Goal: Task Accomplishment & Management: Use online tool/utility

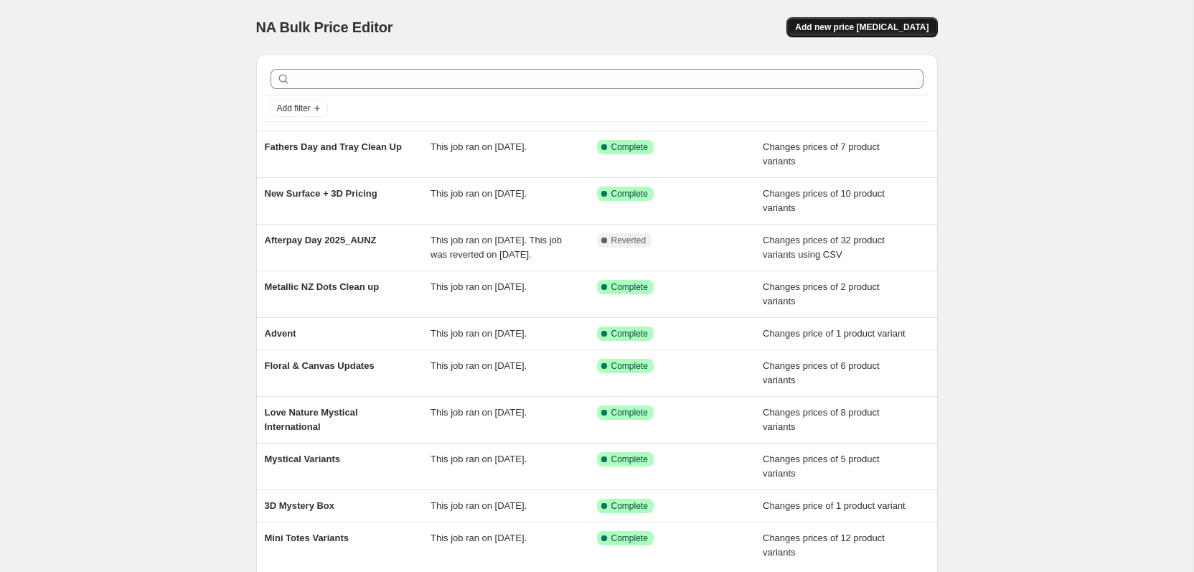
click at [852, 19] on button "Add new price [MEDICAL_DATA]" at bounding box center [861, 27] width 151 height 20
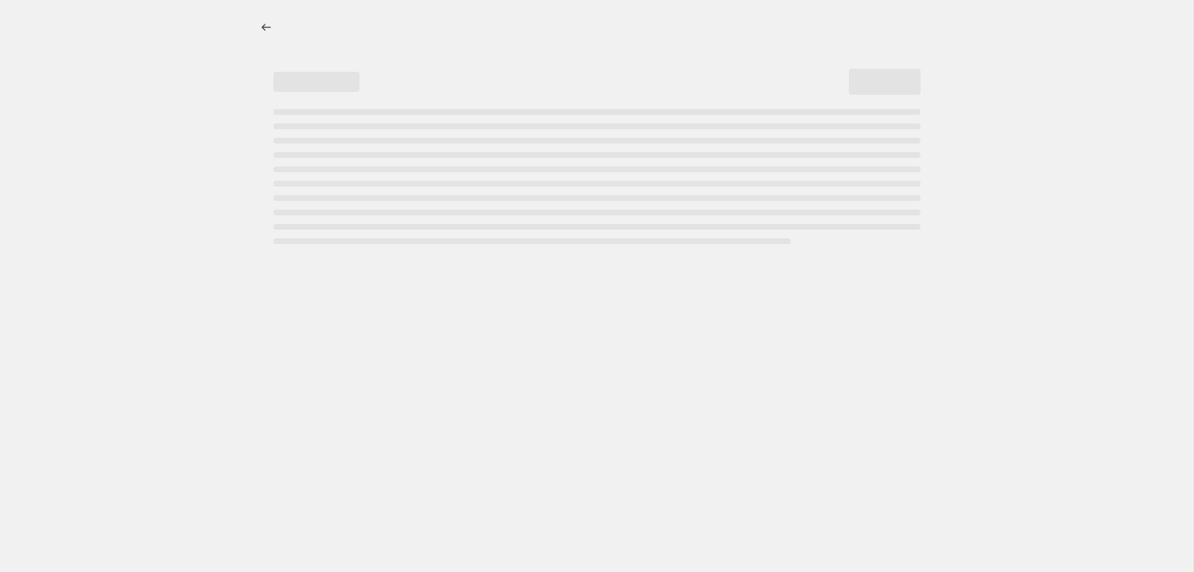
select select "percentage"
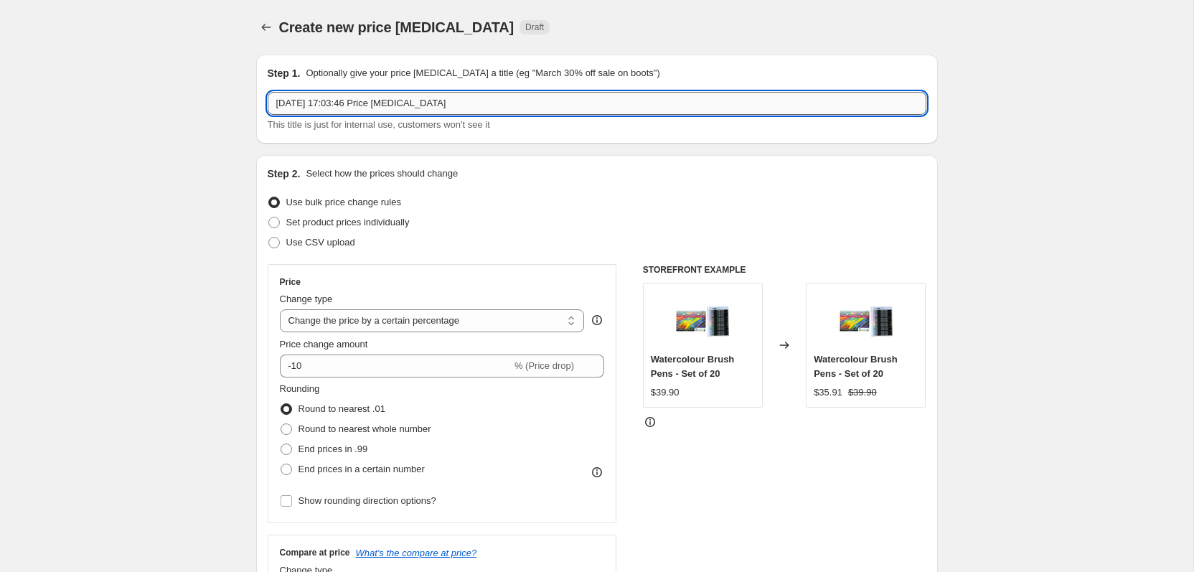
click at [422, 97] on input "[DATE] 17:03:46 Price [MEDICAL_DATA]" at bounding box center [597, 103] width 659 height 23
type input "DotMarker Replacement_250908"
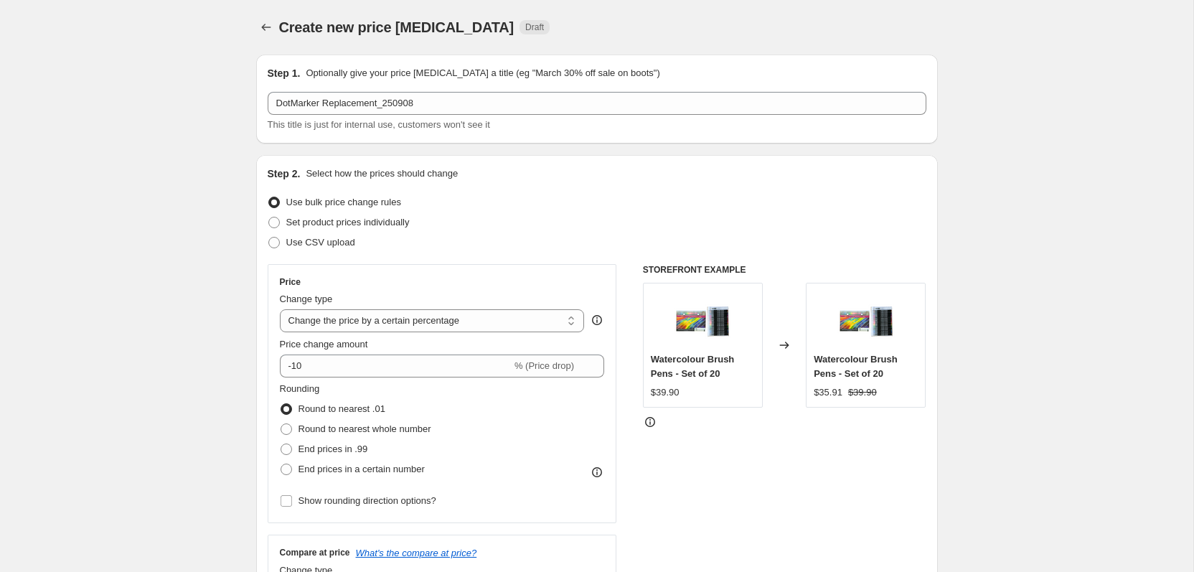
click at [410, 223] on span "Set product prices individually" at bounding box center [347, 222] width 123 height 11
click at [269, 217] on input "Set product prices individually" at bounding box center [268, 217] width 1 height 1
radio input "true"
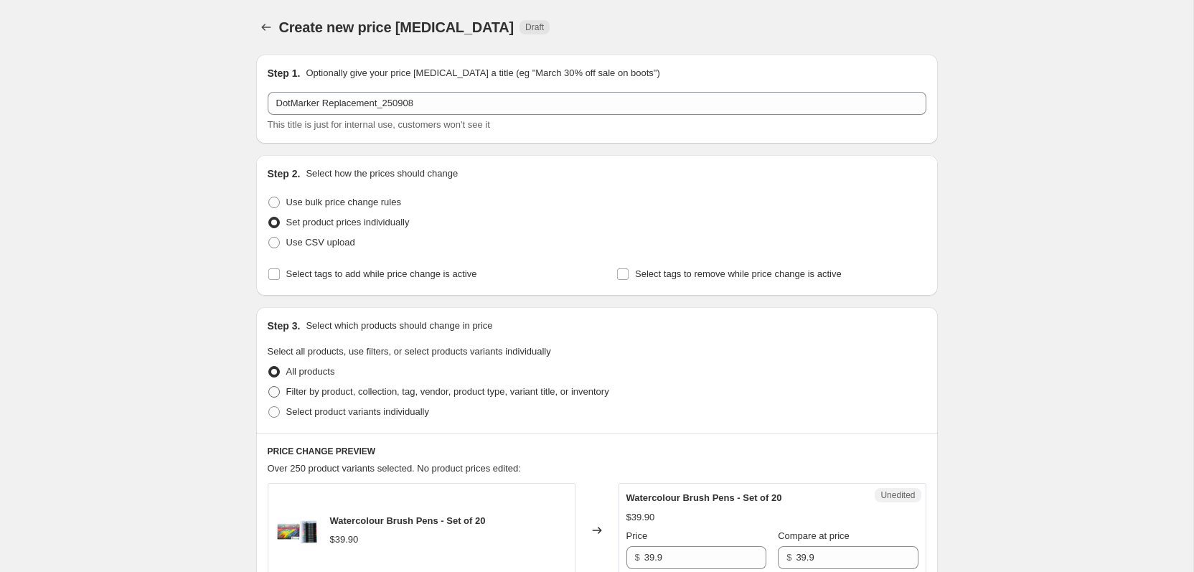
click at [441, 396] on span "Filter by product, collection, tag, vendor, product type, variant title, or inv…" at bounding box center [447, 391] width 323 height 11
click at [269, 387] on input "Filter by product, collection, tag, vendor, product type, variant title, or inv…" at bounding box center [268, 386] width 1 height 1
radio input "true"
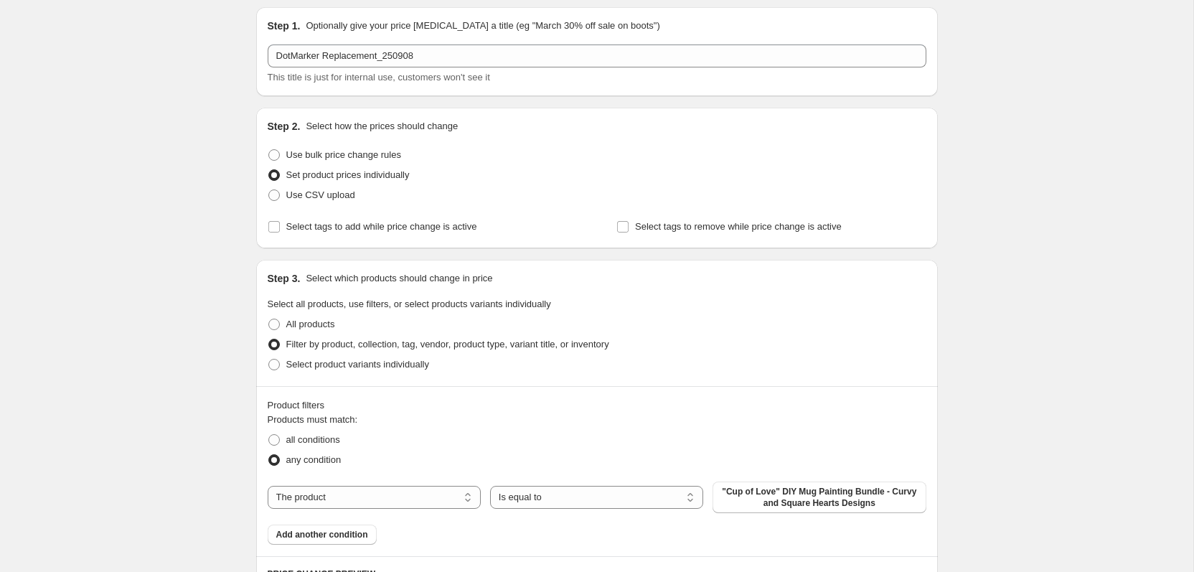
scroll to position [57, 0]
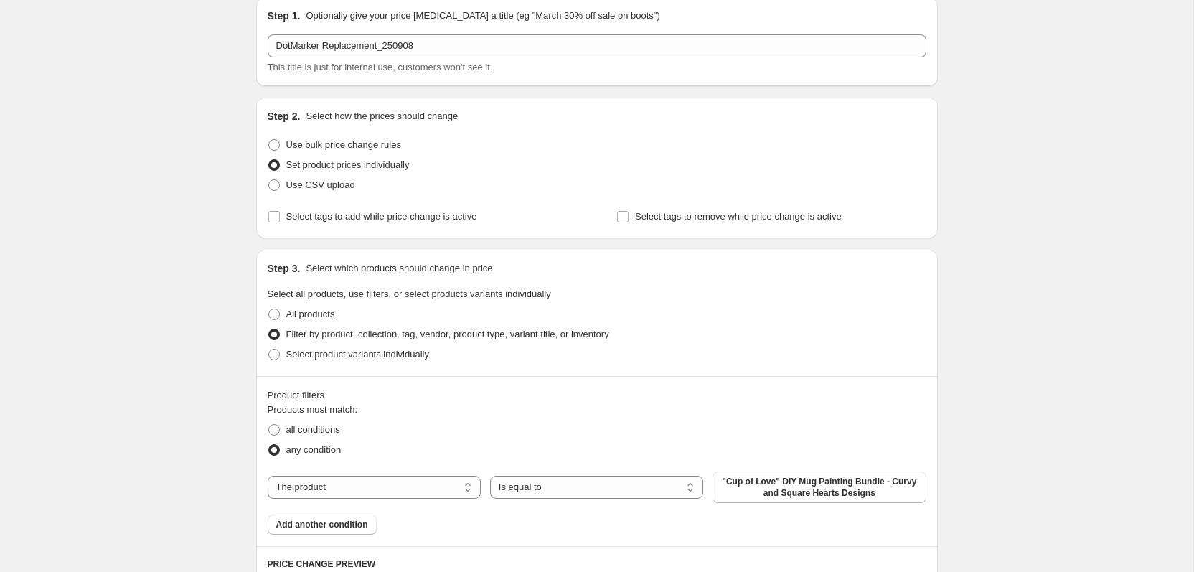
click at [370, 363] on label "Select product variants individually" at bounding box center [348, 354] width 161 height 20
click at [269, 349] on input "Select product variants individually" at bounding box center [268, 349] width 1 height 1
radio input "true"
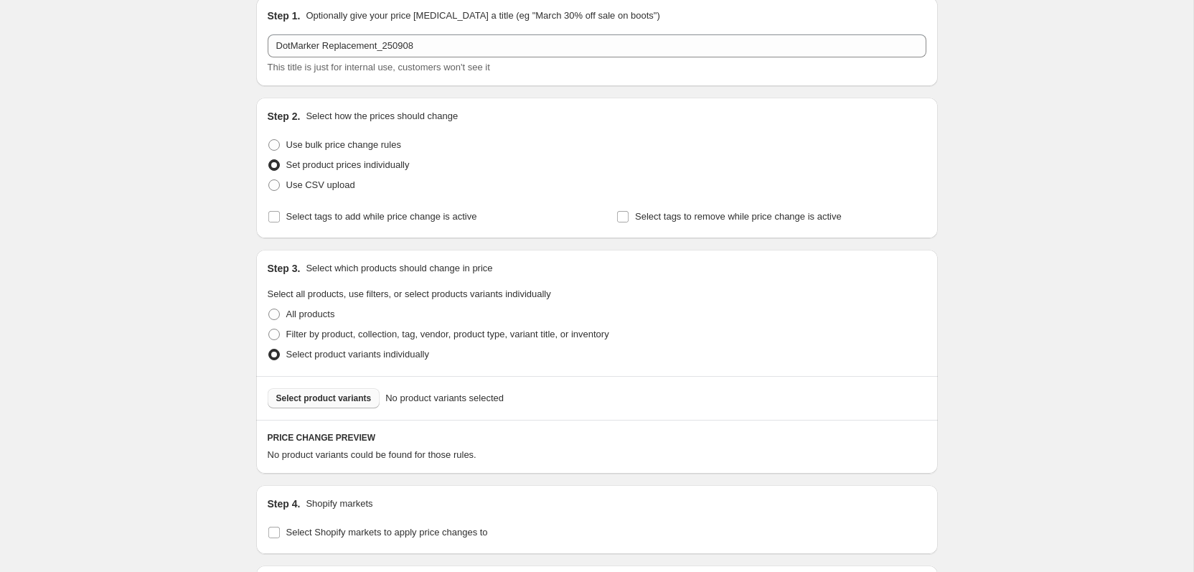
click at [349, 398] on span "Select product variants" at bounding box center [323, 398] width 95 height 11
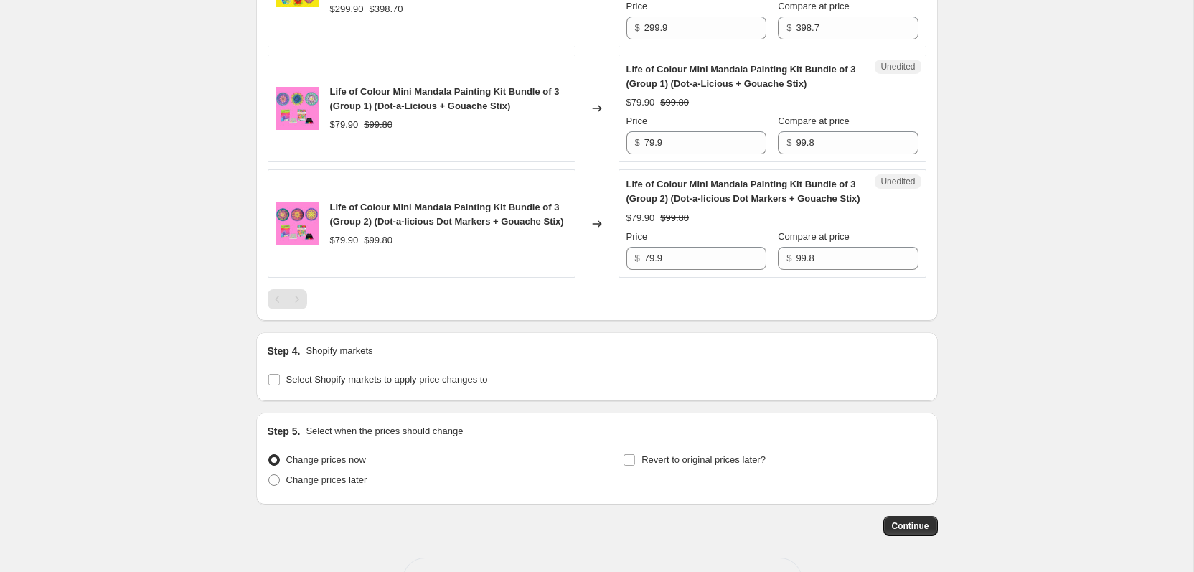
scroll to position [2024, 0]
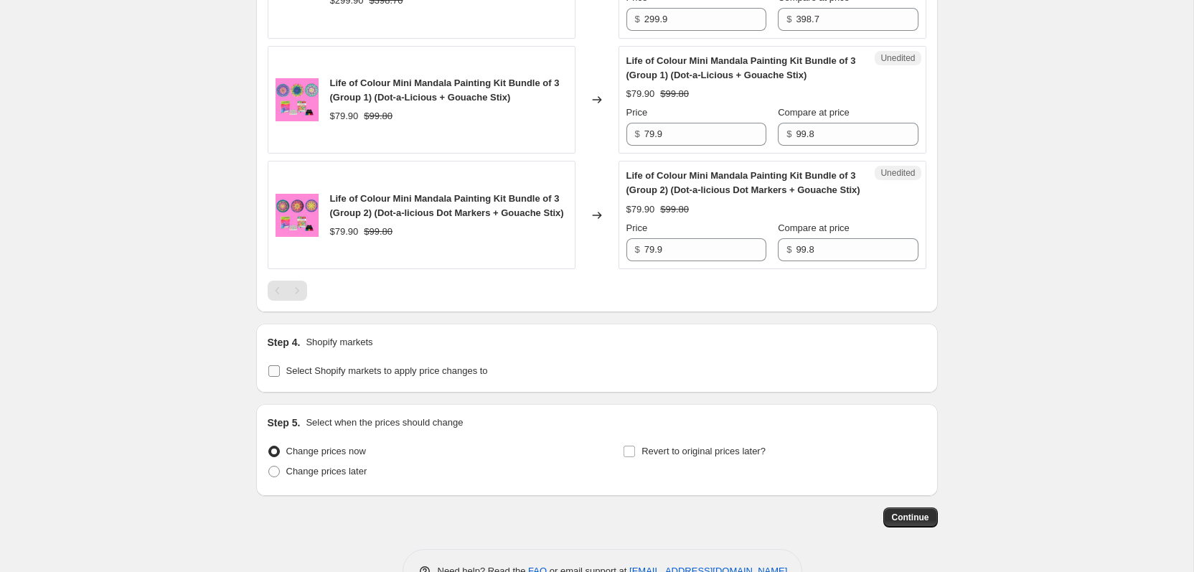
click at [275, 377] on input "Select Shopify markets to apply price changes to" at bounding box center [273, 370] width 11 height 11
checkbox input "true"
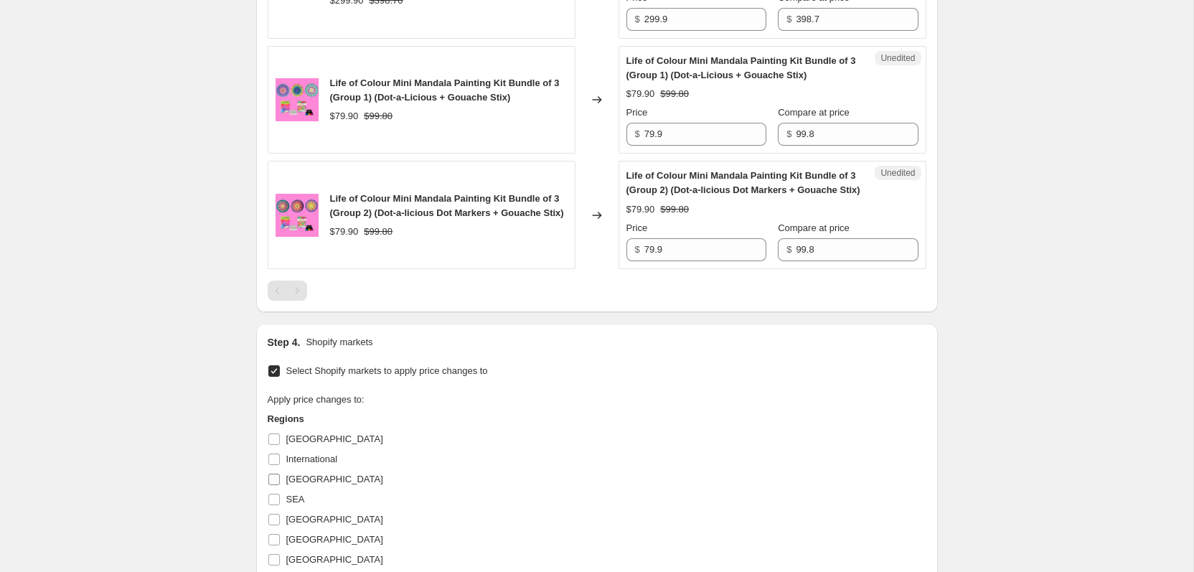
click at [302, 484] on span "[GEOGRAPHIC_DATA]" at bounding box center [334, 479] width 97 height 11
click at [280, 485] on input "[GEOGRAPHIC_DATA]" at bounding box center [273, 479] width 11 height 11
checkbox input "true"
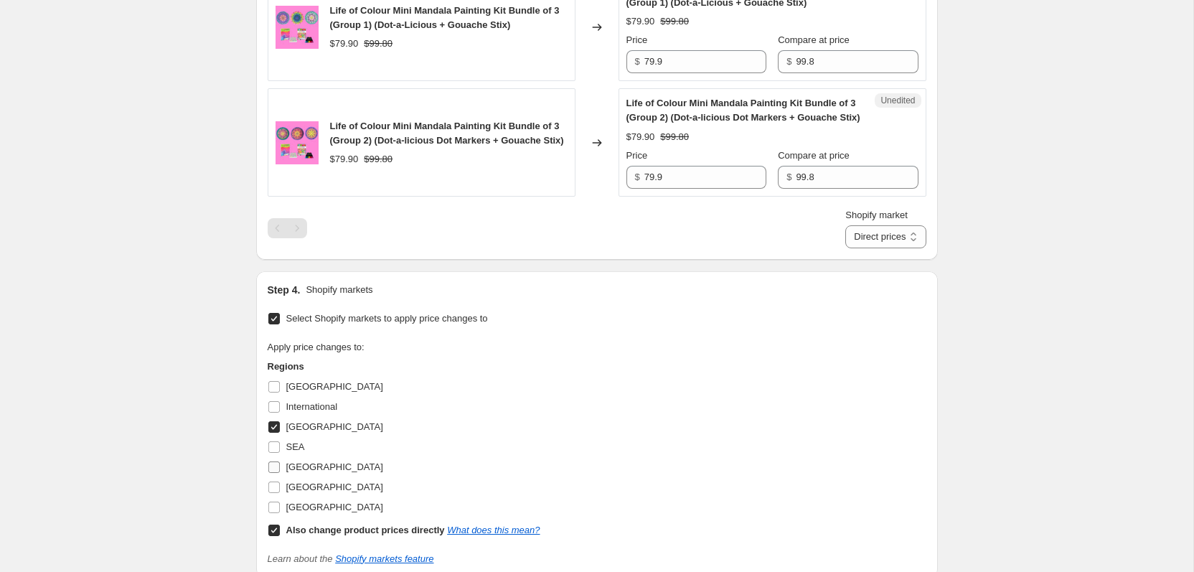
scroll to position [2116, 0]
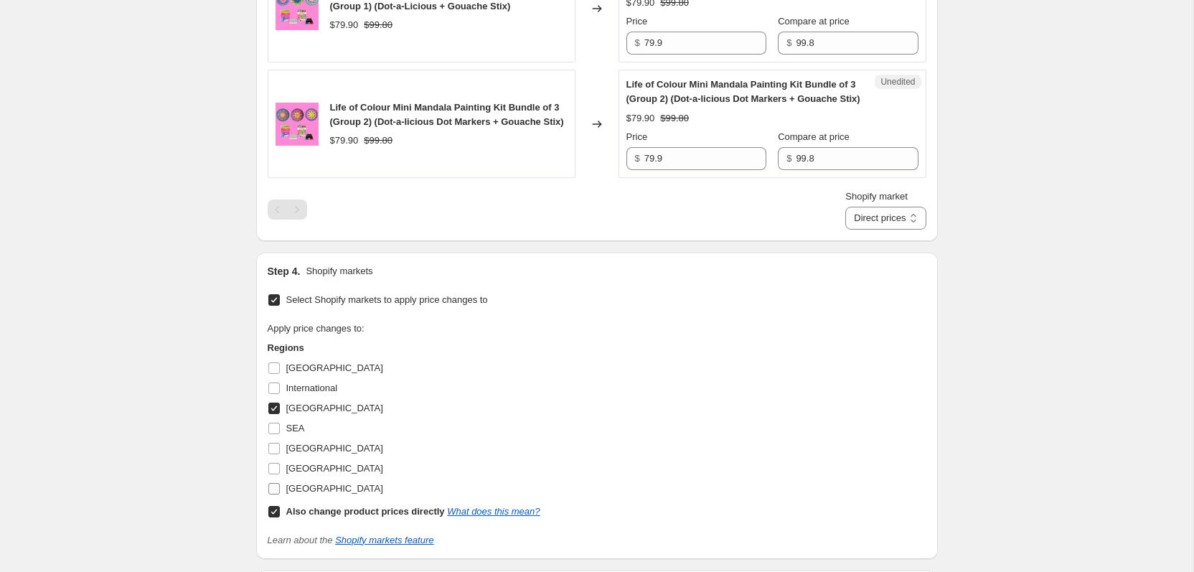
click at [304, 494] on span "[GEOGRAPHIC_DATA]" at bounding box center [334, 488] width 97 height 11
click at [280, 494] on input "[GEOGRAPHIC_DATA]" at bounding box center [273, 488] width 11 height 11
checkbox input "true"
click at [289, 474] on span "[GEOGRAPHIC_DATA]" at bounding box center [334, 468] width 97 height 11
click at [280, 474] on input "[GEOGRAPHIC_DATA]" at bounding box center [273, 468] width 11 height 11
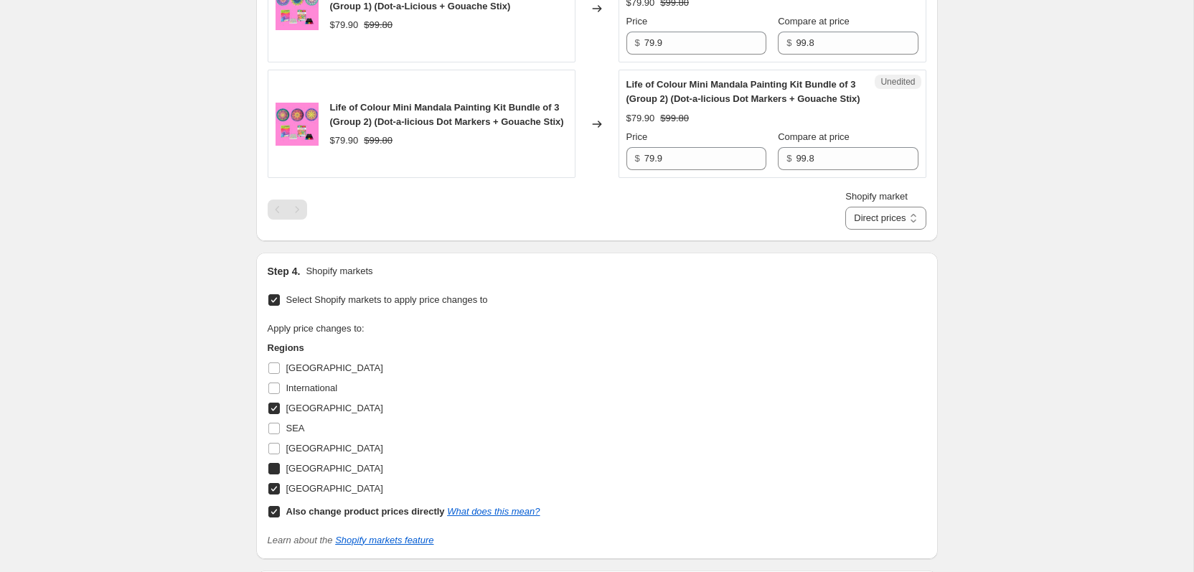
checkbox input "true"
click at [292, 517] on b "Also change product prices directly" at bounding box center [365, 511] width 159 height 11
click at [280, 517] on input "Also change product prices directly What does this mean?" at bounding box center [273, 511] width 11 height 11
checkbox input "false"
select select "8419737818"
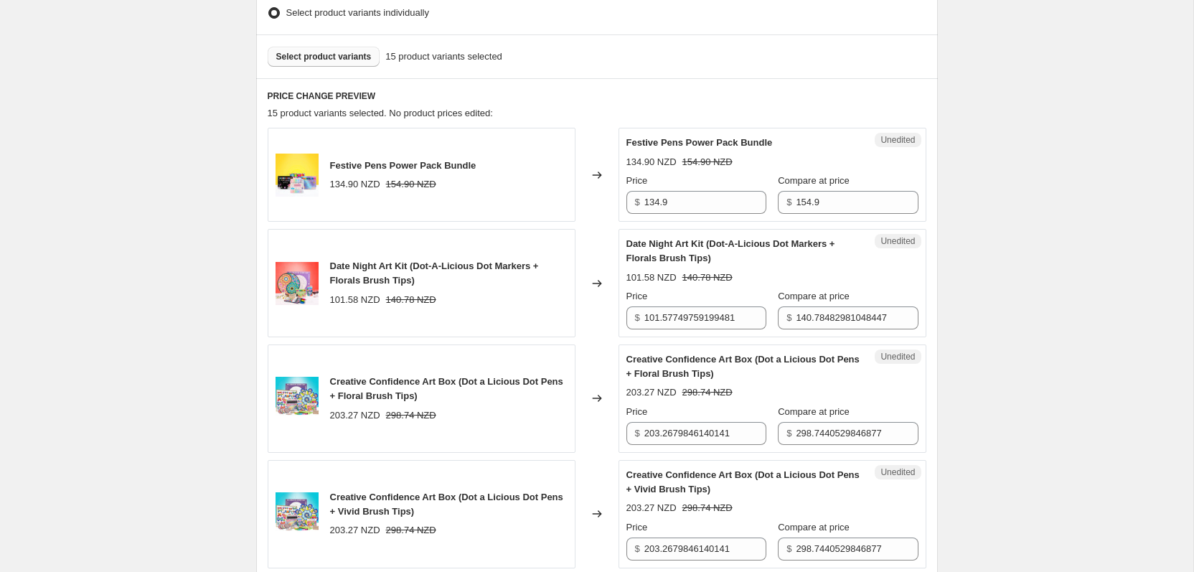
scroll to position [193, 0]
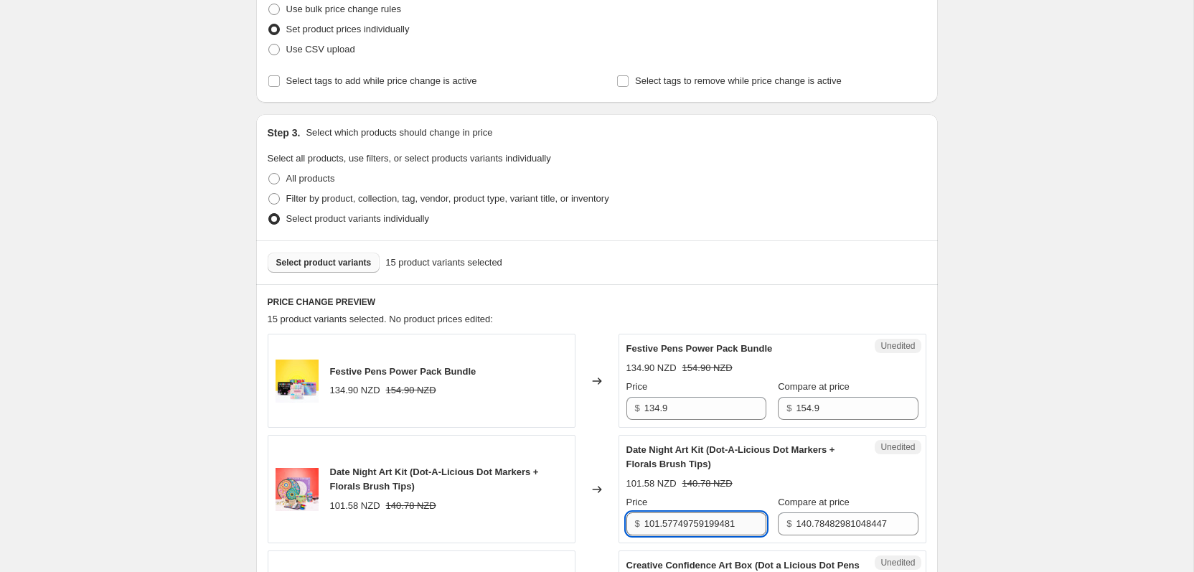
click at [669, 524] on input "101.57749759199481" at bounding box center [705, 523] width 122 height 23
type input "99.90"
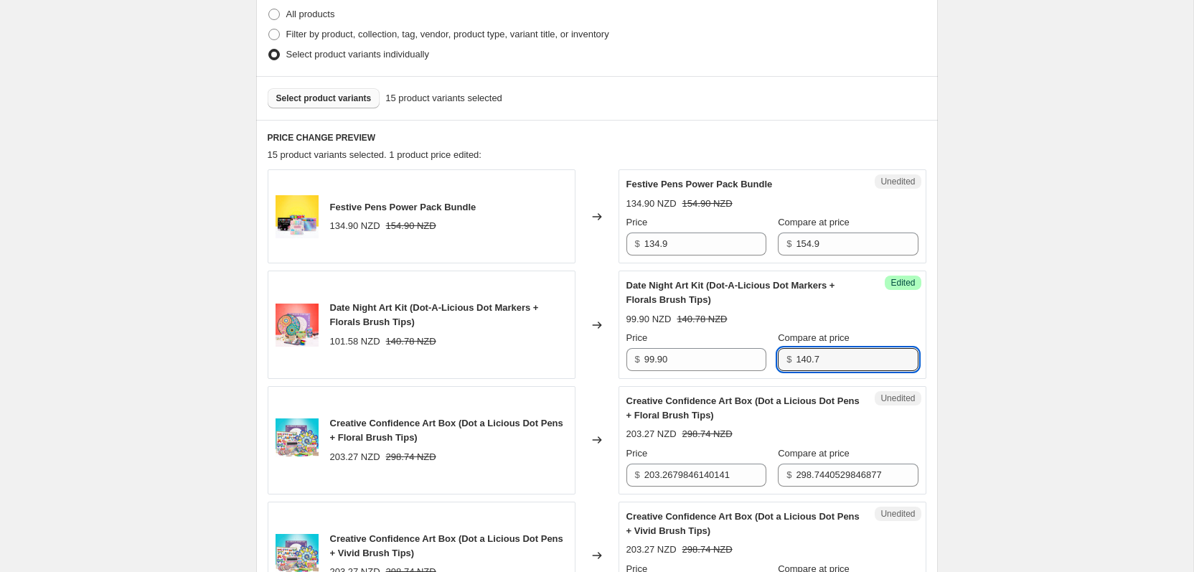
scroll to position [367, 0]
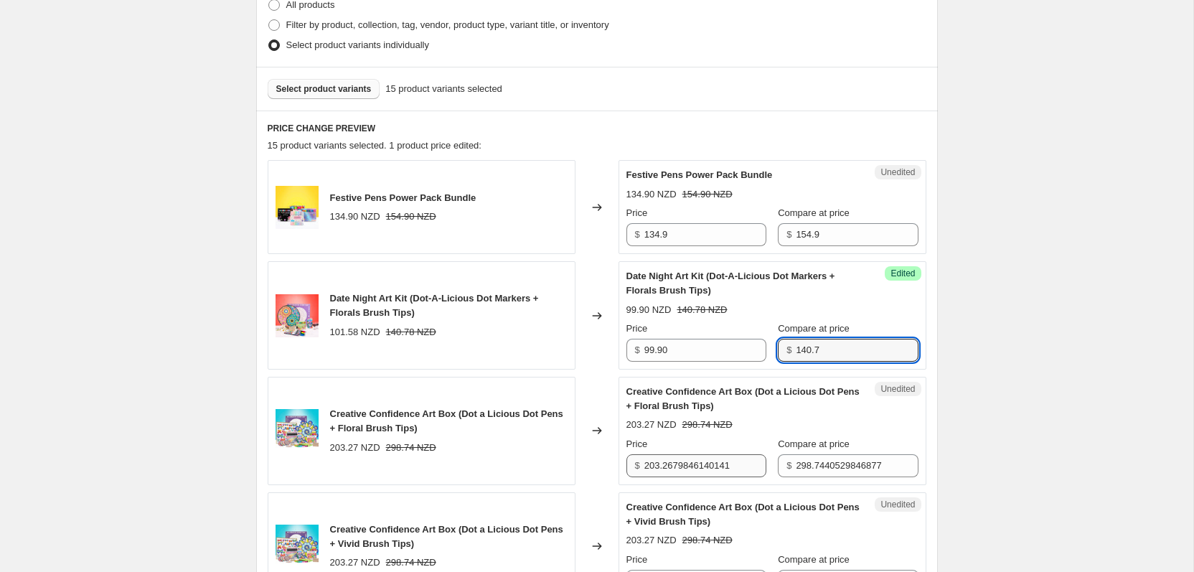
type input "140.7"
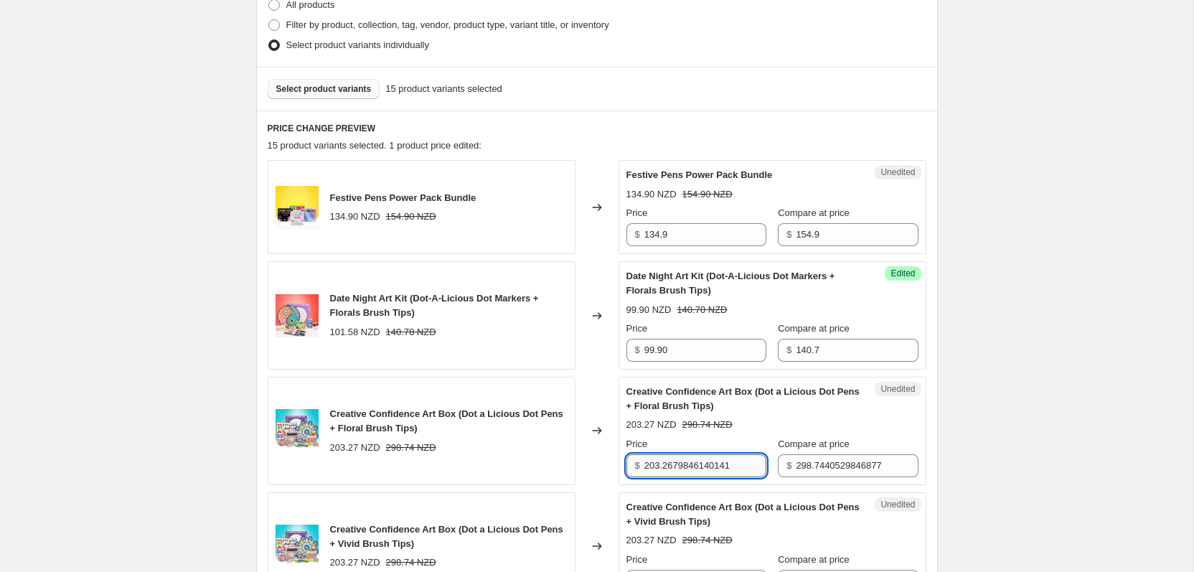
click at [746, 466] on input "203.2679846140141" at bounding box center [705, 465] width 122 height 23
type input "199.90"
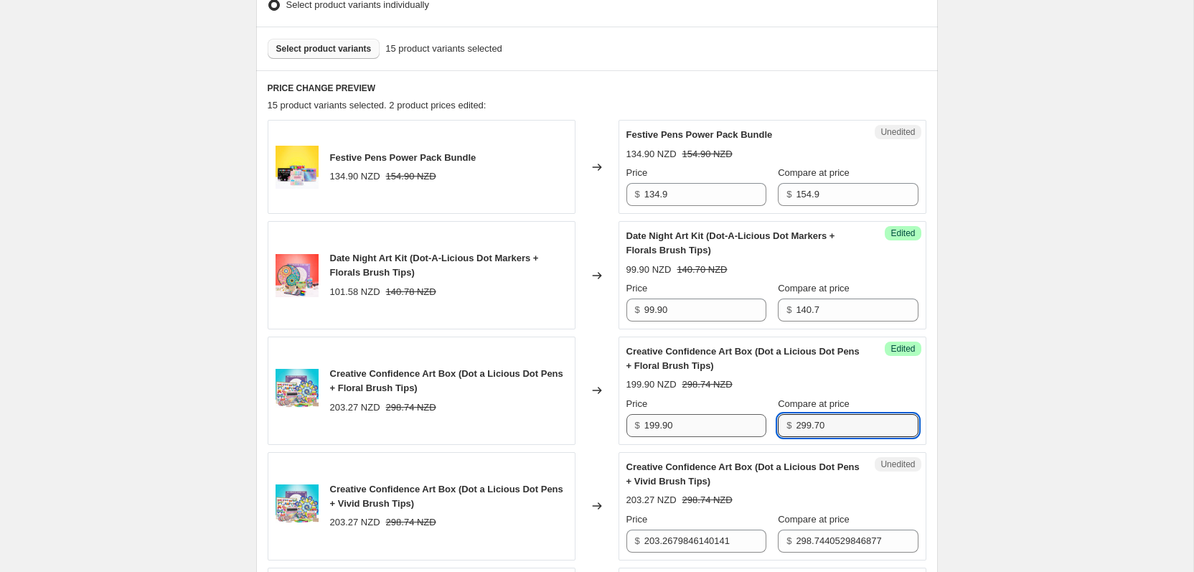
scroll to position [412, 0]
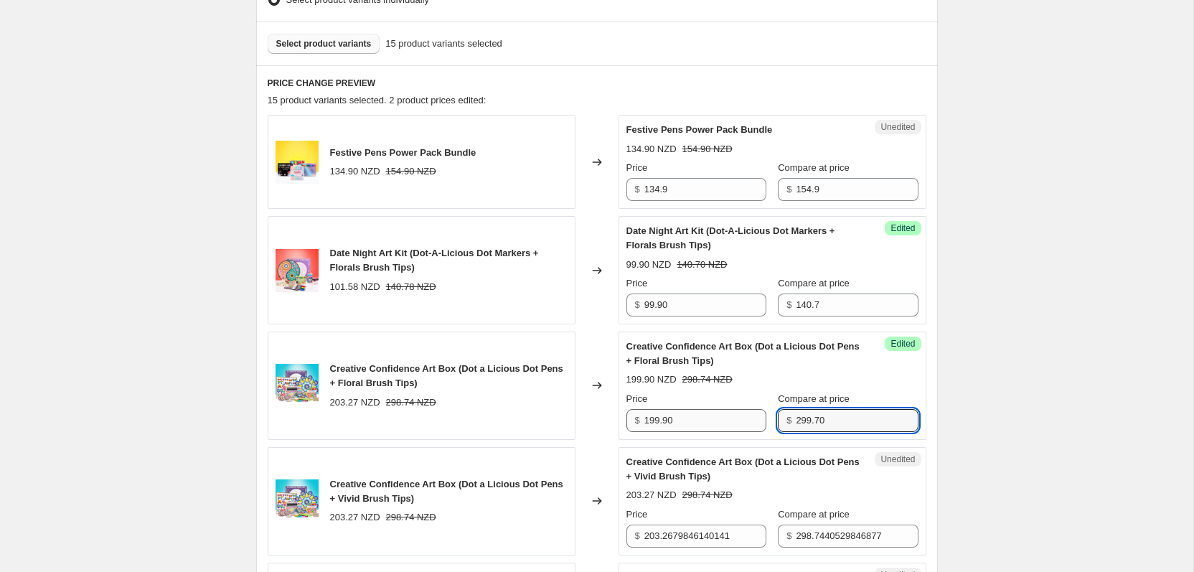
type input "299.70"
click at [662, 428] on input "199.90" at bounding box center [705, 420] width 122 height 23
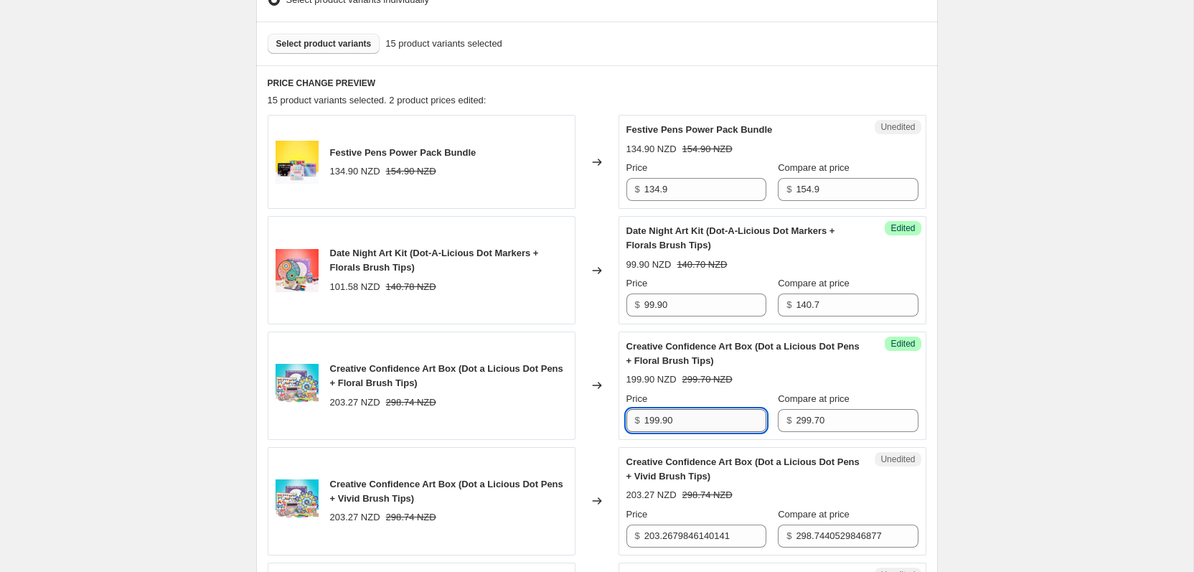
click at [662, 428] on input "199.90" at bounding box center [705, 420] width 122 height 23
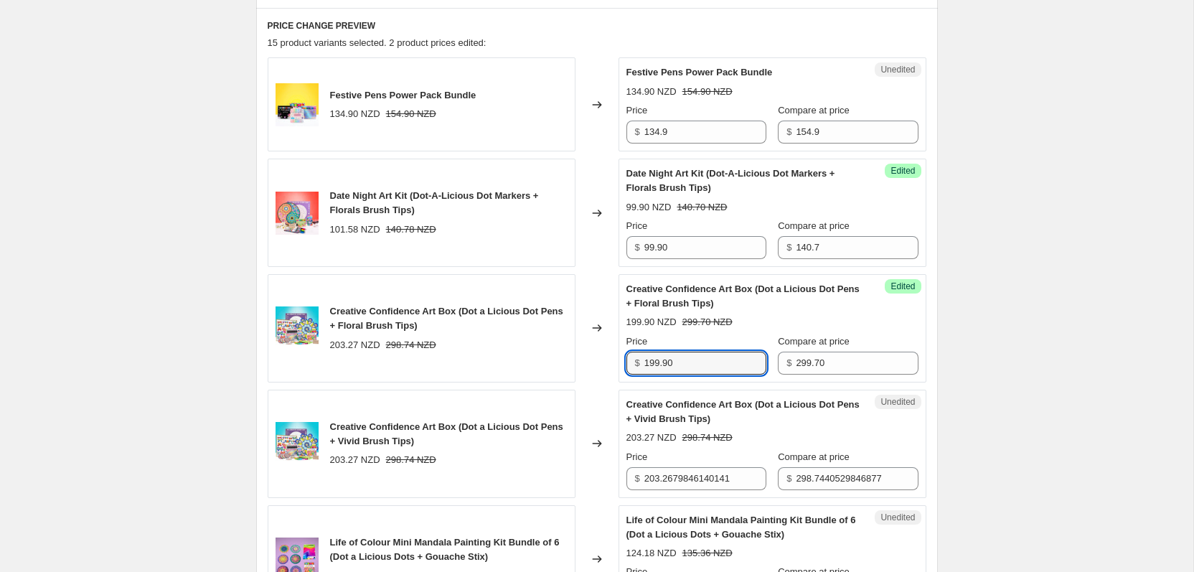
scroll to position [474, 0]
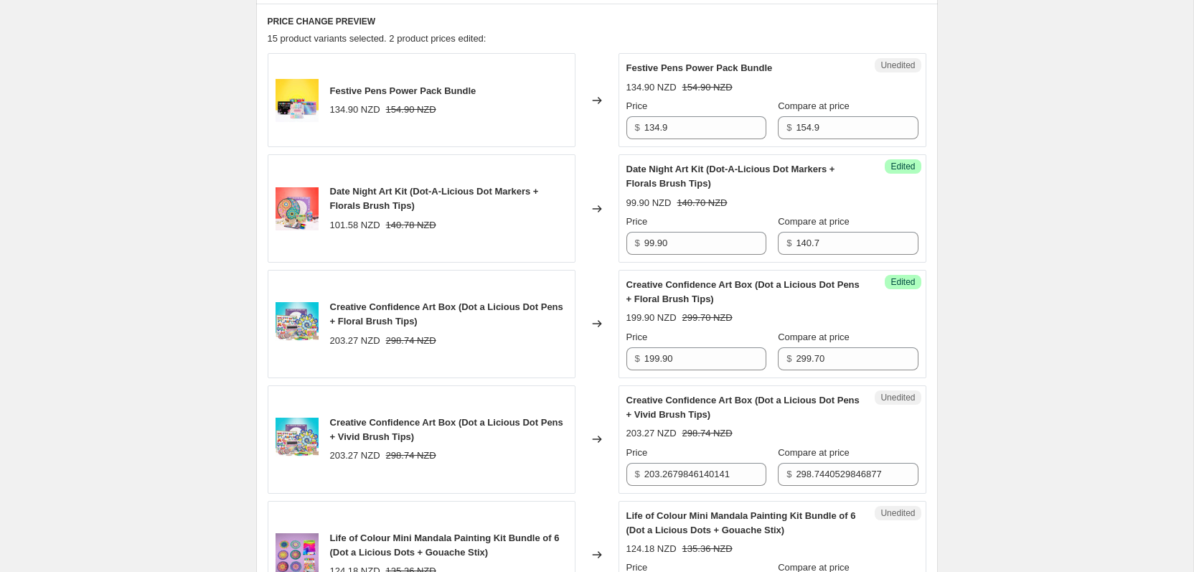
click at [661, 487] on div "Unedited Creative Confidence Art Box (Dot a Licious Dot Pens + Vivid Brush Tips…" at bounding box center [773, 439] width 308 height 108
click at [661, 478] on input "203.2679846140141" at bounding box center [705, 474] width 122 height 23
paste input "199.90"
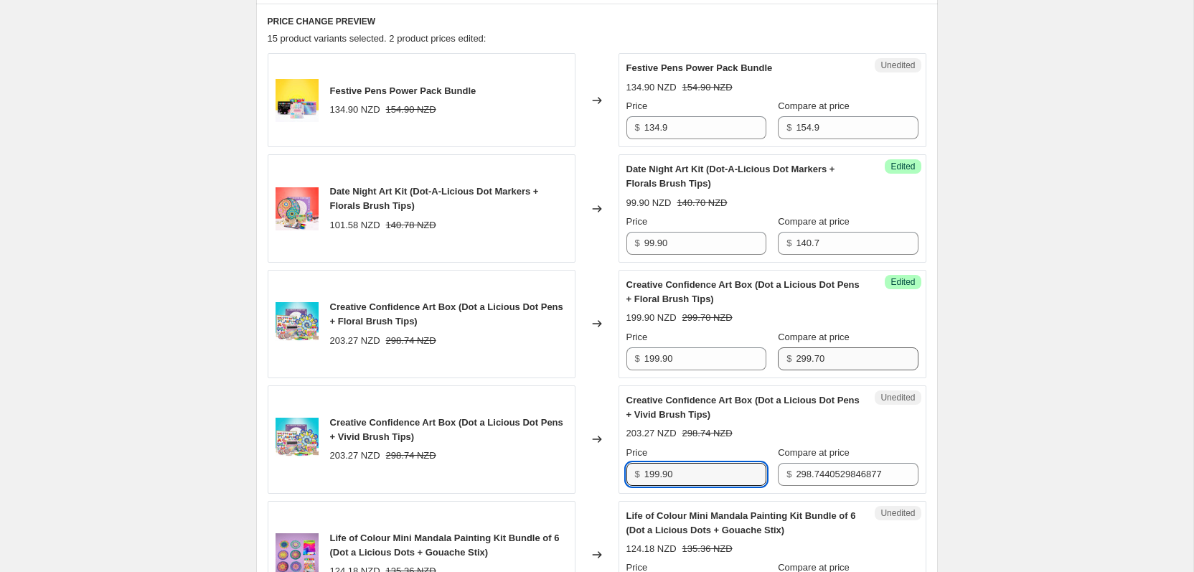
type input "199.90"
click at [809, 362] on input "299.70" at bounding box center [857, 358] width 122 height 23
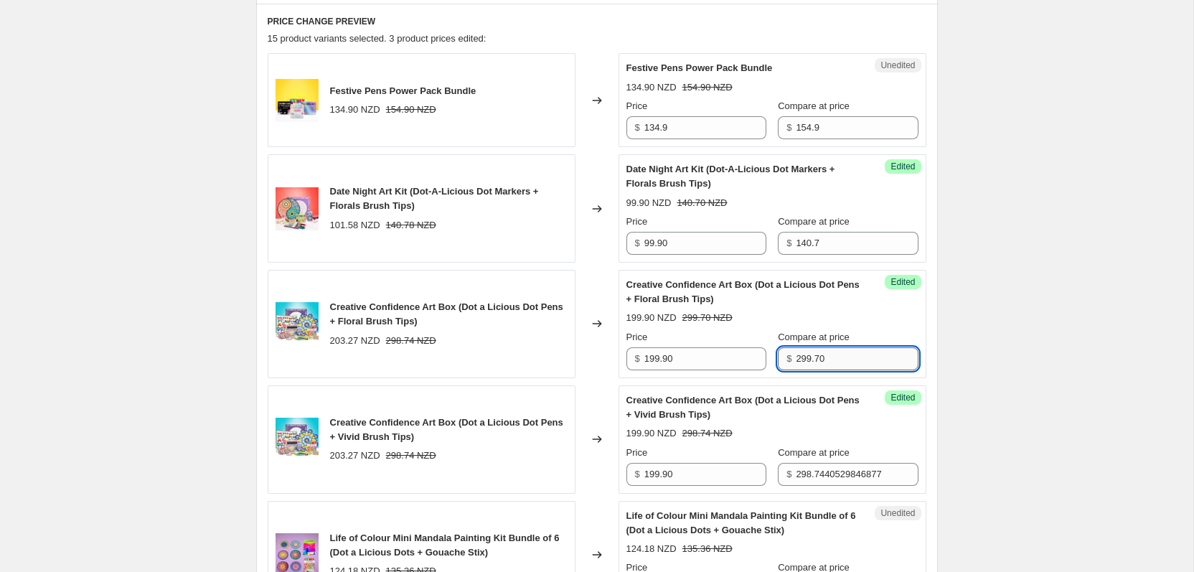
click at [809, 362] on input "299.70" at bounding box center [857, 358] width 122 height 23
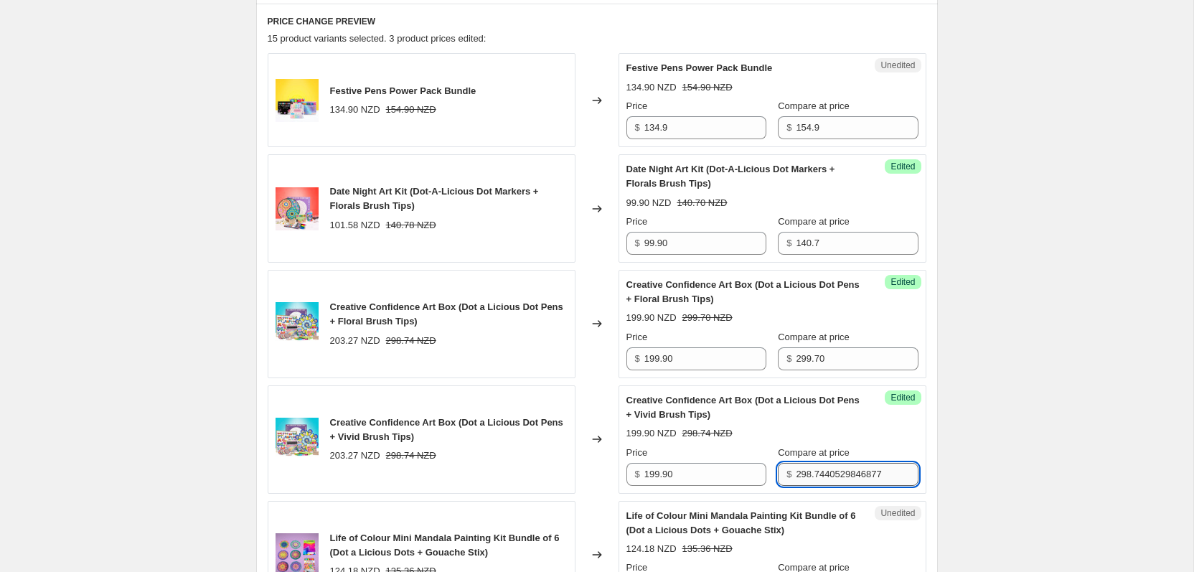
click at [833, 482] on input "298.7440529846877" at bounding box center [857, 474] width 122 height 23
paste input "9.70"
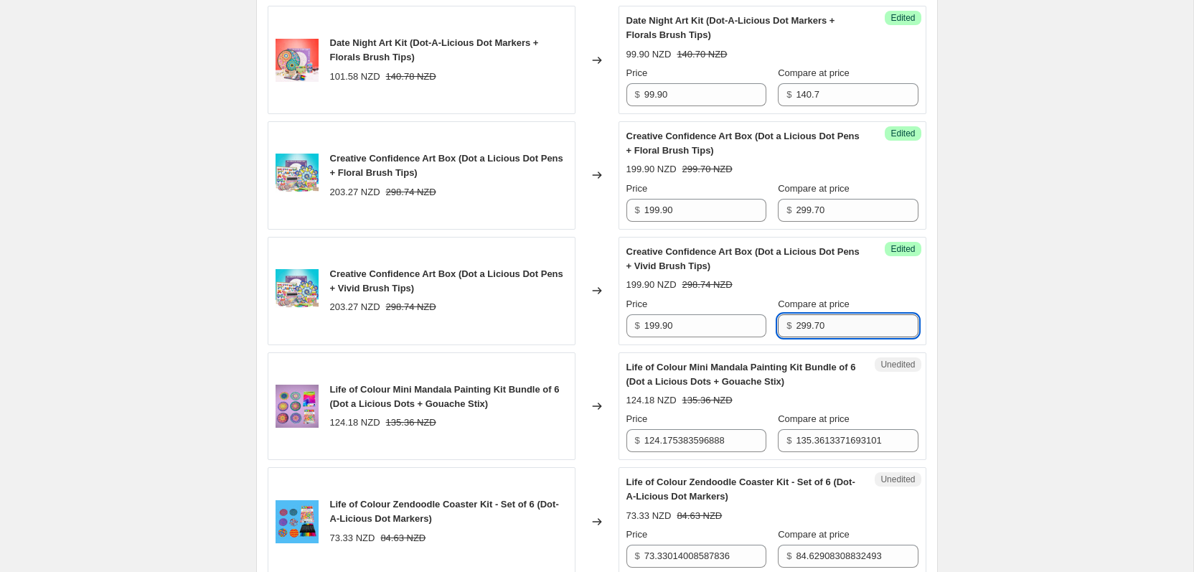
scroll to position [629, 0]
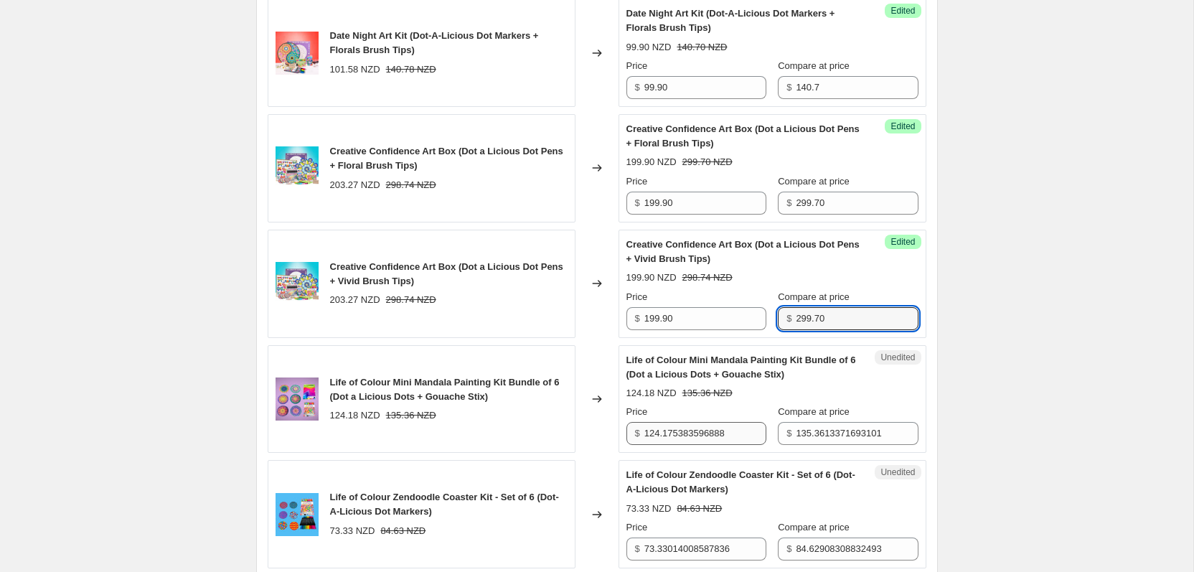
type input "299.70"
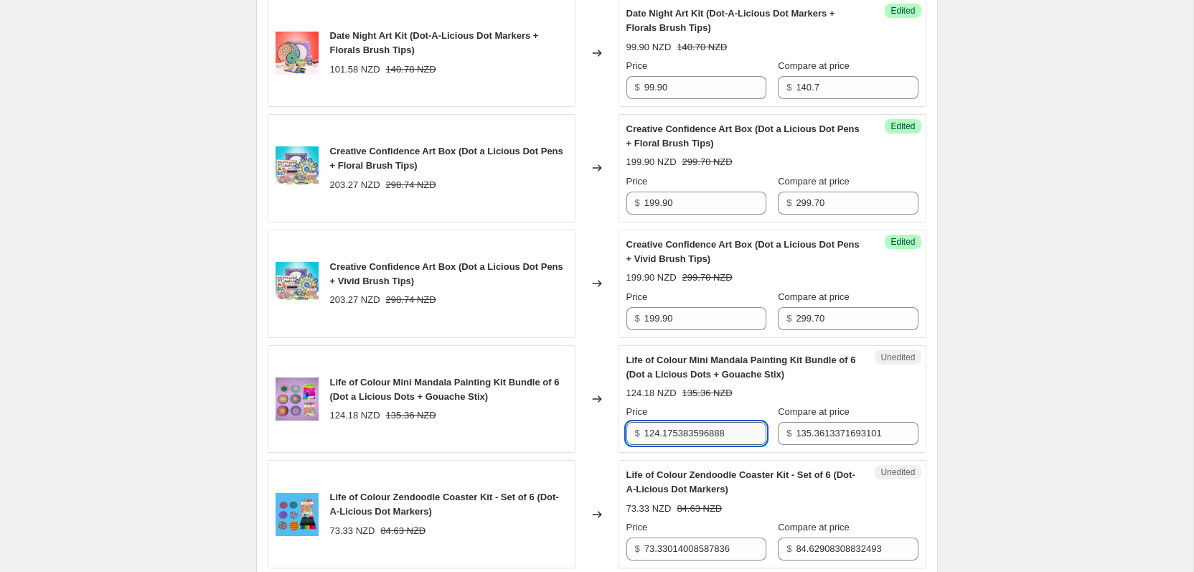
click at [656, 436] on input "124.175383596888" at bounding box center [705, 433] width 122 height 23
type input "124.9"
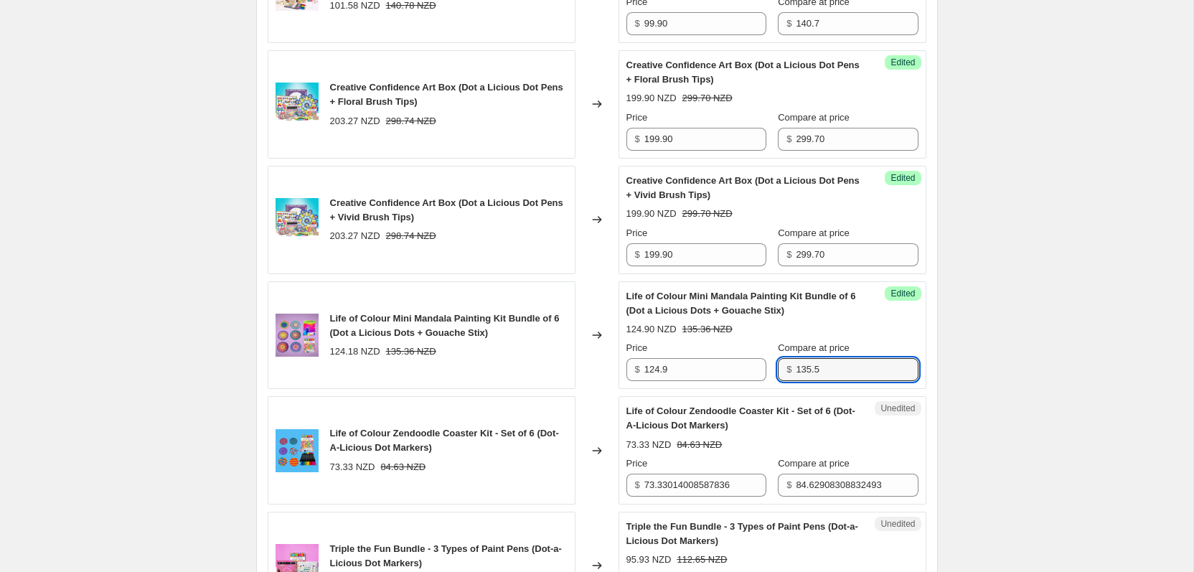
scroll to position [698, 0]
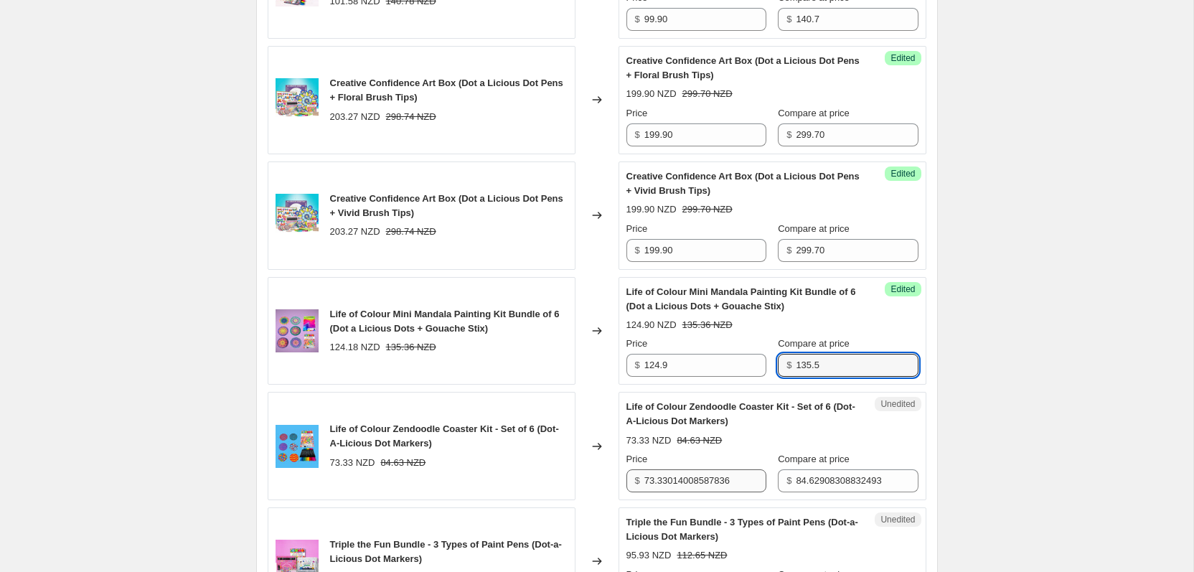
type input "135.5"
click at [713, 484] on input "73.33014008587836" at bounding box center [705, 480] width 122 height 23
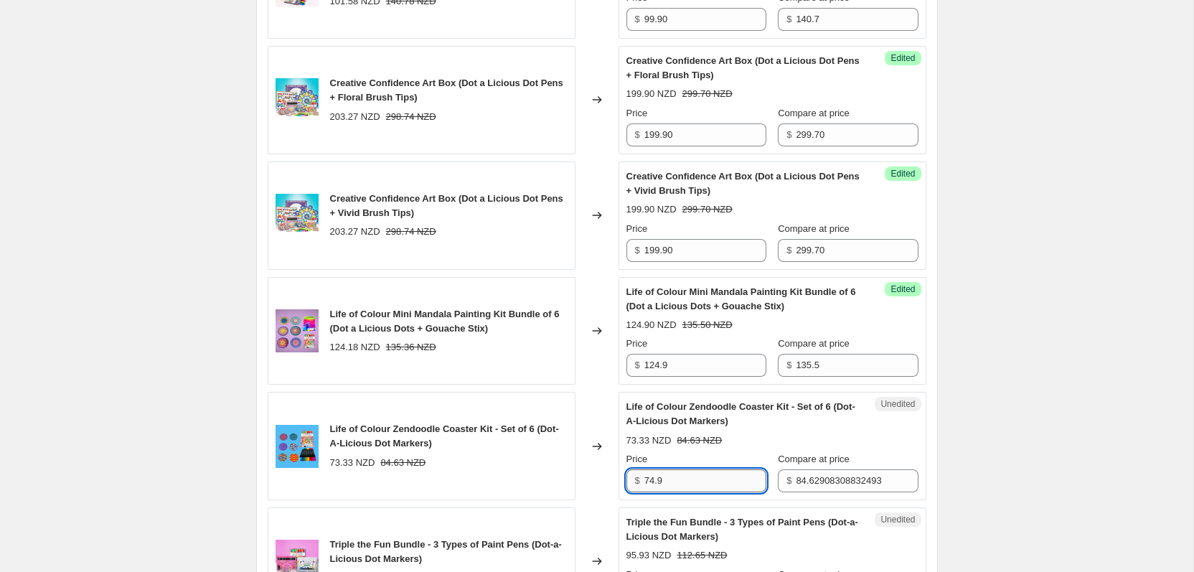
type input "74.9"
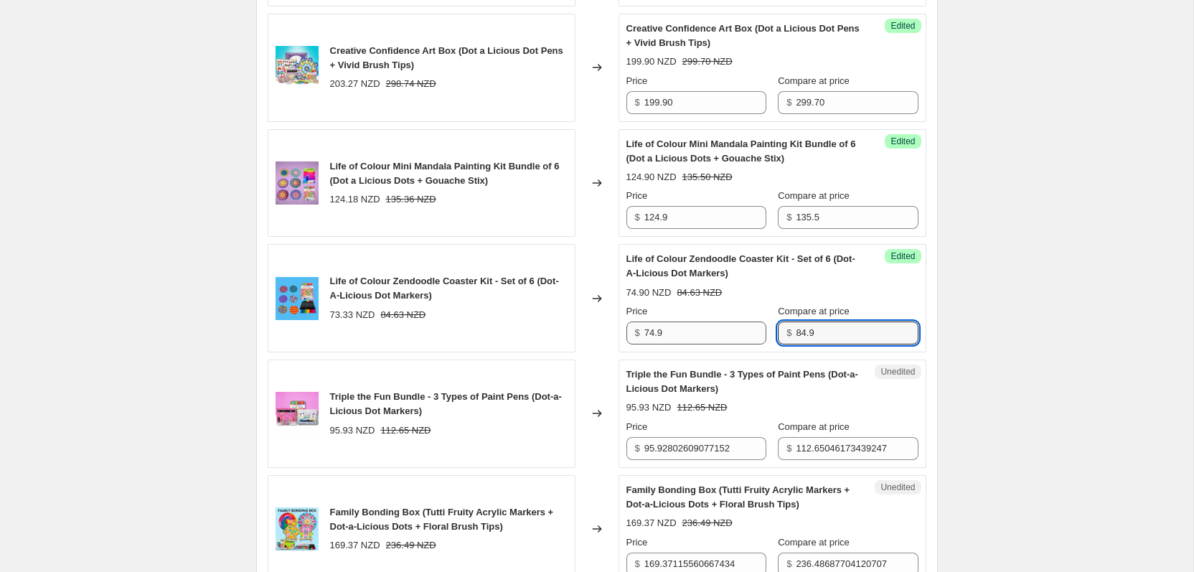
scroll to position [846, 0]
type input "84.9"
click at [687, 455] on input "95.92802609077152" at bounding box center [705, 447] width 122 height 23
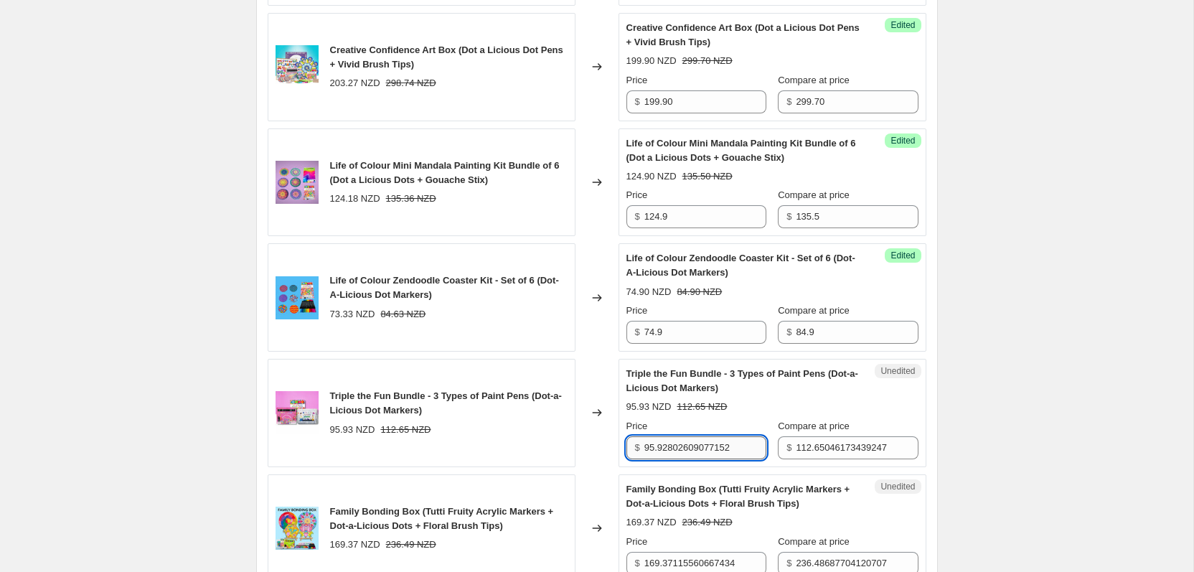
click at [687, 455] on input "95.92802609077152" at bounding box center [705, 447] width 122 height 23
type input "94.9"
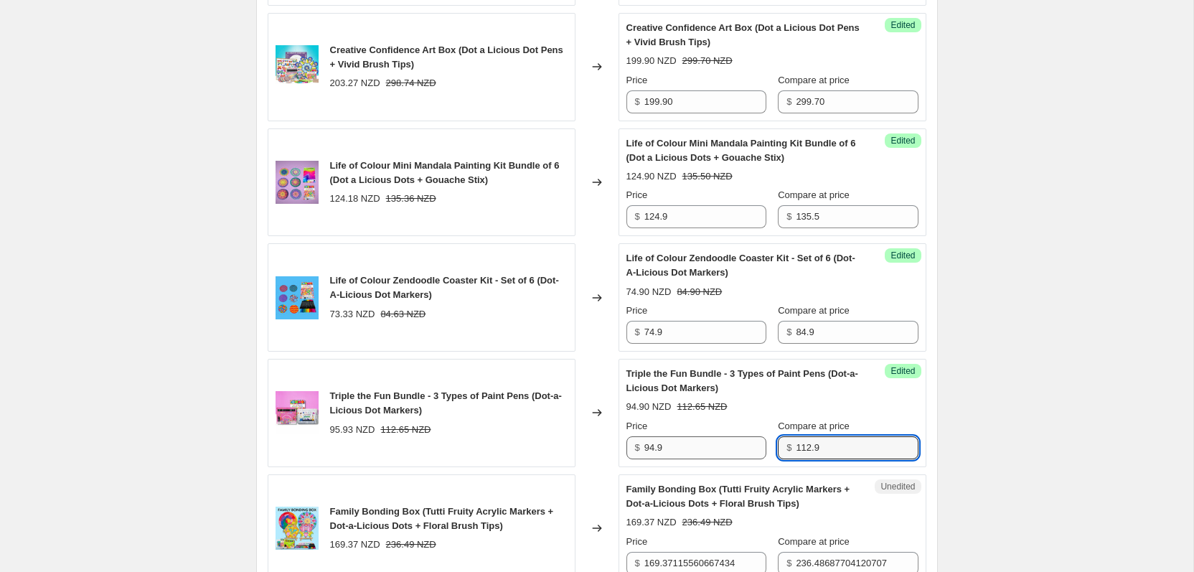
type input "112.9"
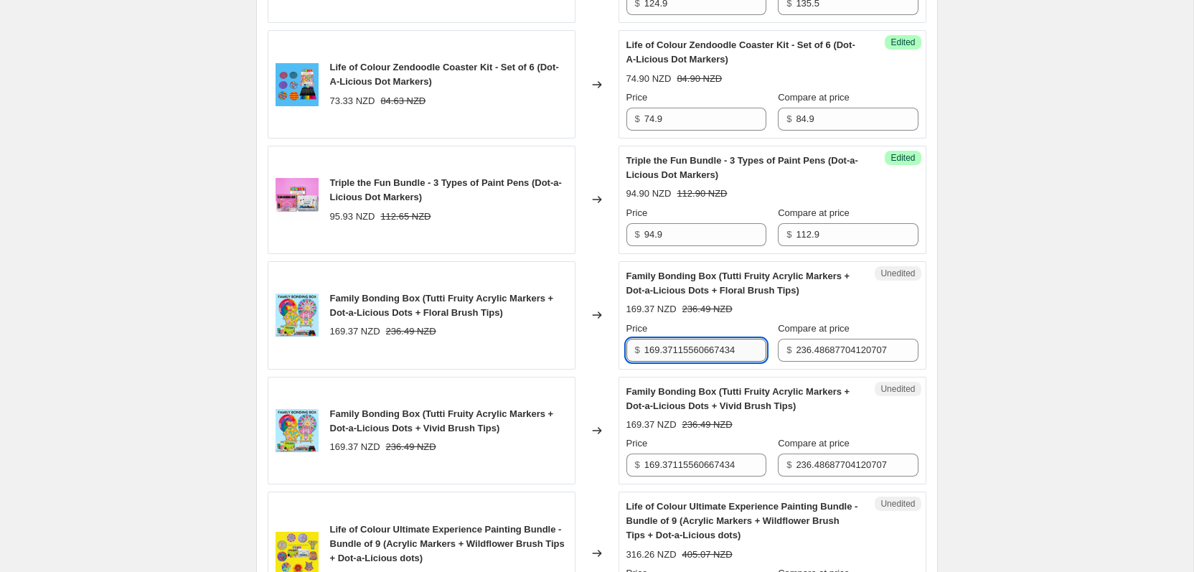
scroll to position [1063, 0]
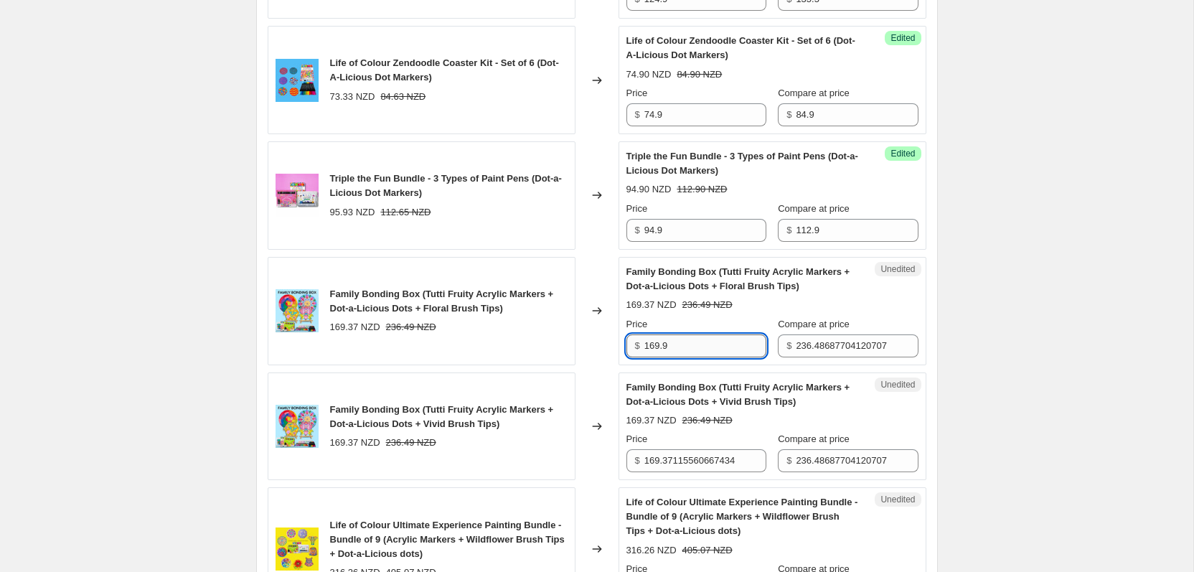
type input "169.9"
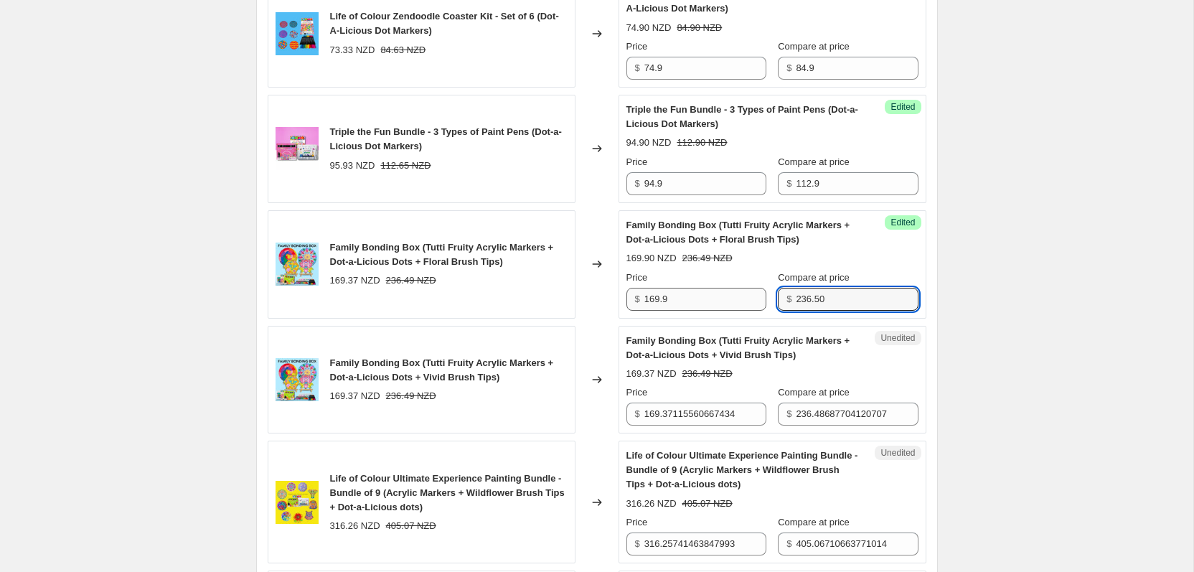
scroll to position [1117, 0]
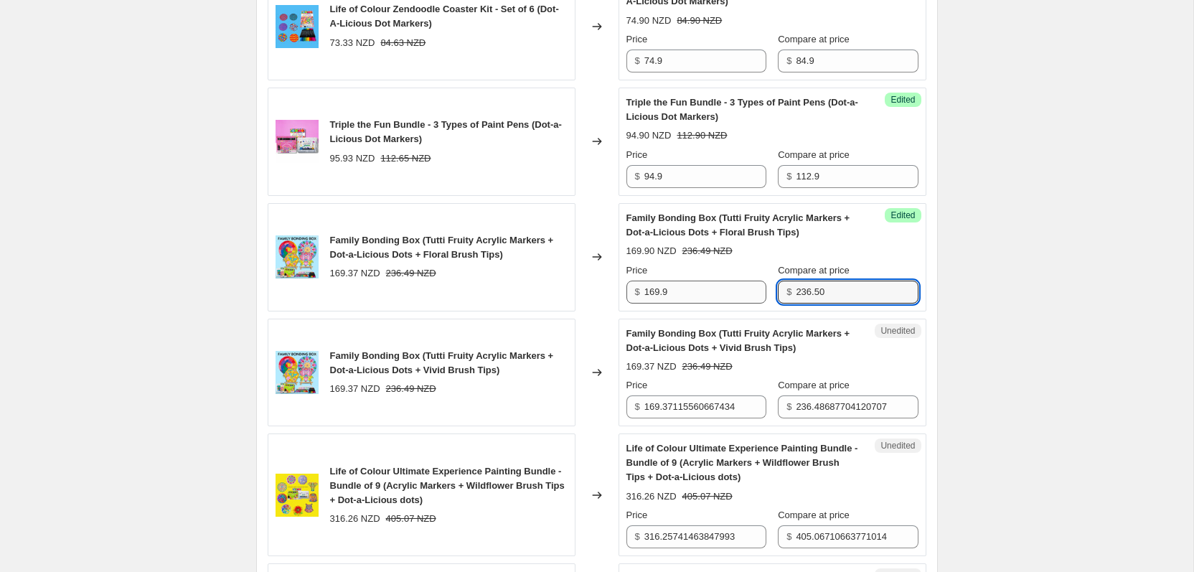
type input "236.50"
click at [665, 298] on input "169.9" at bounding box center [705, 292] width 122 height 23
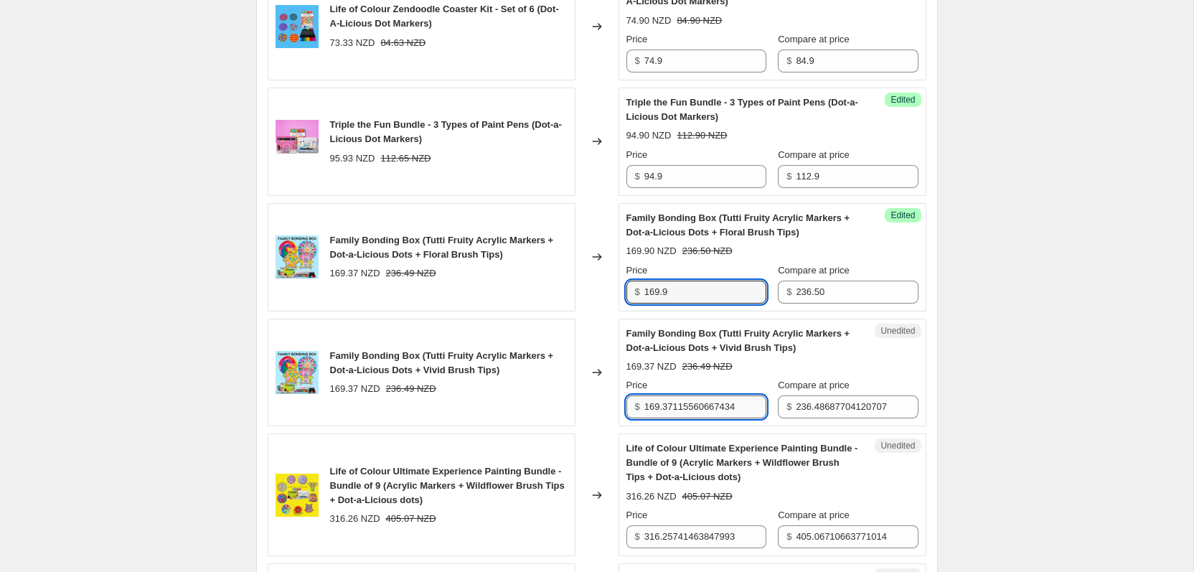
click at [673, 399] on input "169.37115560667434" at bounding box center [705, 406] width 122 height 23
paste input "9"
type input "169.9"
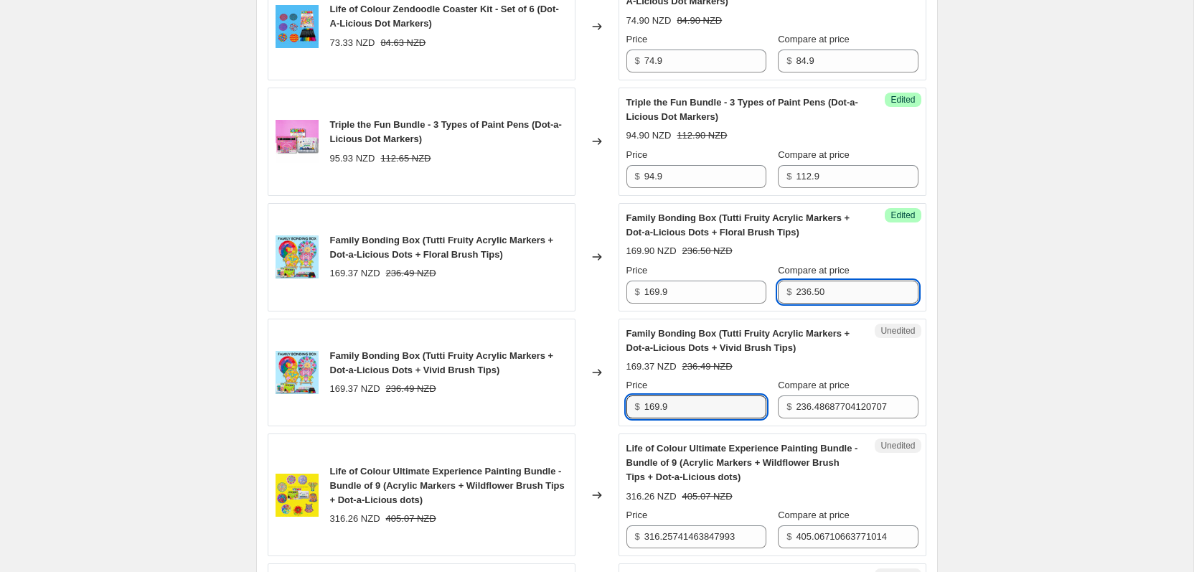
click at [809, 296] on input "236.50" at bounding box center [857, 292] width 122 height 23
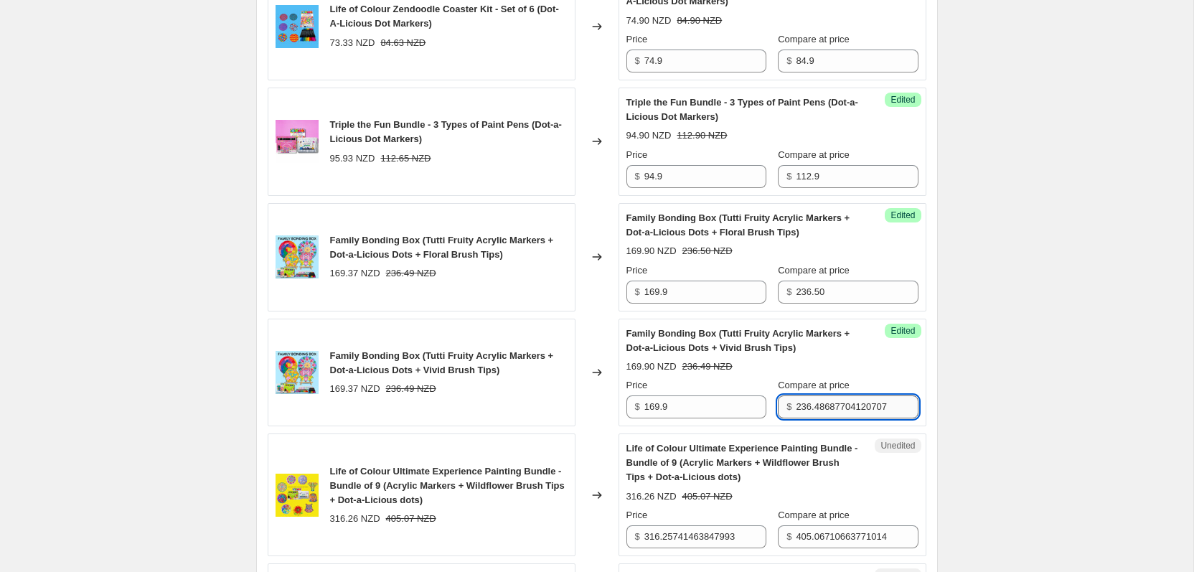
click at [827, 397] on input "236.48687704120707" at bounding box center [857, 406] width 122 height 23
paste input "50"
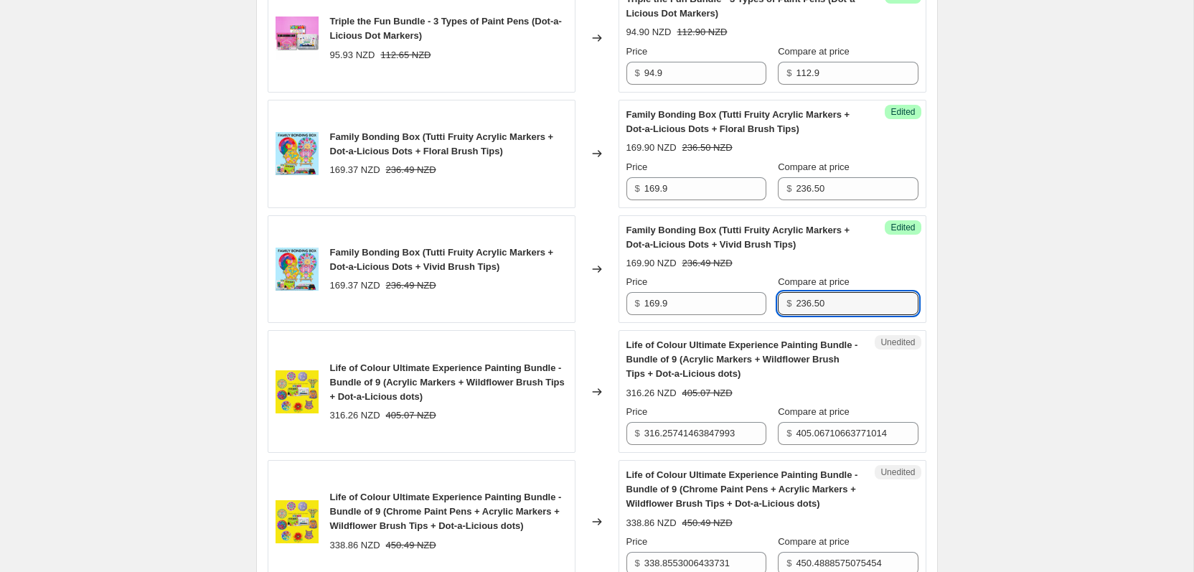
scroll to position [1263, 0]
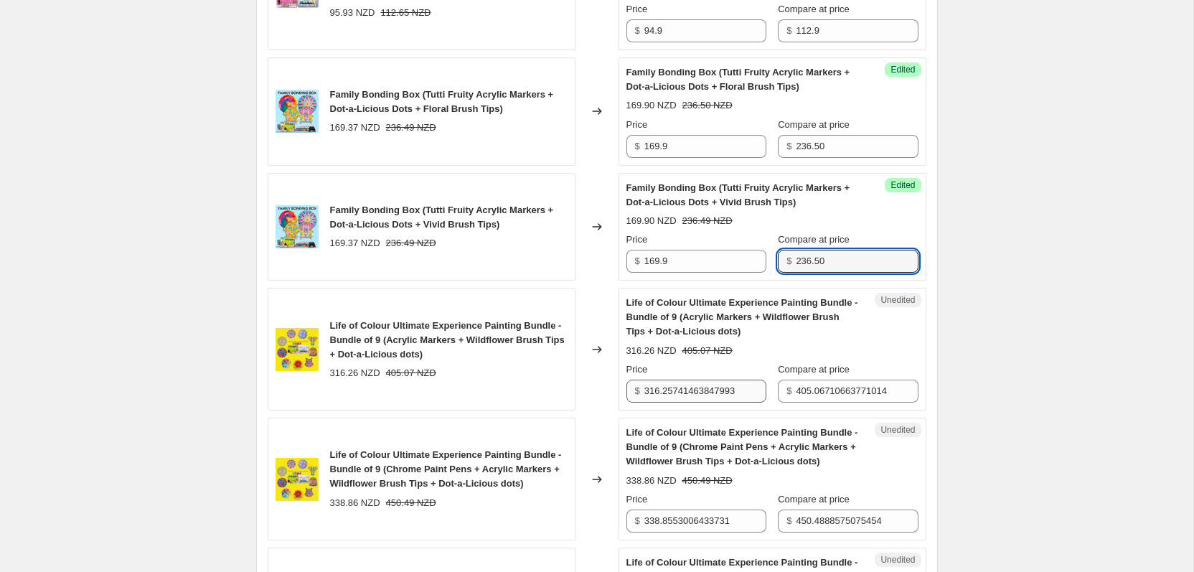
type input "236.50"
click at [718, 390] on input "316.25741463847993" at bounding box center [705, 391] width 122 height 23
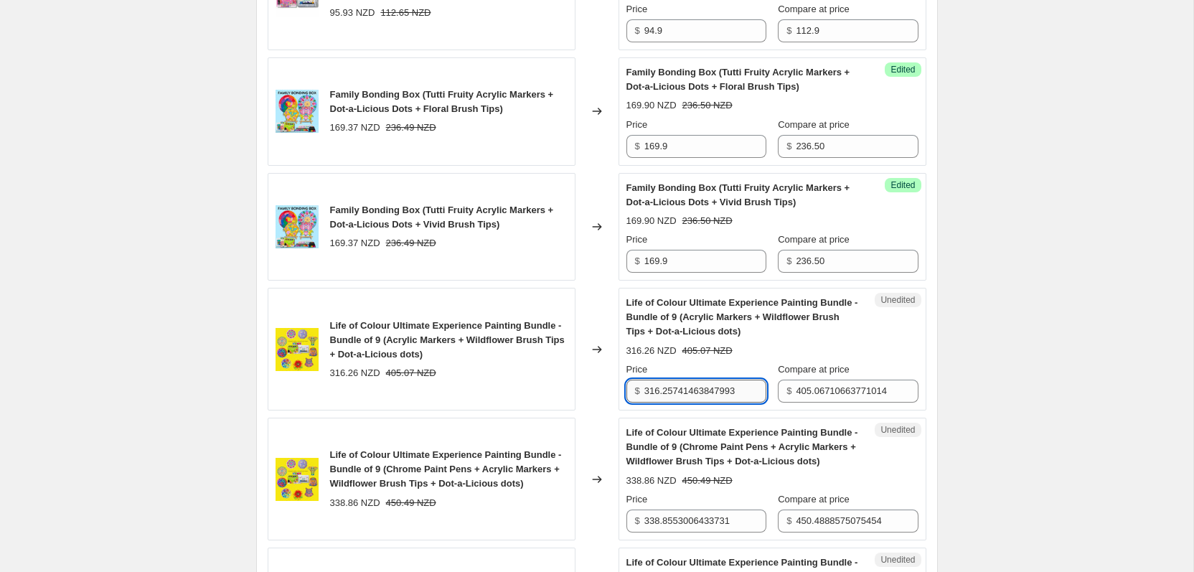
click at [718, 390] on input "316.25741463847993" at bounding box center [705, 391] width 122 height 23
type input "3"
type input "2"
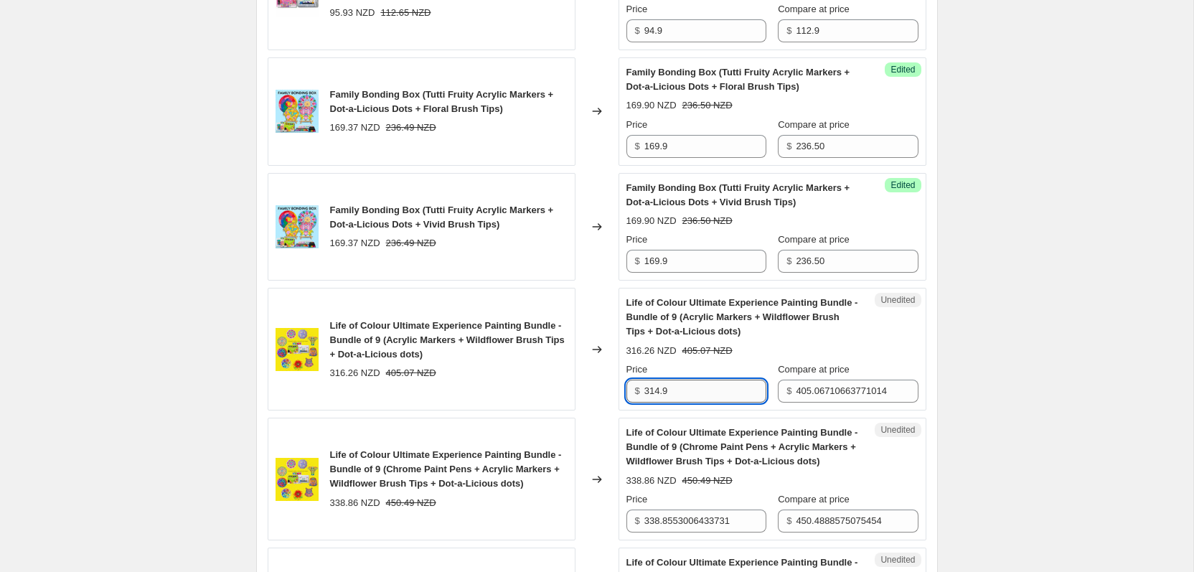
type input "314.9"
type input "405.10"
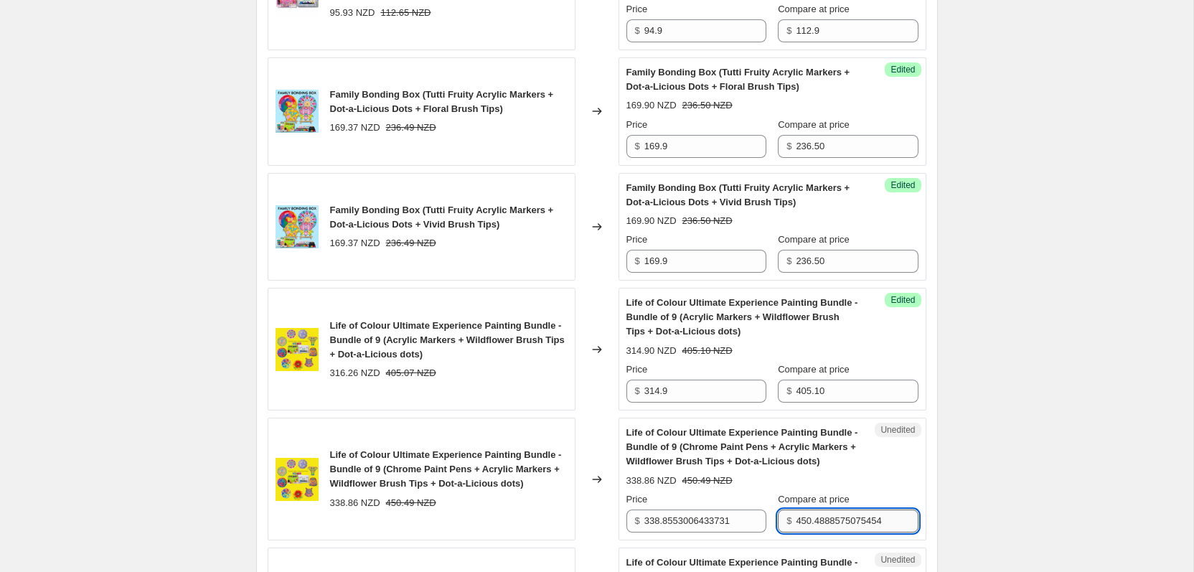
click at [839, 515] on input "450.4888575075454" at bounding box center [857, 521] width 122 height 23
type input "450.50"
click at [704, 512] on input "338.8553006433731" at bounding box center [705, 521] width 122 height 23
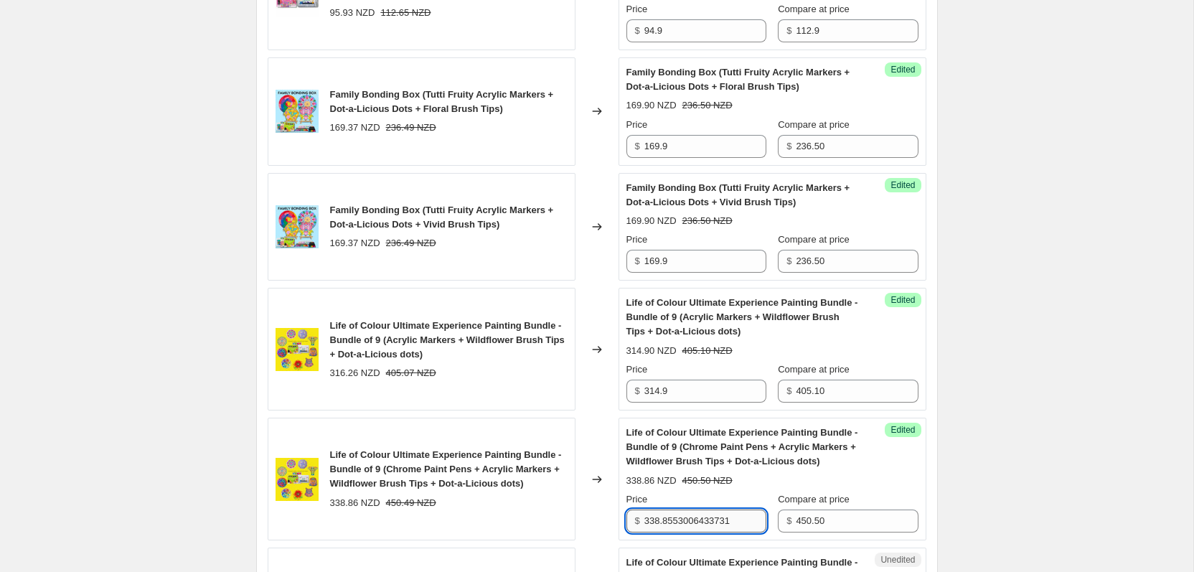
click at [704, 517] on input "338.8553006433731" at bounding box center [705, 521] width 122 height 23
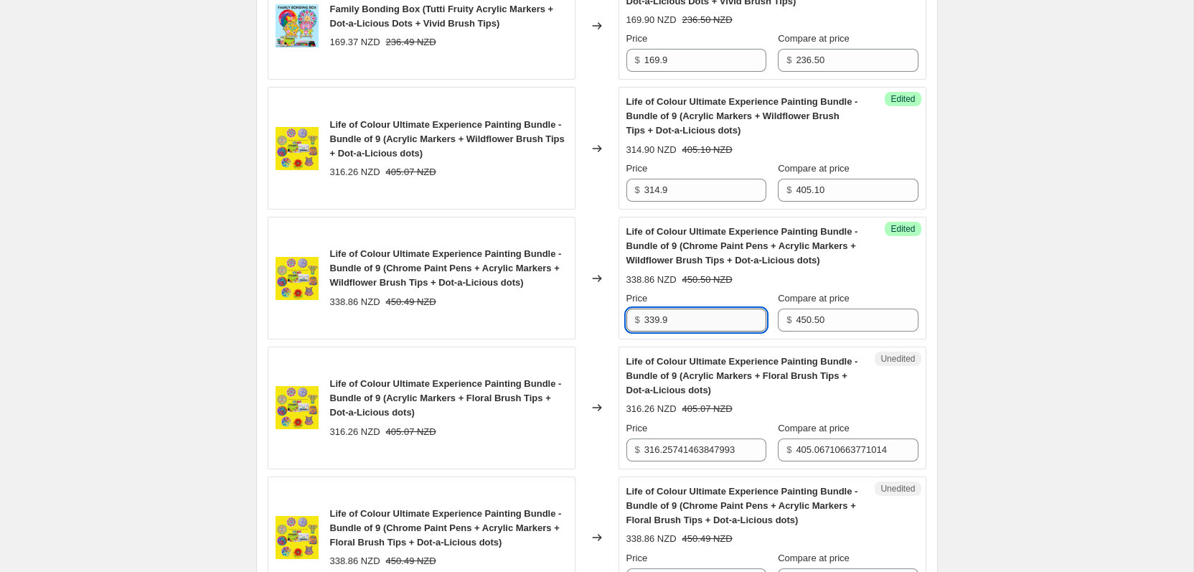
scroll to position [1493, 0]
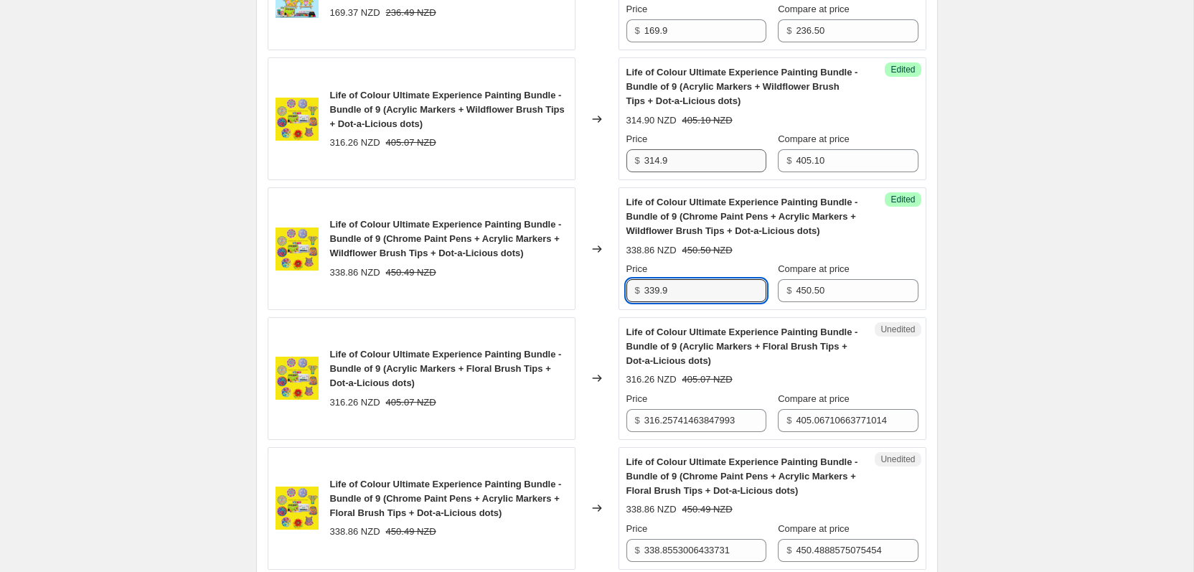
type input "339.9"
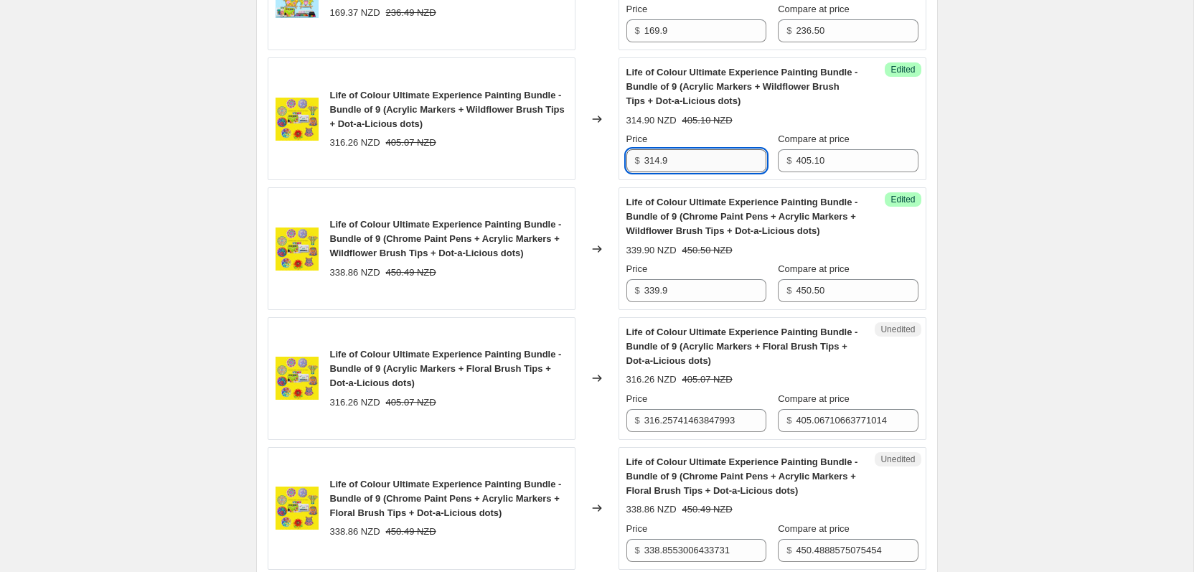
click at [663, 163] on input "314.9" at bounding box center [705, 160] width 122 height 23
click at [703, 385] on strike "405.07 NZD" at bounding box center [707, 379] width 50 height 14
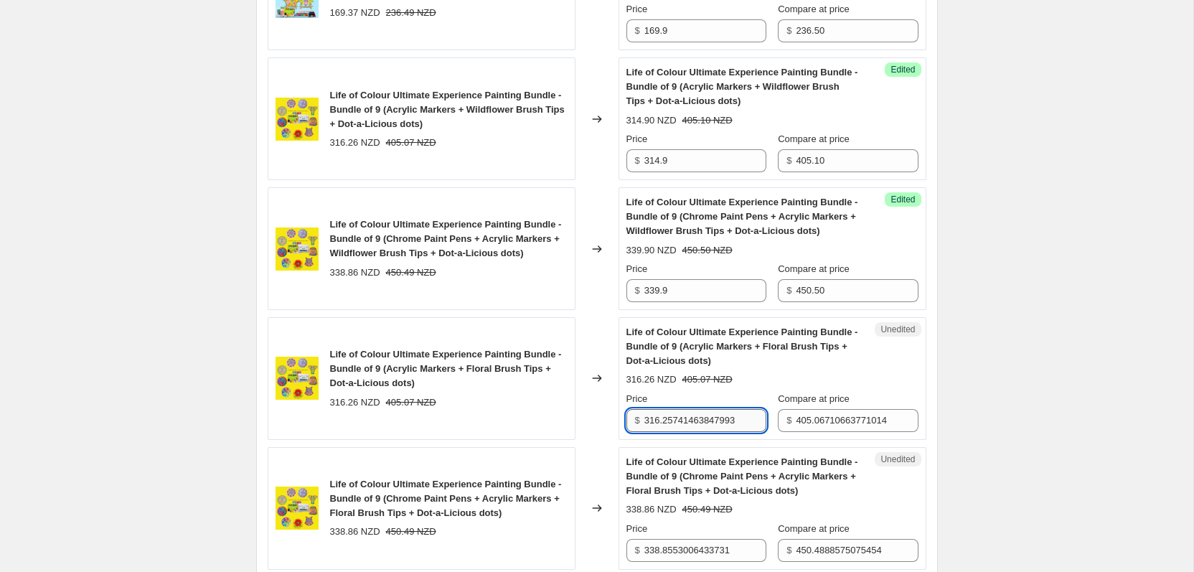
click at [702, 427] on input "316.25741463847993" at bounding box center [705, 420] width 122 height 23
paste input "4.9"
type input "314.9"
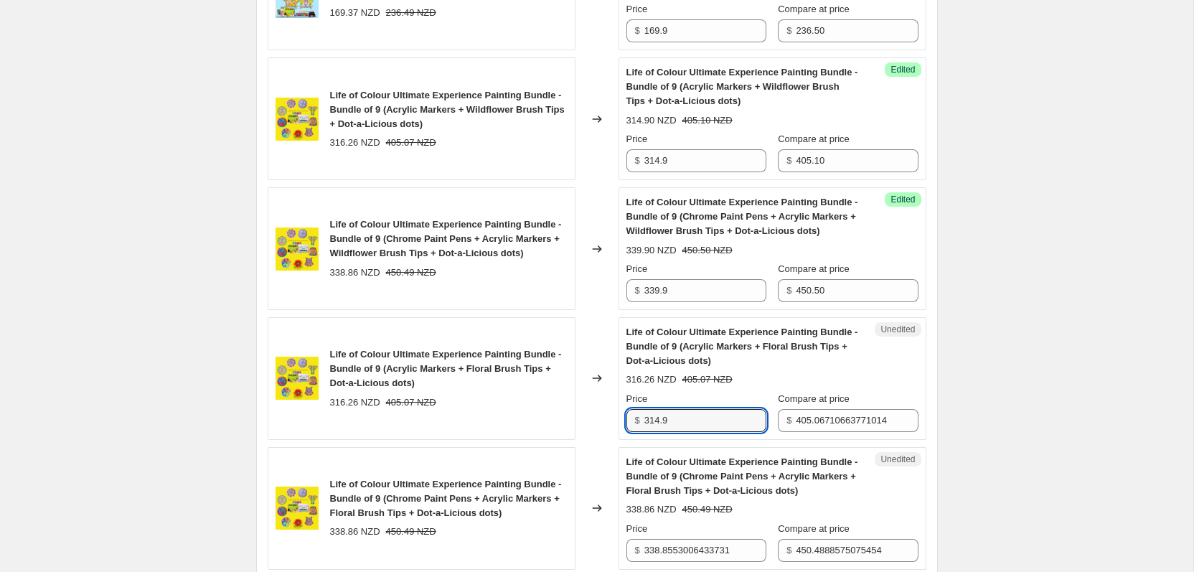
click at [836, 146] on label "Compare at price" at bounding box center [814, 139] width 72 height 14
click at [836, 149] on input "405.10" at bounding box center [857, 160] width 122 height 23
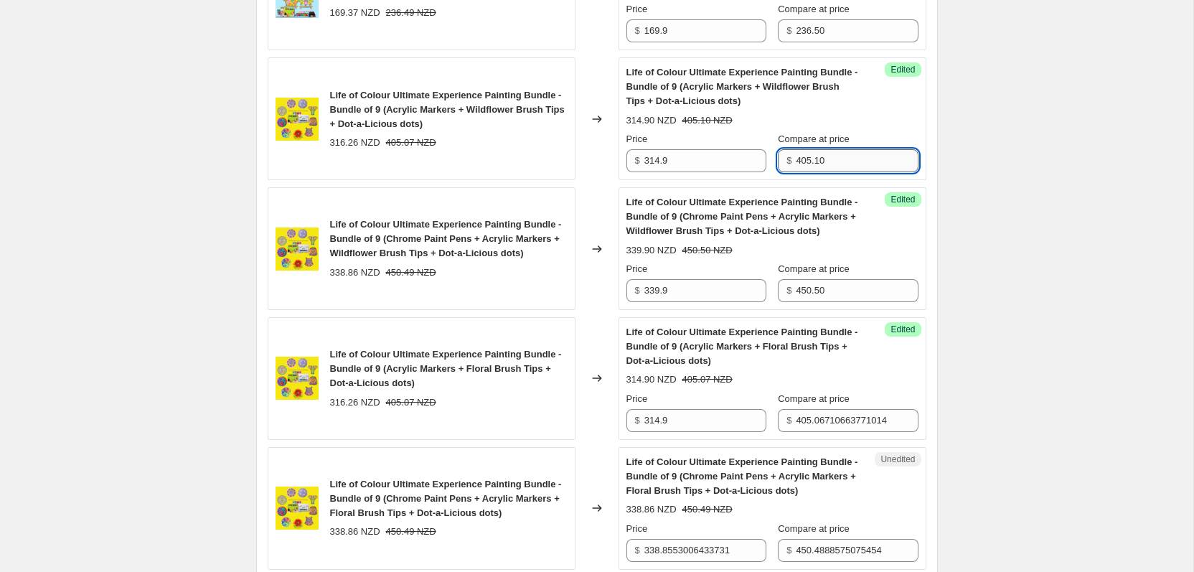
click at [836, 154] on input "405.10" at bounding box center [857, 160] width 122 height 23
click at [853, 420] on input "405.06710663771014" at bounding box center [857, 420] width 122 height 23
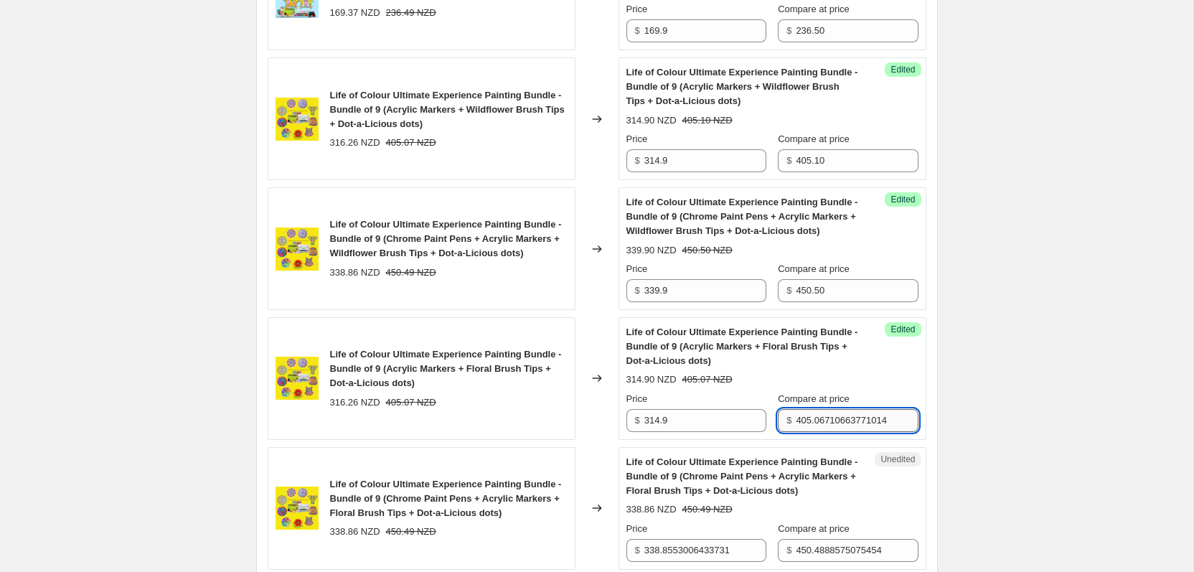
click at [853, 420] on input "405.06710663771014" at bounding box center [857, 420] width 122 height 23
paste input "10"
type input "405.10"
click at [692, 294] on input "339.9" at bounding box center [705, 290] width 122 height 23
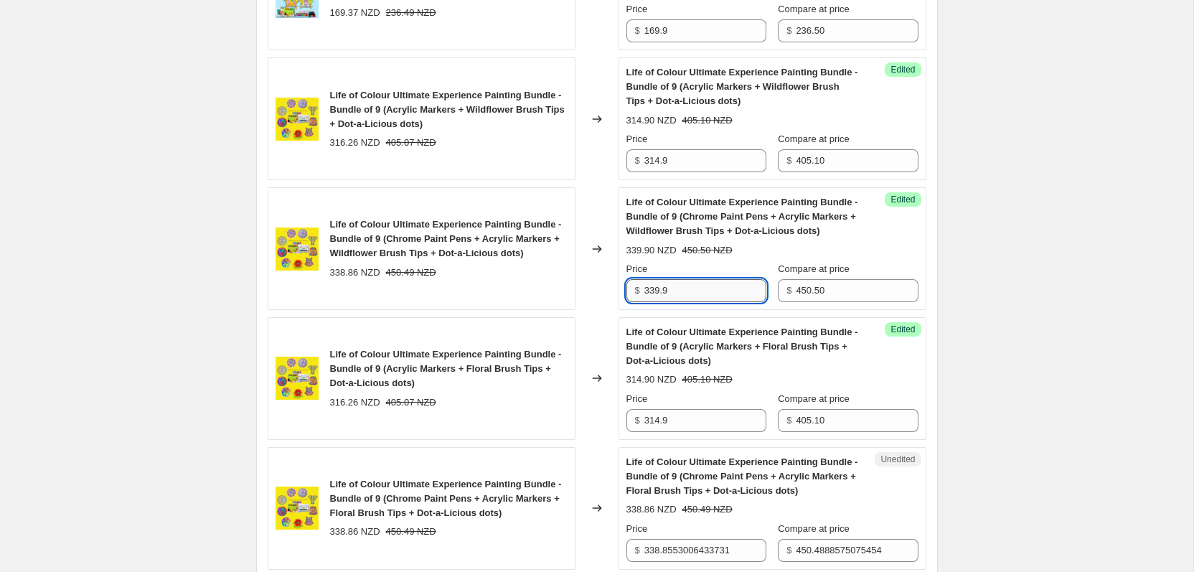
click at [692, 294] on input "339.9" at bounding box center [705, 290] width 122 height 23
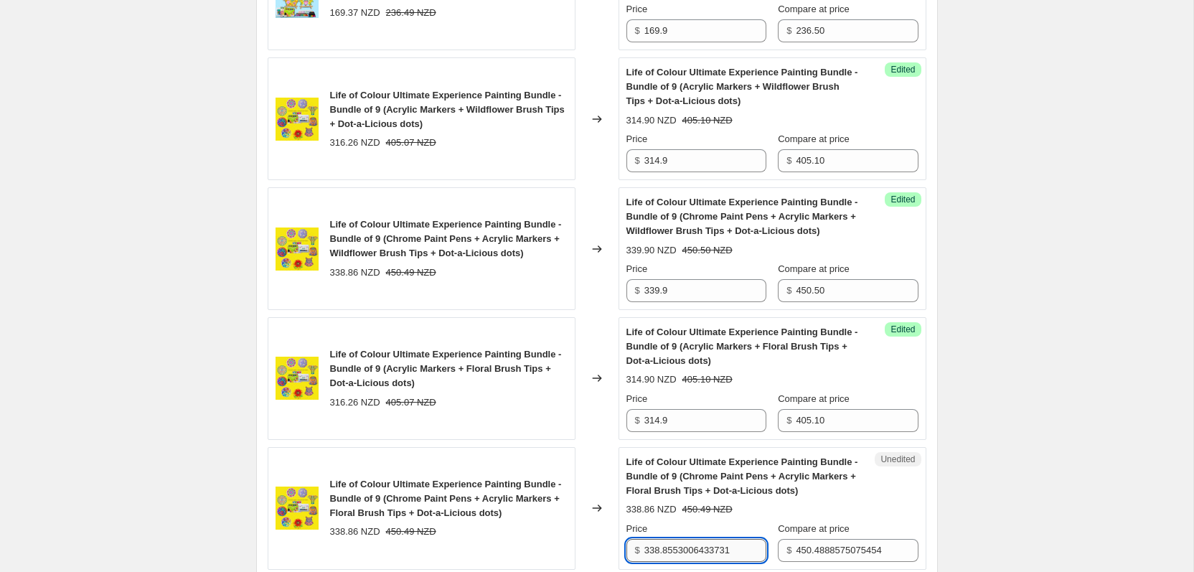
click at [693, 546] on input "338.8553006433731" at bounding box center [705, 550] width 122 height 23
paste input "9.9"
type input "339.9"
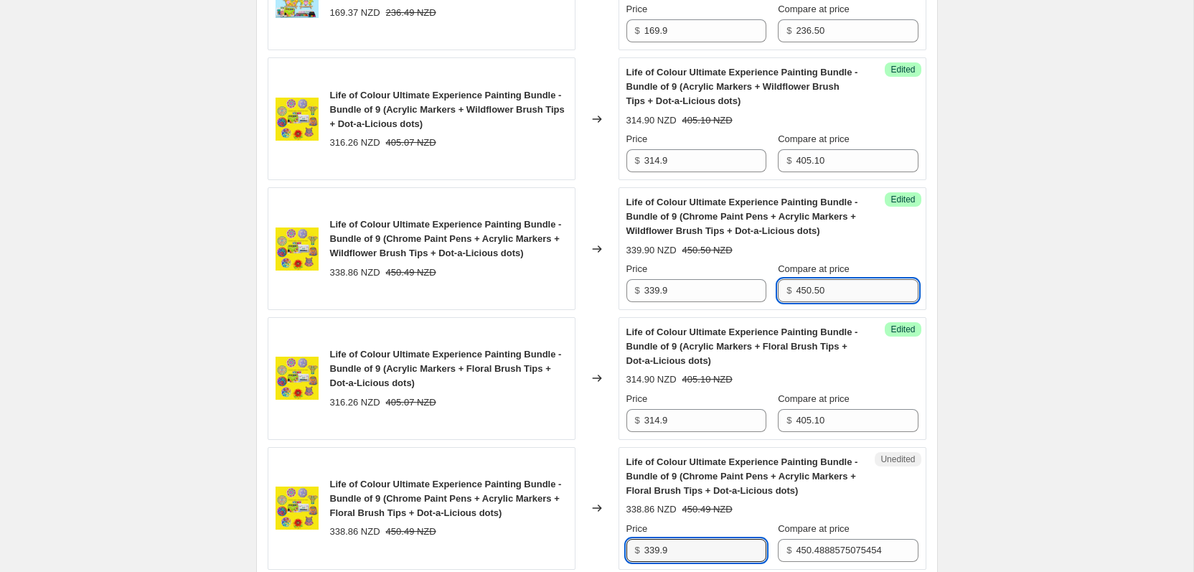
click at [822, 294] on input "450.50" at bounding box center [857, 290] width 122 height 23
click at [828, 525] on span "Compare at price" at bounding box center [814, 528] width 72 height 11
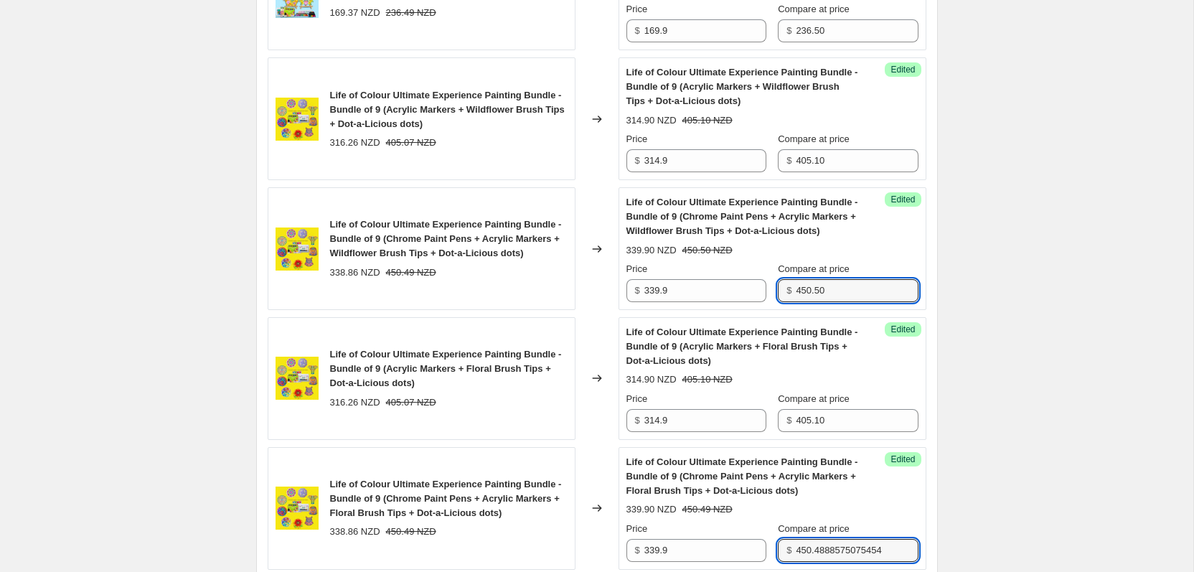
click at [828, 539] on input "450.4888575075454" at bounding box center [857, 550] width 122 height 23
click at [828, 525] on span "Compare at price" at bounding box center [814, 528] width 72 height 11
click at [828, 539] on input "450.4888575075454" at bounding box center [857, 550] width 122 height 23
click at [830, 539] on input "450.4888575075454" at bounding box center [857, 550] width 122 height 23
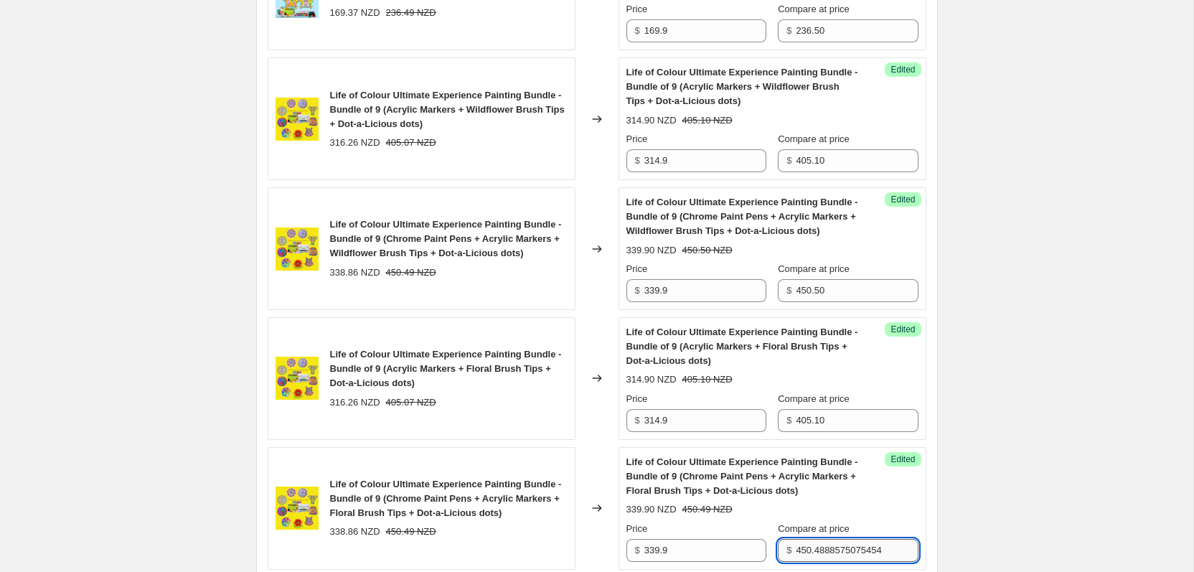
paste input "50"
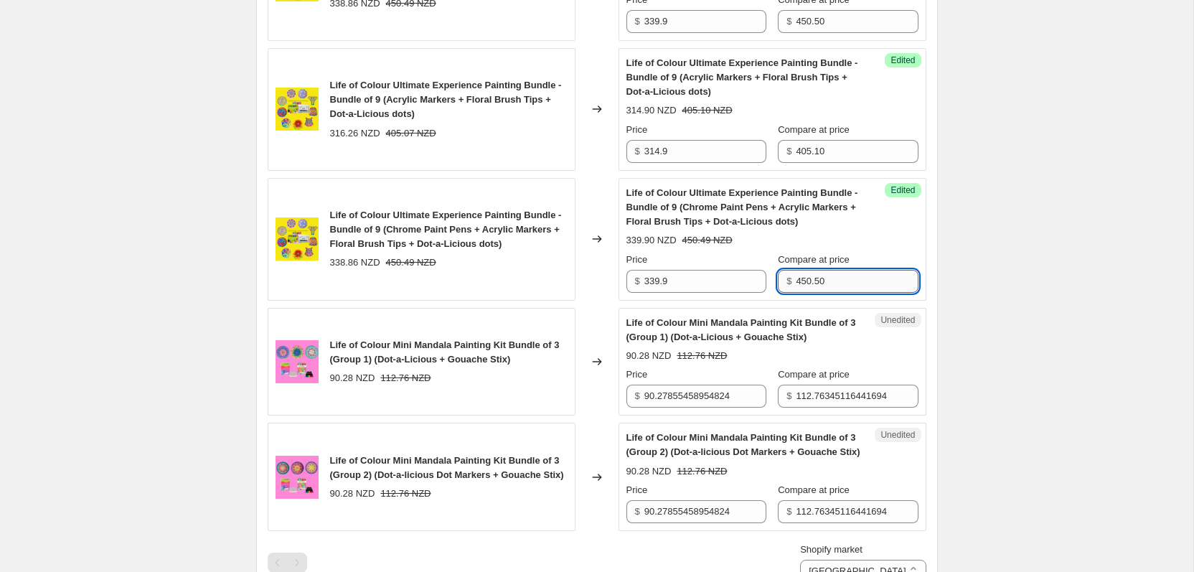
scroll to position [1773, 0]
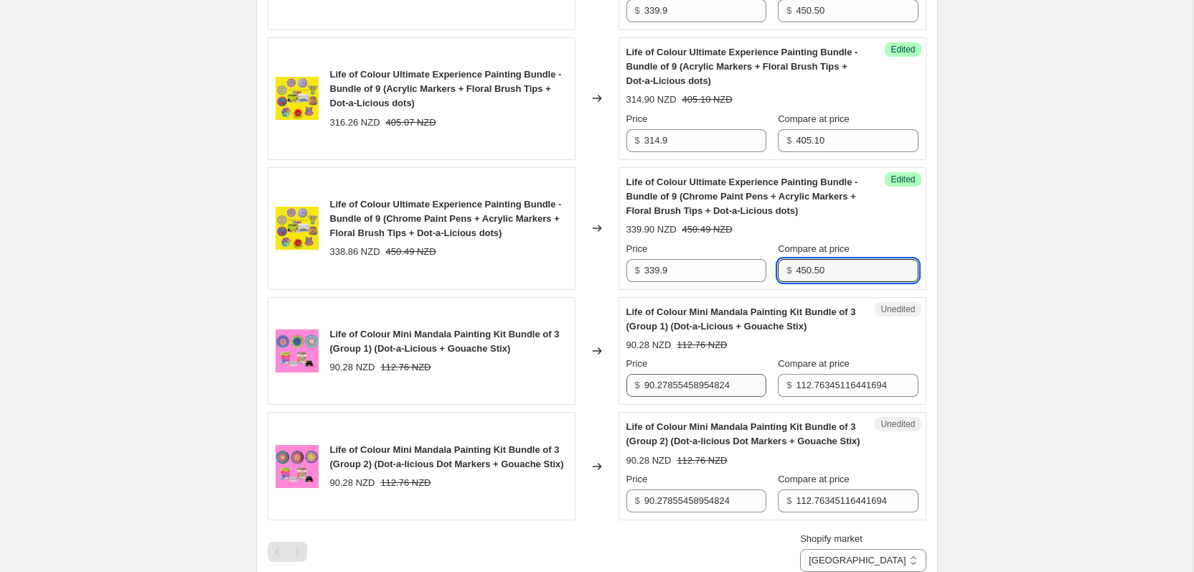
type input "450.50"
click at [682, 389] on input "90.27855458954824" at bounding box center [705, 385] width 122 height 23
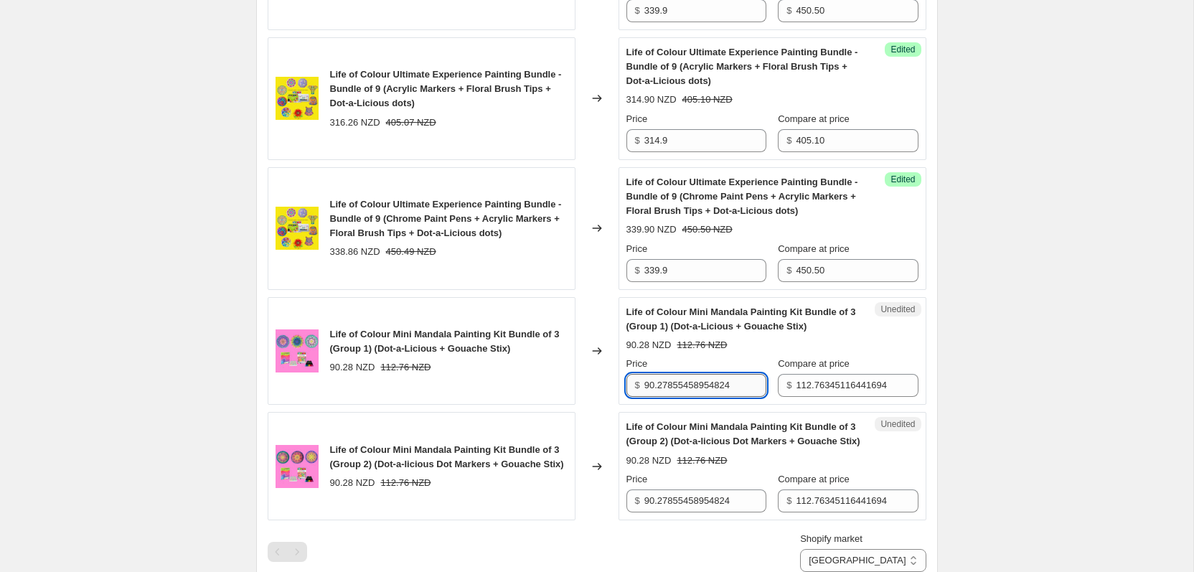
click at [682, 389] on input "90.27855458954824" at bounding box center [705, 385] width 122 height 23
type input "89.9"
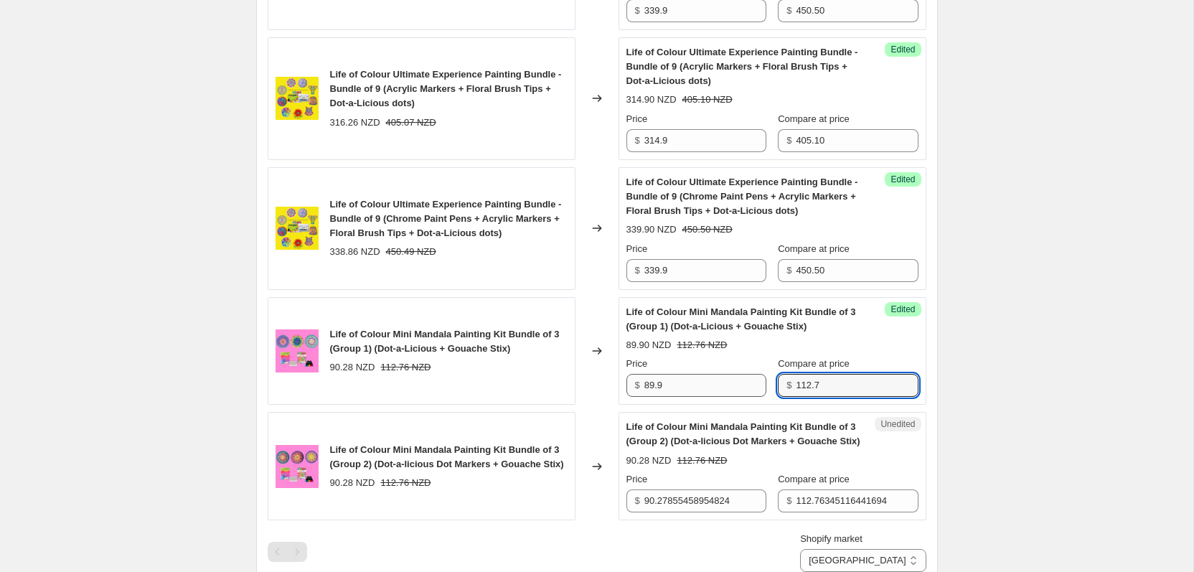
type input "112.7"
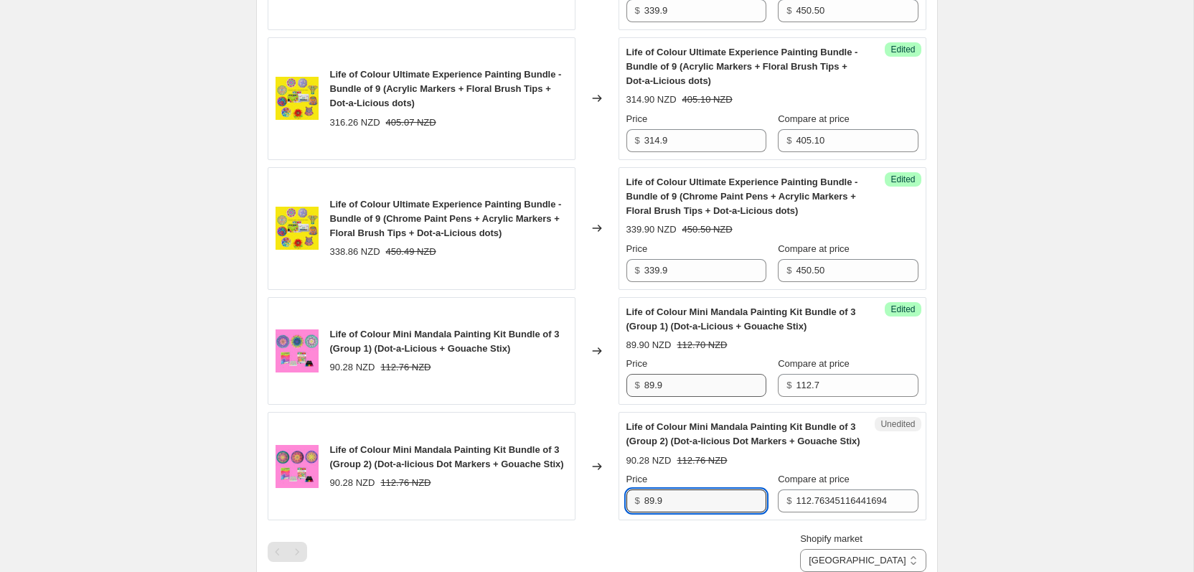
type input "89.9"
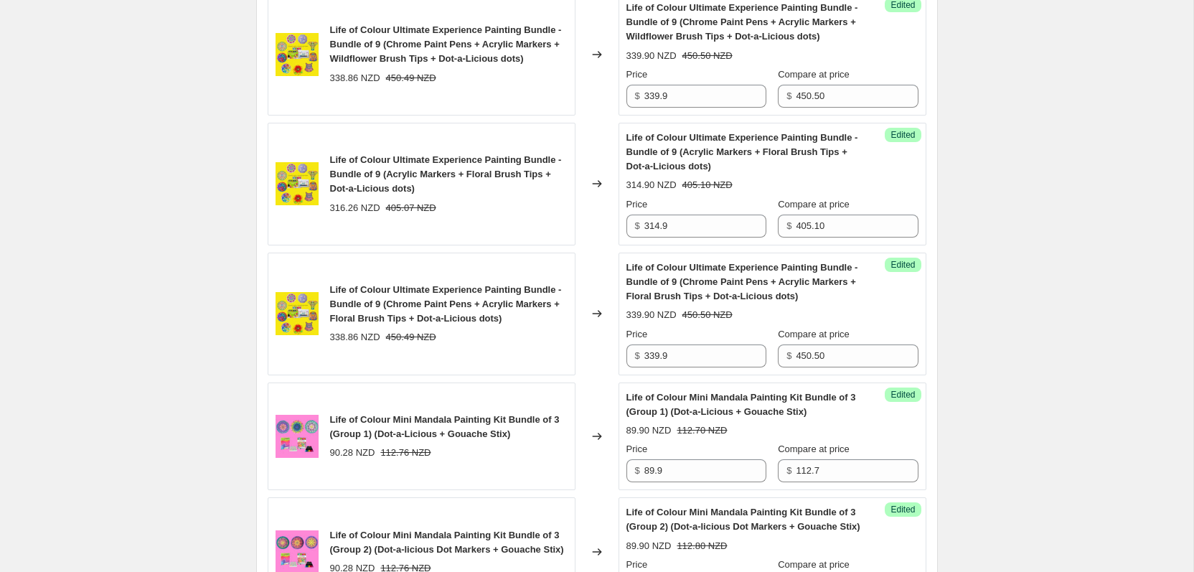
scroll to position [2034, 0]
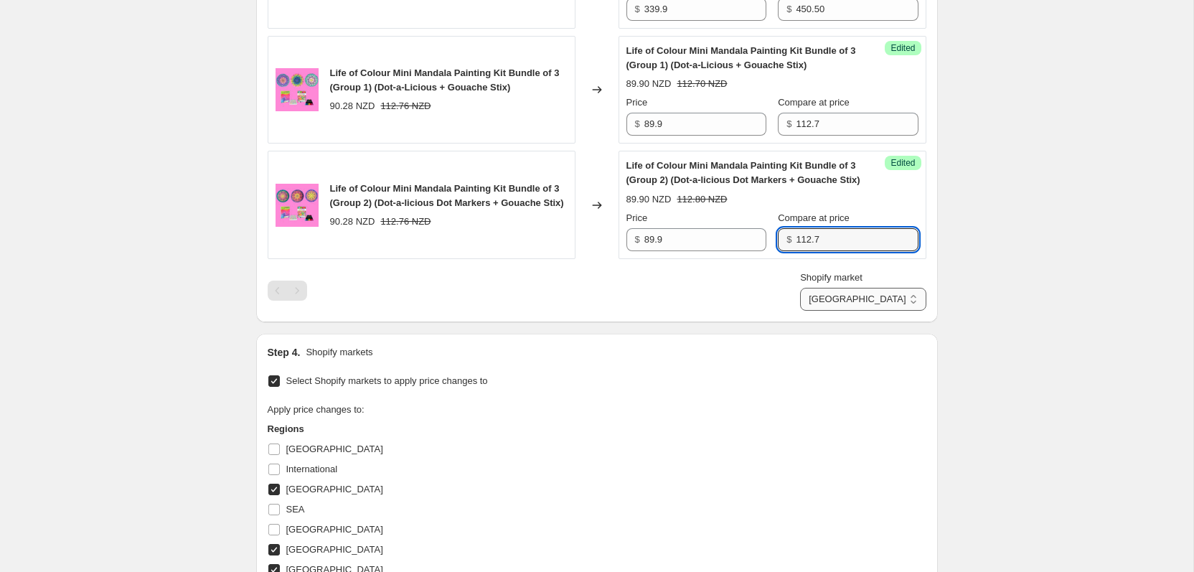
type input "112.7"
click at [911, 311] on select "[GEOGRAPHIC_DATA] [GEOGRAPHIC_DATA] [GEOGRAPHIC_DATA]" at bounding box center [863, 299] width 126 height 23
select select "18472075482"
click at [859, 311] on select "[GEOGRAPHIC_DATA] [GEOGRAPHIC_DATA] [GEOGRAPHIC_DATA]" at bounding box center [863, 299] width 126 height 23
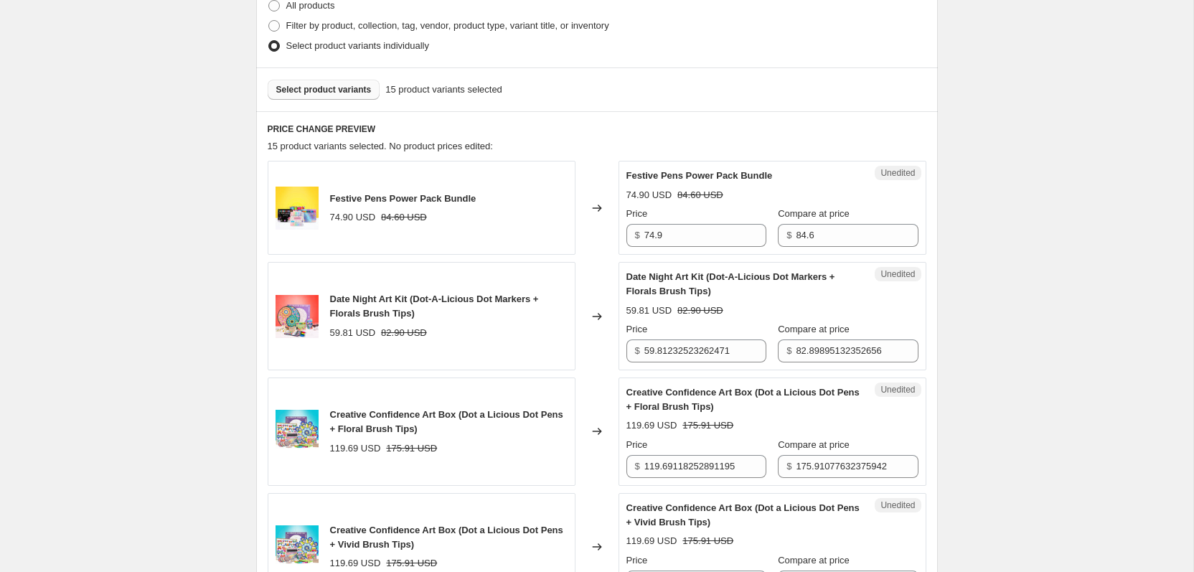
scroll to position [370, 0]
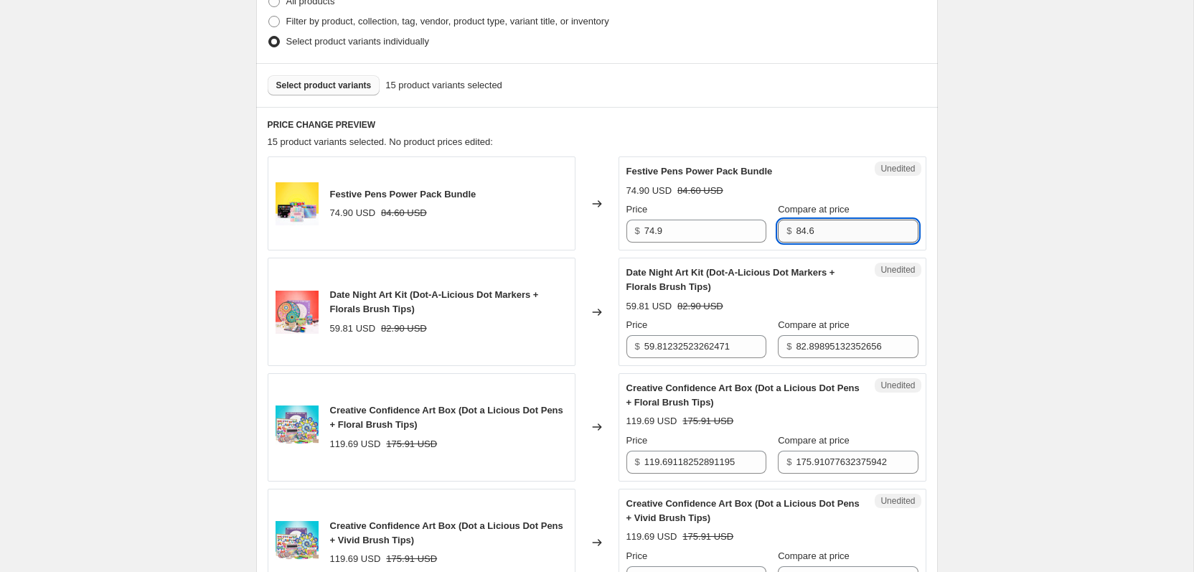
click at [812, 231] on input "84.6" at bounding box center [857, 231] width 122 height 23
type input "79.6"
click at [676, 349] on input "59.81232523262471" at bounding box center [705, 346] width 122 height 23
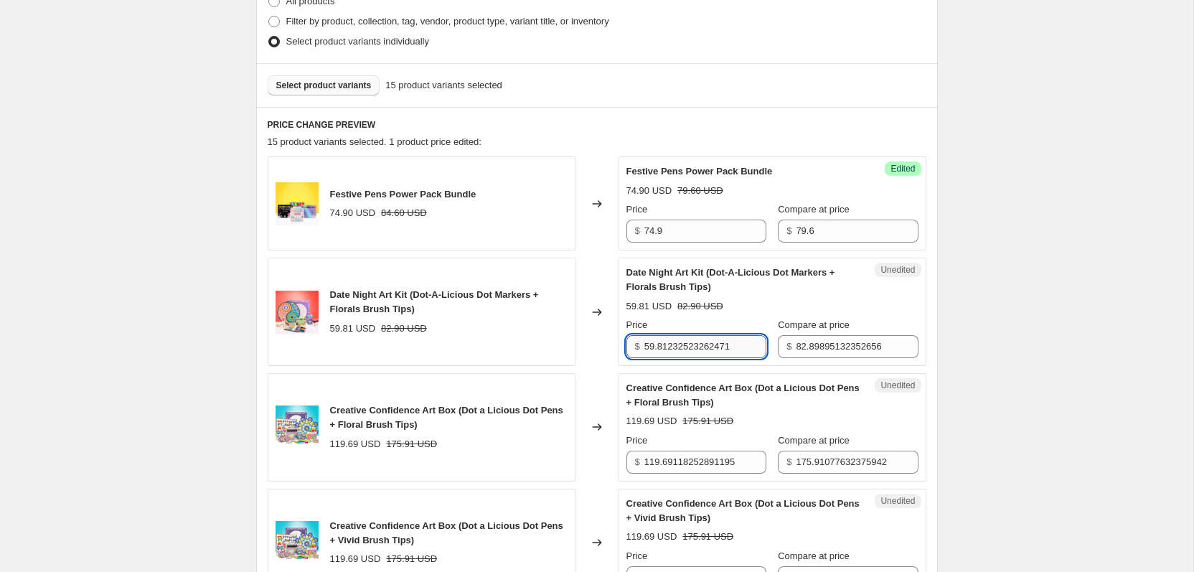
click at [676, 349] on input "59.81232523262471" at bounding box center [705, 346] width 122 height 23
click at [826, 349] on input "82.89895132352656" at bounding box center [857, 346] width 122 height 23
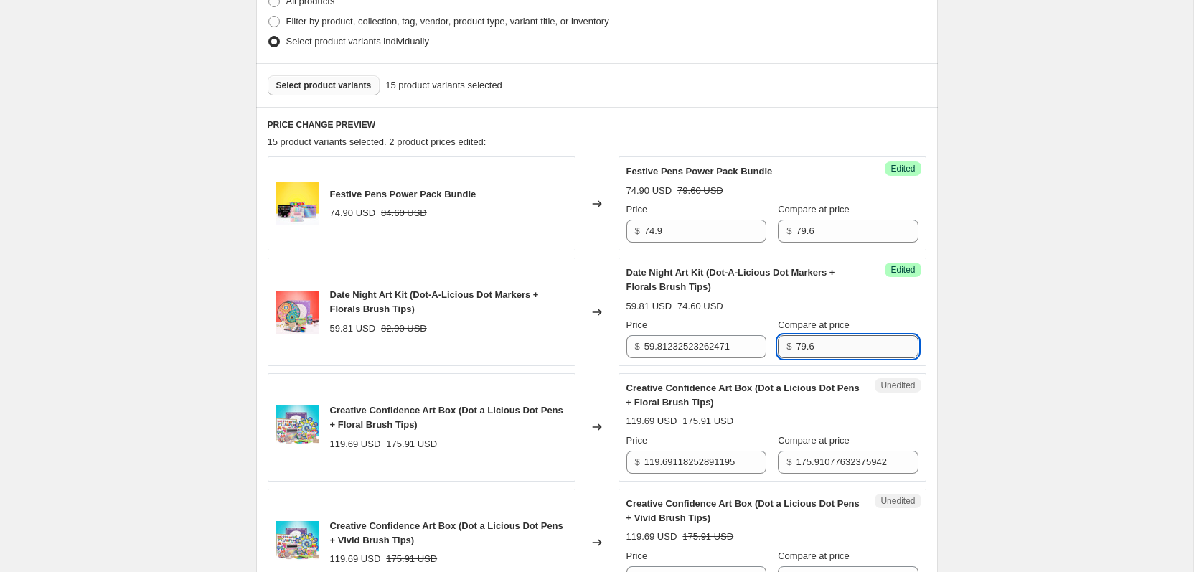
type input "79.6"
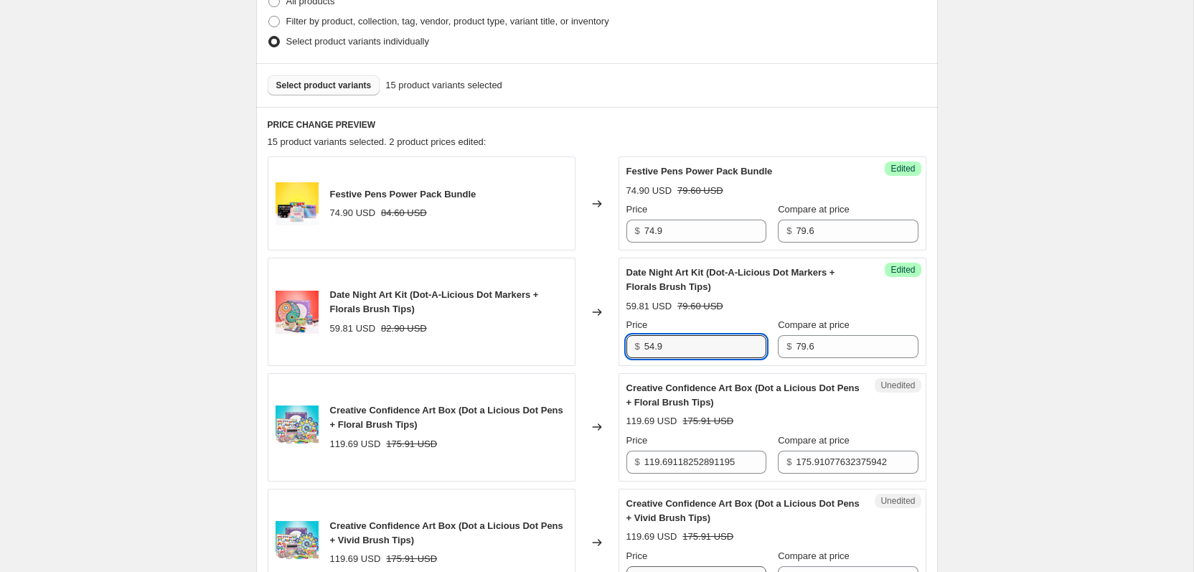
type input "54.9"
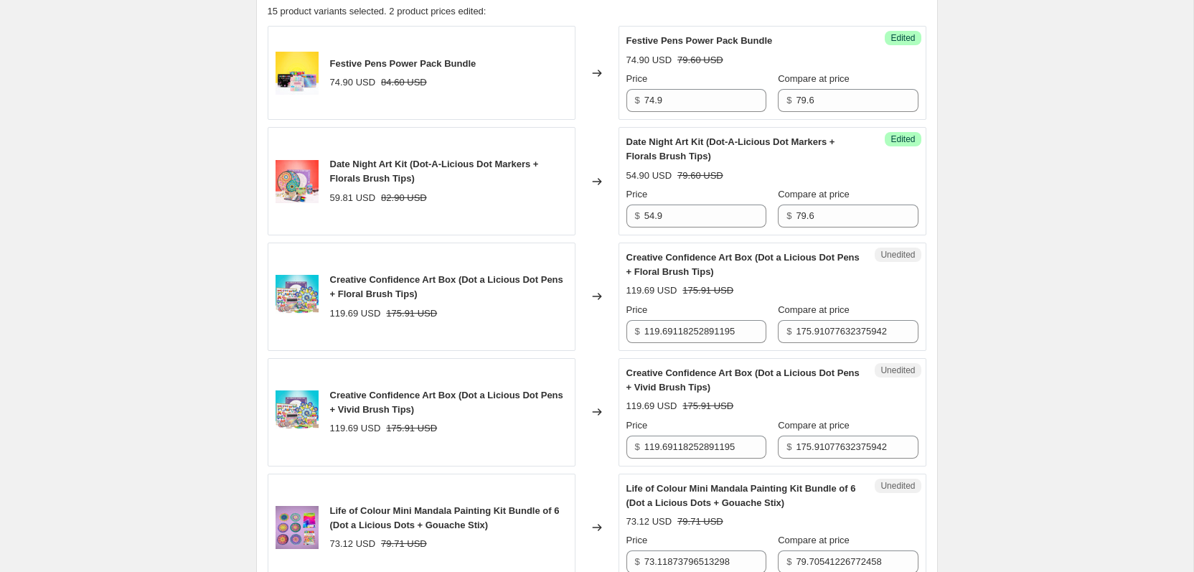
scroll to position [510, 0]
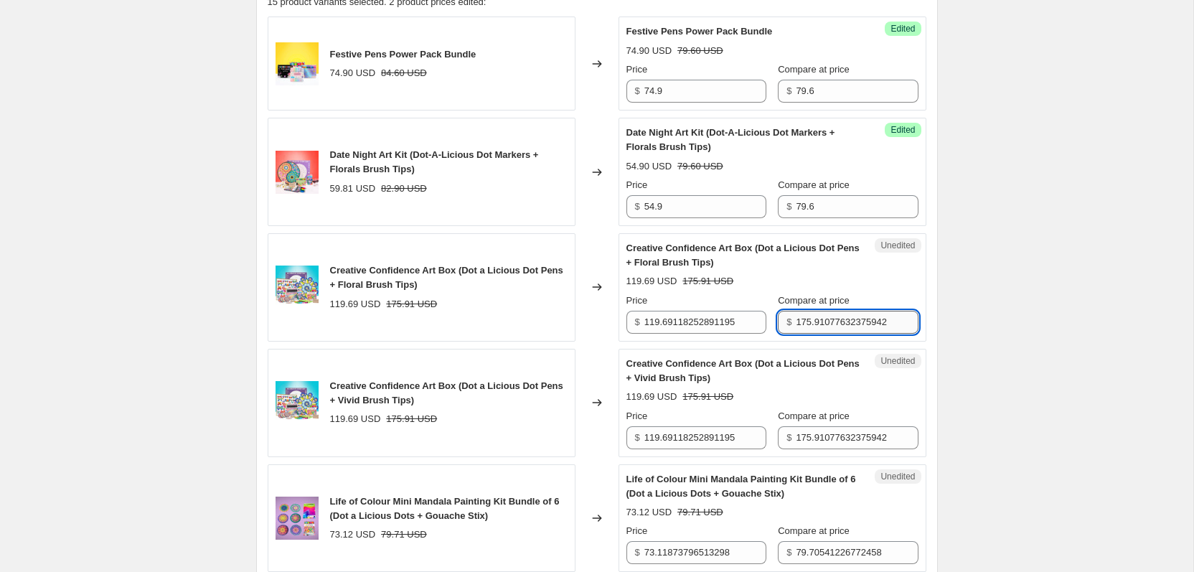
click at [860, 319] on input "175.91077632375942" at bounding box center [857, 322] width 122 height 23
type input "166.2"
click at [812, 319] on input "166.2" at bounding box center [857, 322] width 122 height 23
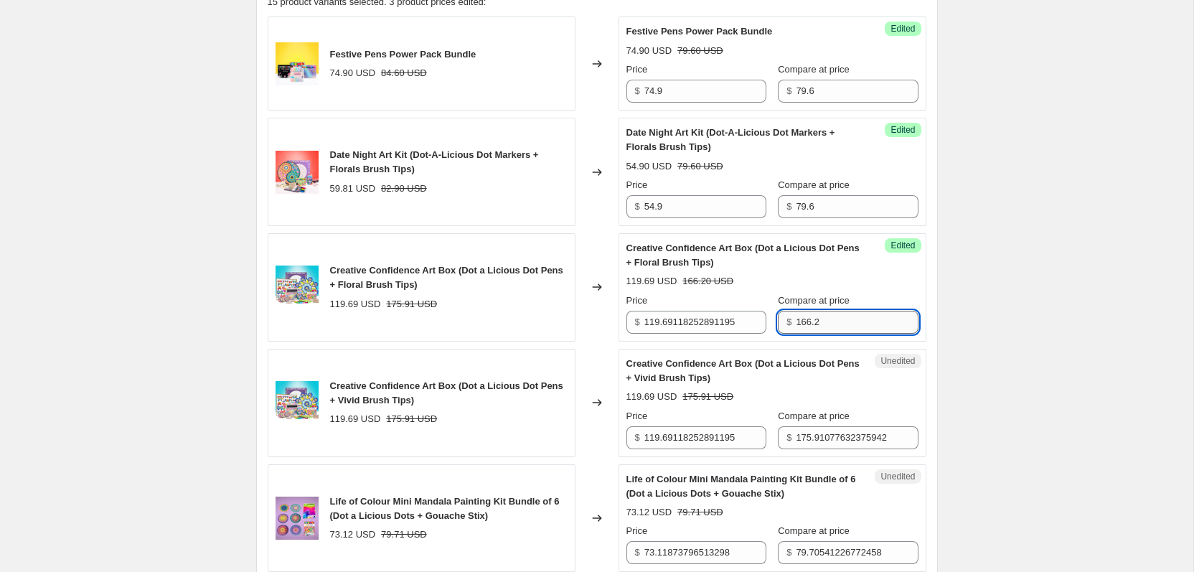
click at [812, 319] on input "166.2" at bounding box center [857, 322] width 122 height 23
click at [831, 438] on input "175.91077632375942" at bounding box center [857, 437] width 122 height 23
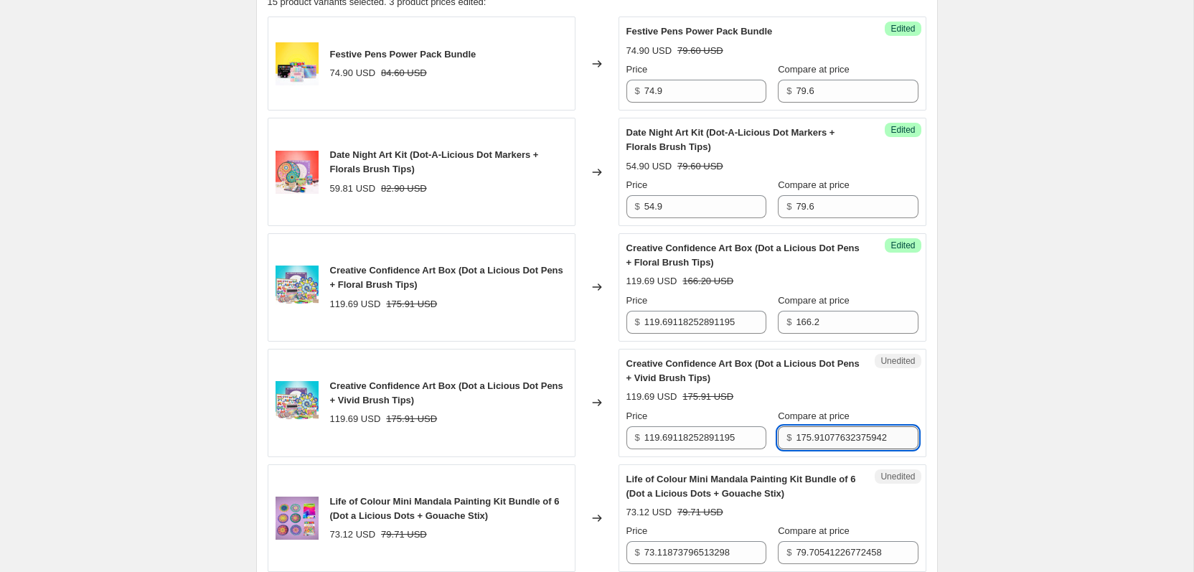
click at [831, 438] on input "175.91077632375942" at bounding box center [857, 437] width 122 height 23
paste input "66."
type input "166.2"
click at [685, 320] on input "119.69118252891195" at bounding box center [705, 322] width 122 height 23
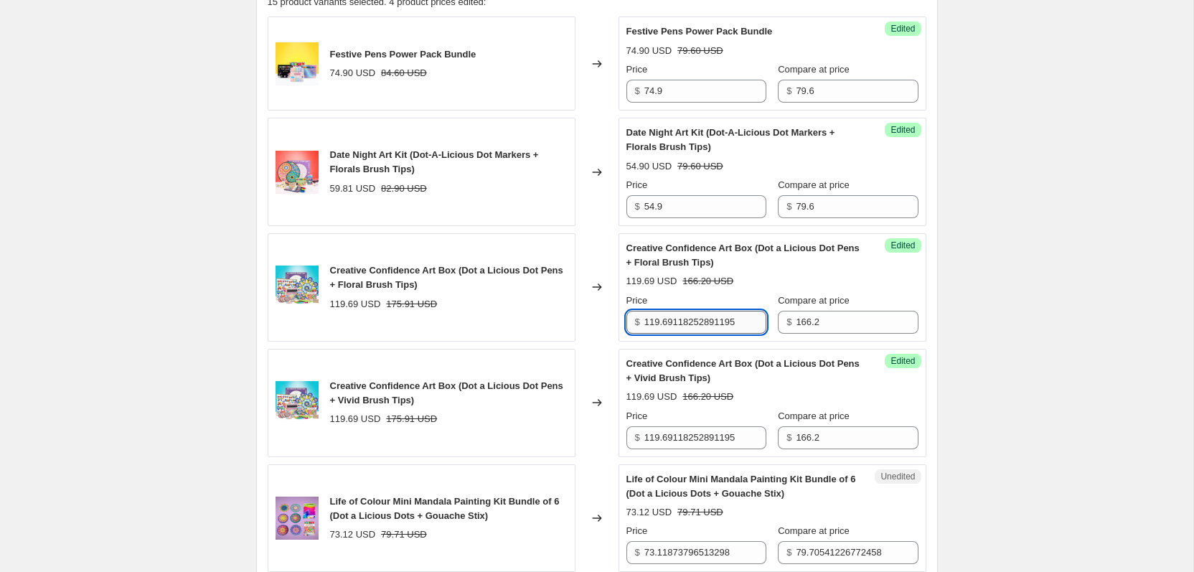
click at [685, 320] on input "119.69118252891195" at bounding box center [705, 322] width 122 height 23
type input "124.9"
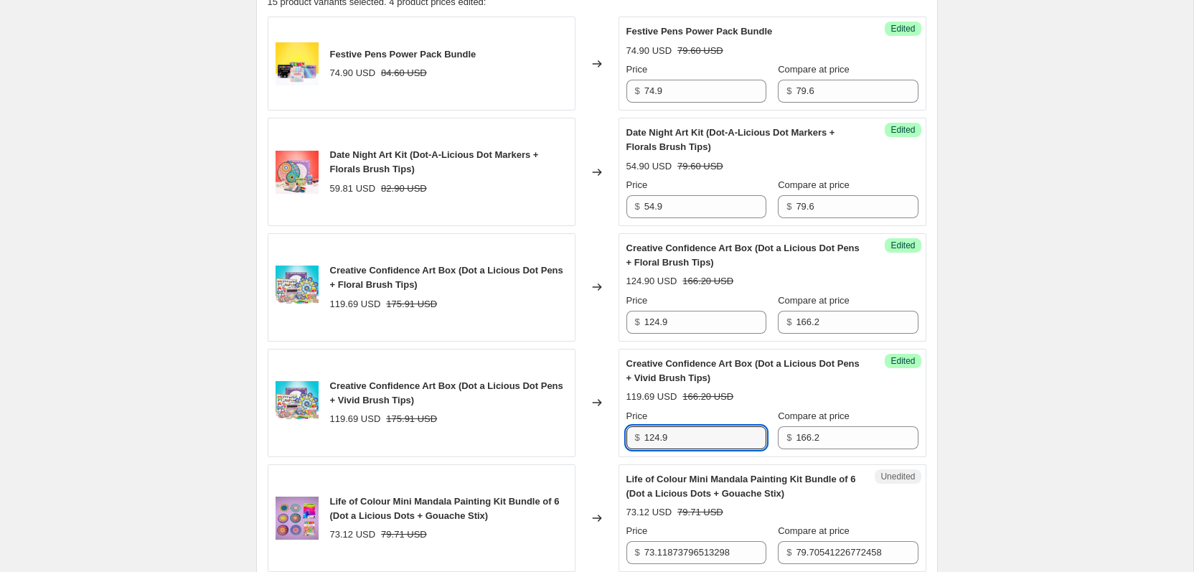
type input "124.9"
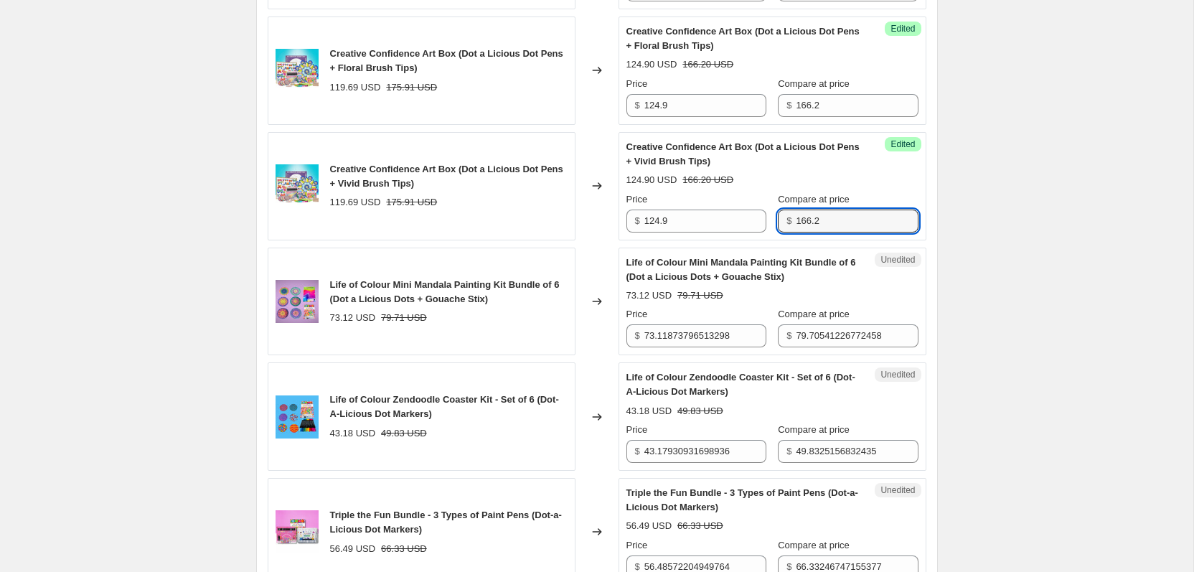
scroll to position [728, 0]
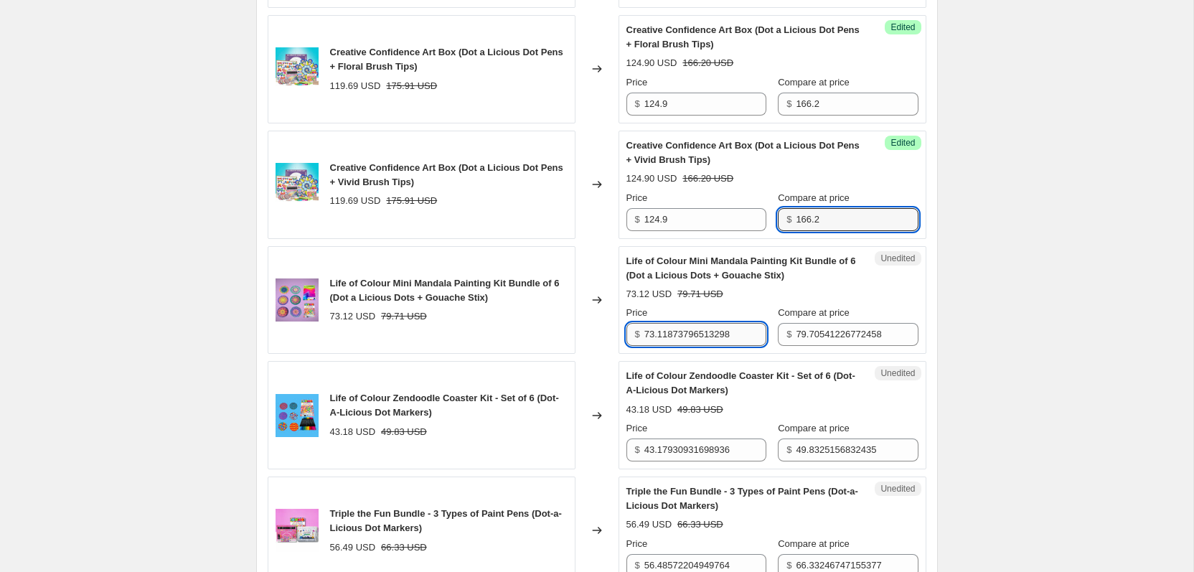
click at [661, 332] on input "73.11873796513298" at bounding box center [705, 334] width 122 height 23
type input "69.9"
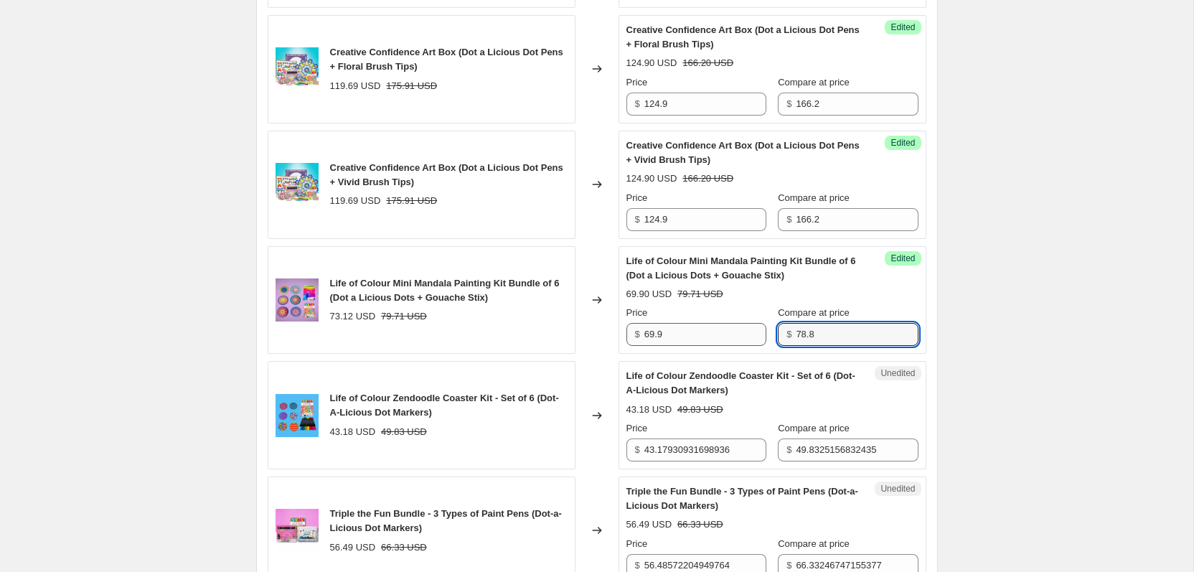
type input "78.8"
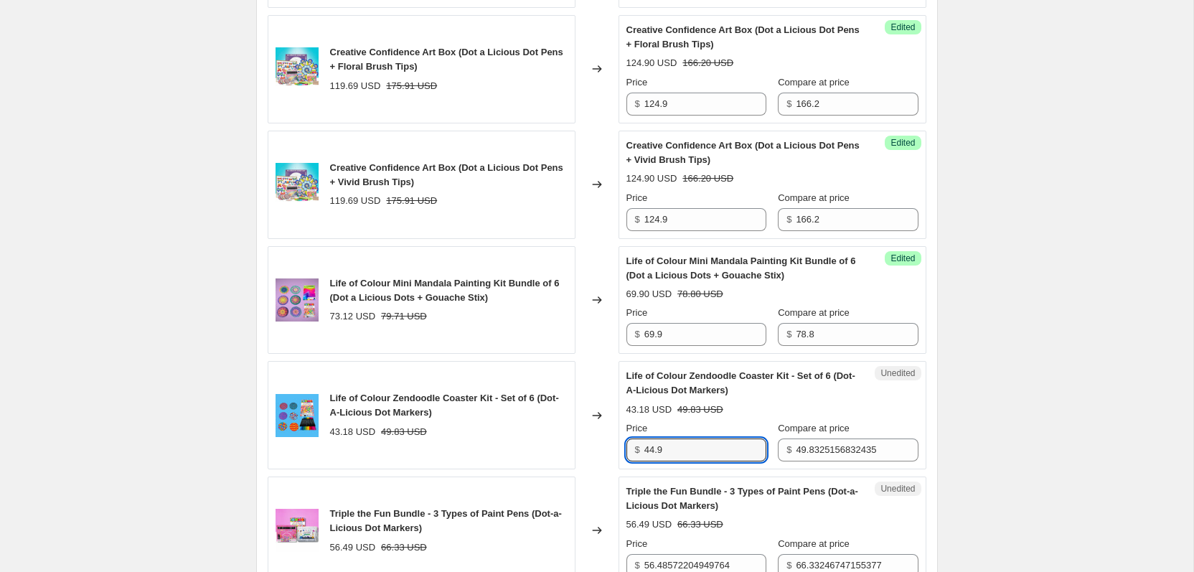
type input "44.9"
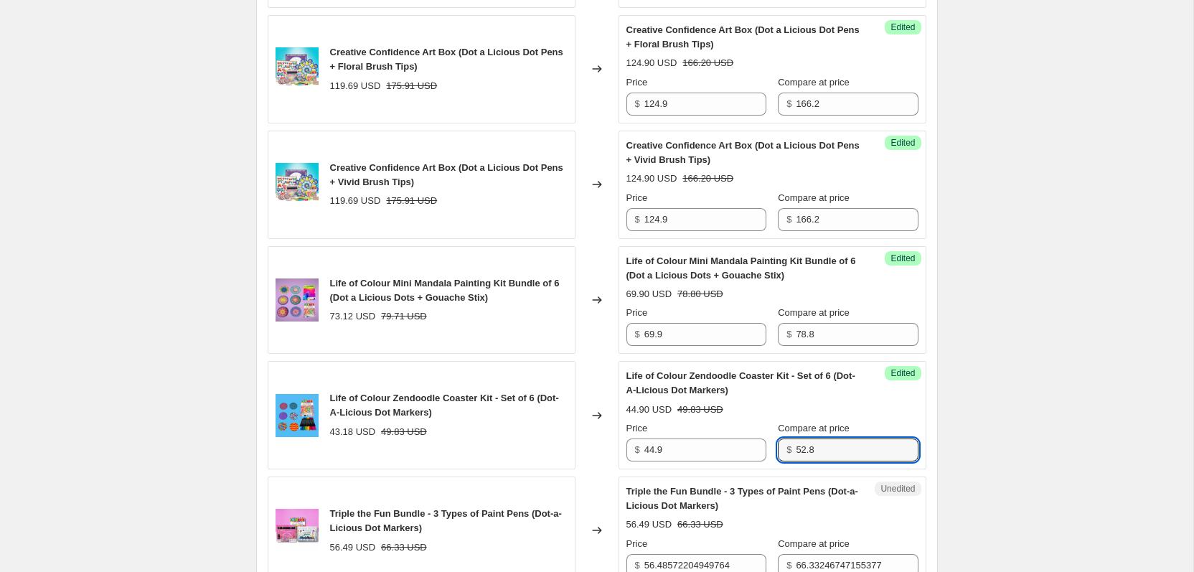
type input "52.8"
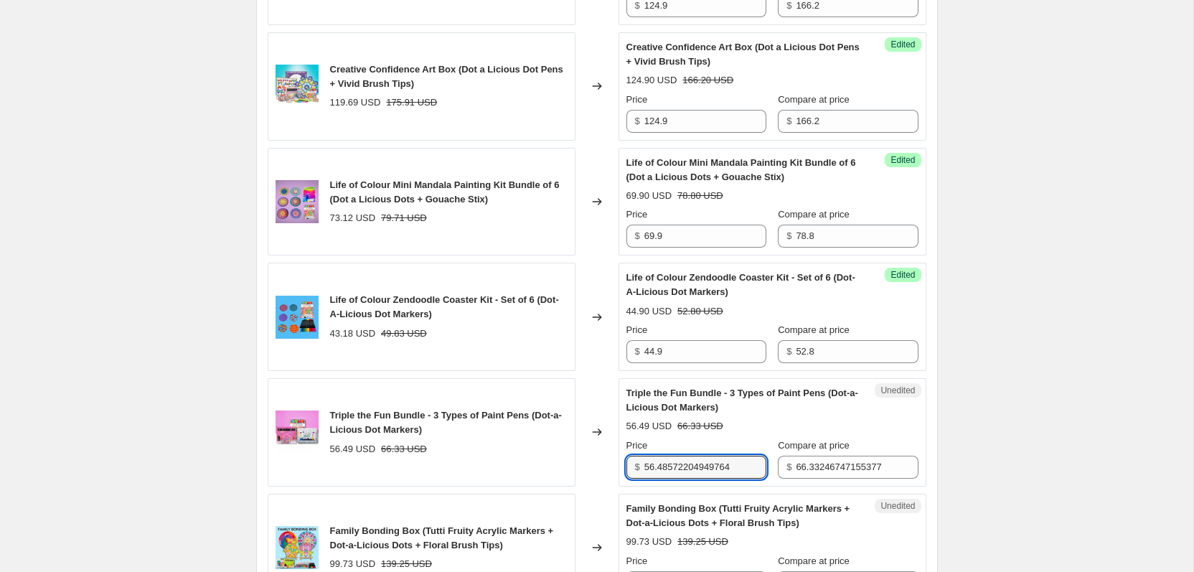
scroll to position [831, 0]
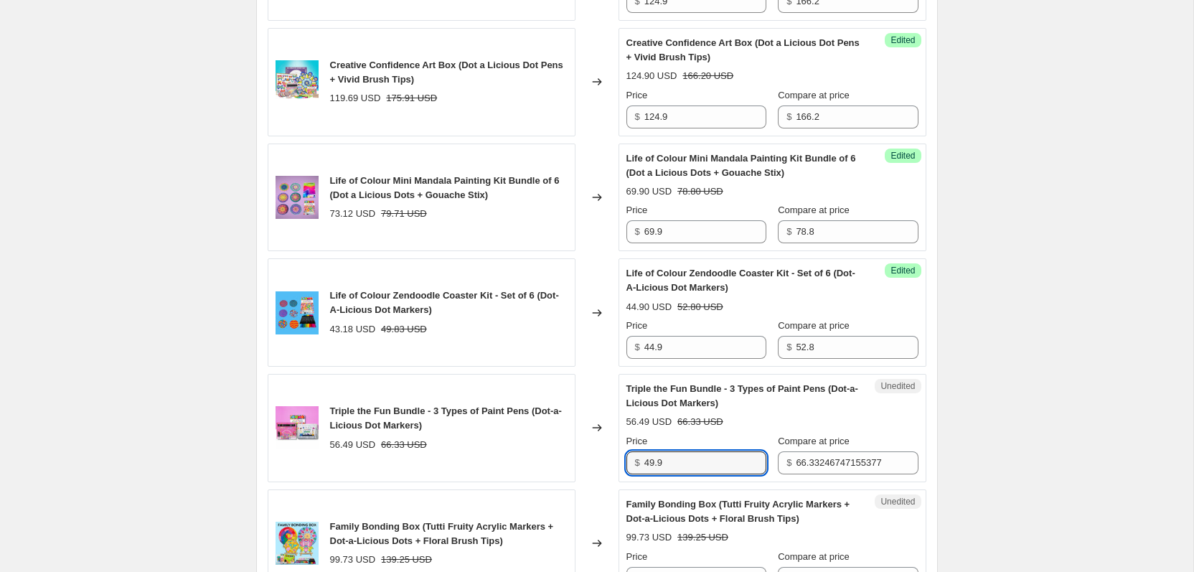
type input "49.9"
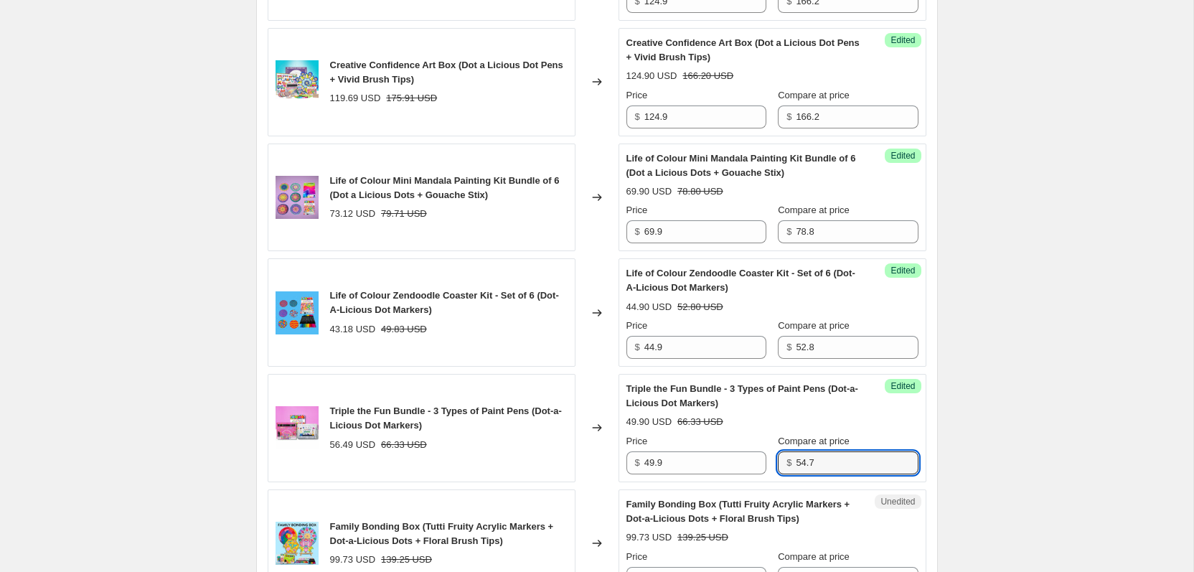
type input "54.7"
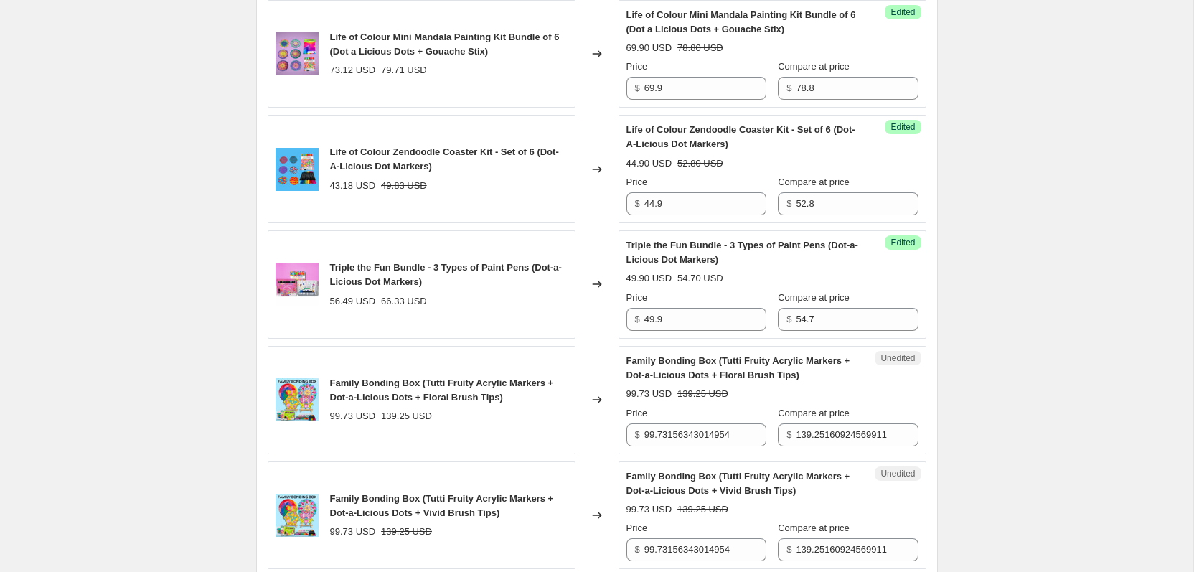
scroll to position [985, 0]
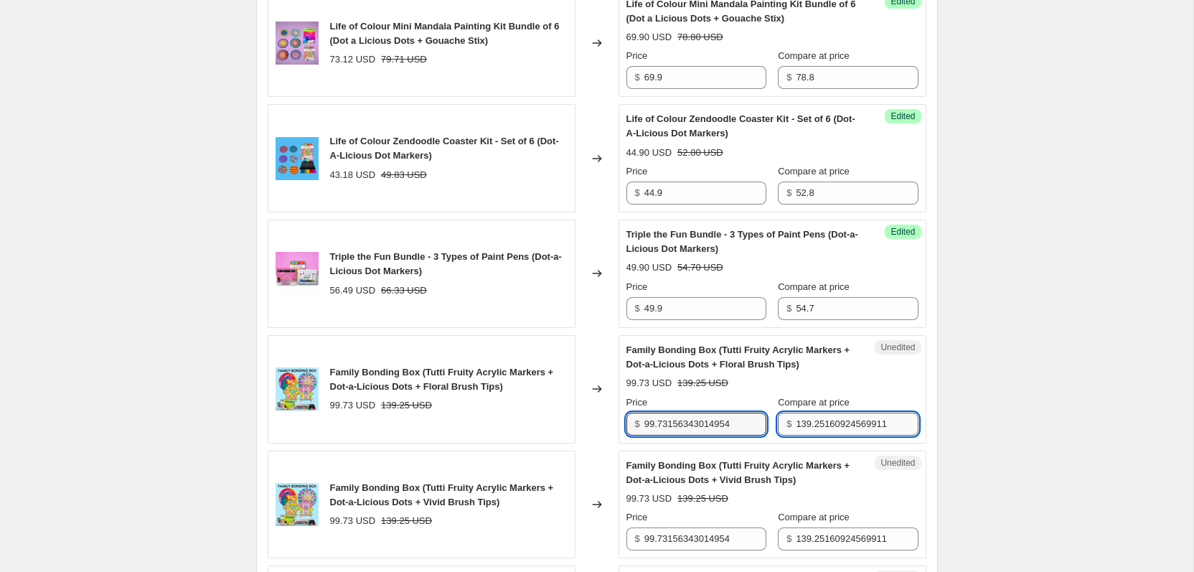
click at [836, 421] on input "139.25160924569911" at bounding box center [857, 424] width 122 height 23
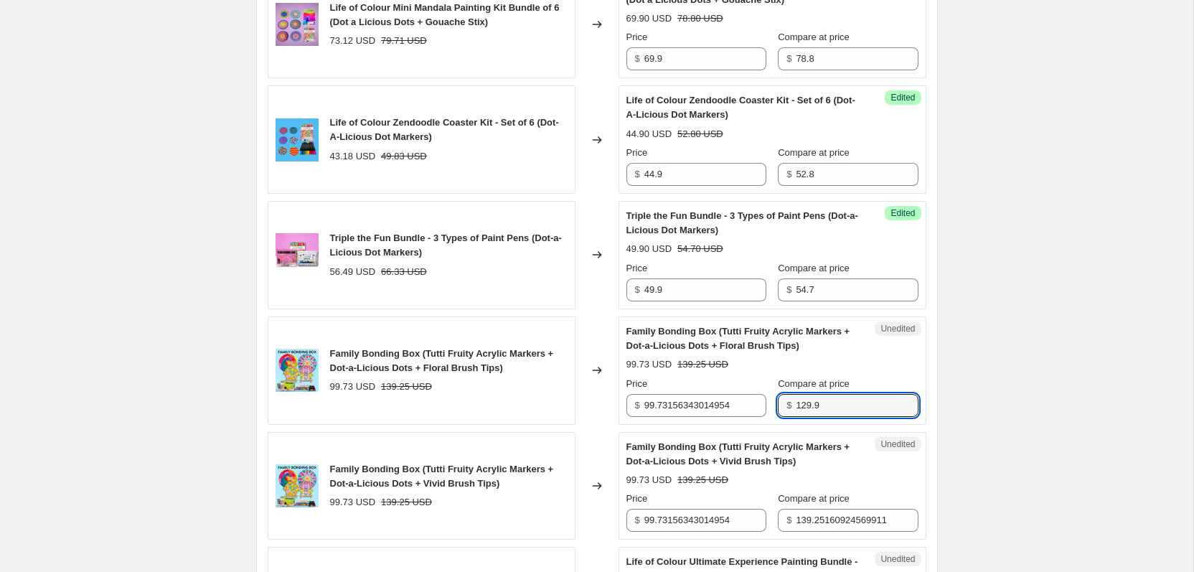
scroll to position [1024, 0]
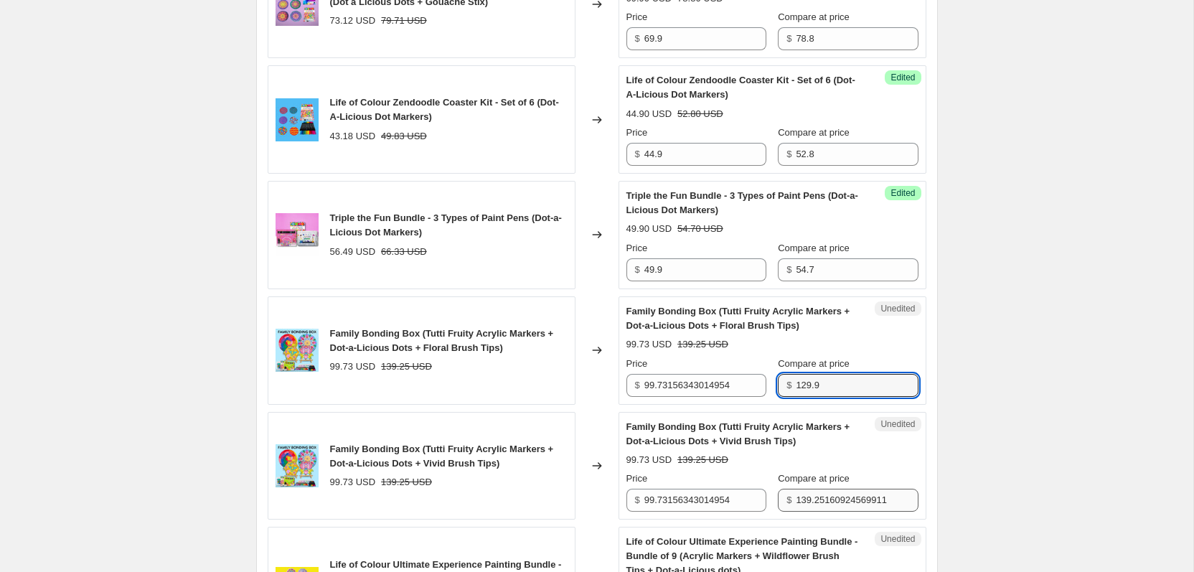
type input "129.9"
click at [823, 499] on input "139.25160924569911" at bounding box center [857, 500] width 122 height 23
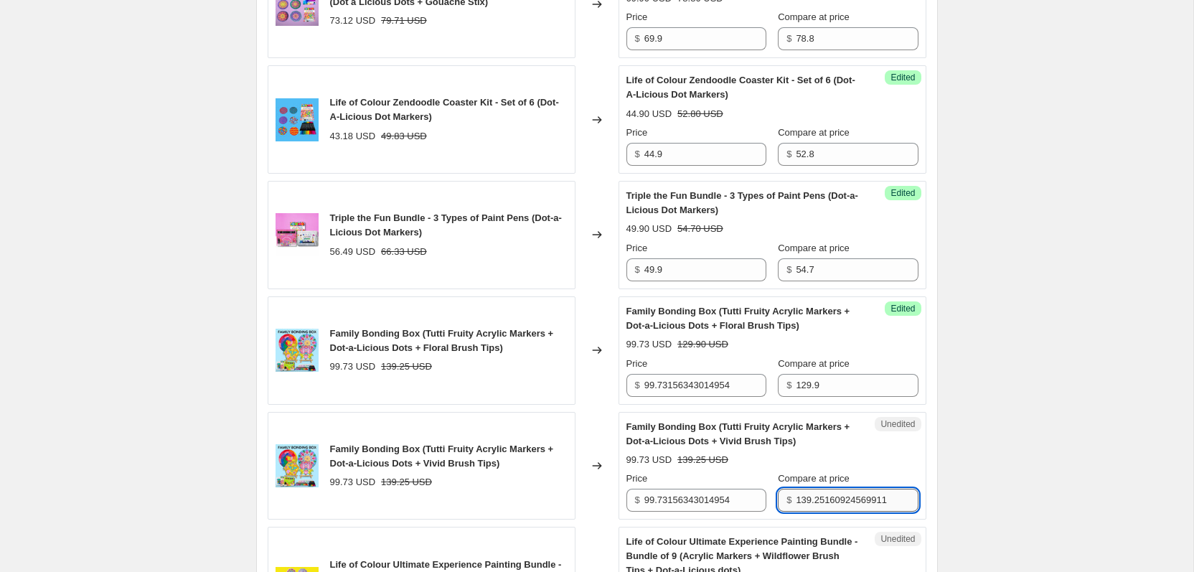
click at [823, 499] on input "139.25160924569911" at bounding box center [857, 500] width 122 height 23
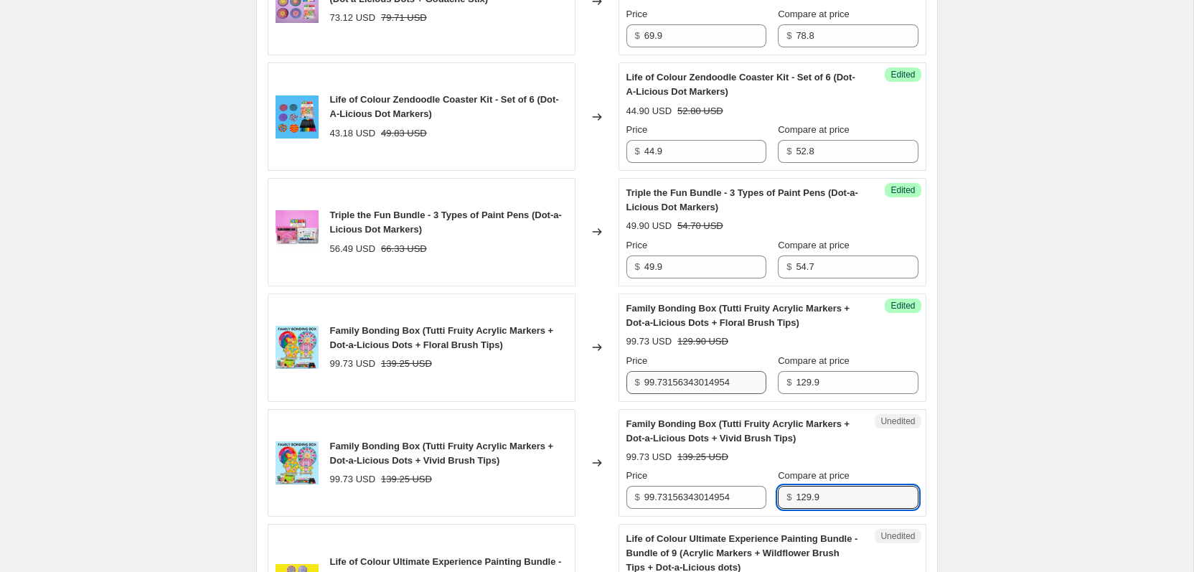
type input "129.9"
click at [698, 387] on input "99.73156343014954" at bounding box center [705, 382] width 122 height 23
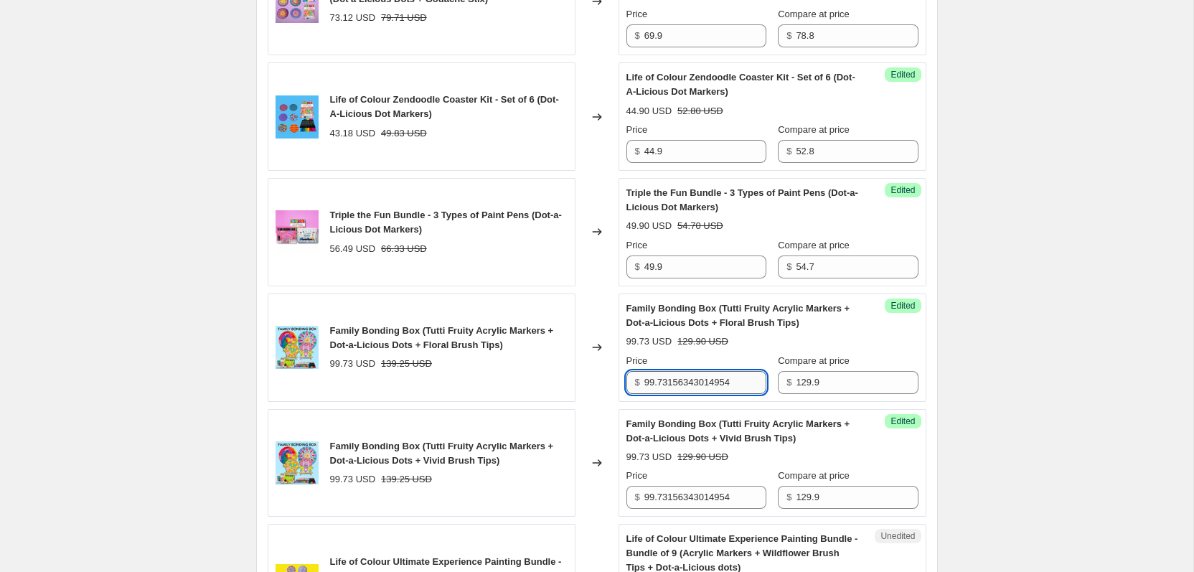
click at [698, 387] on input "99.73156343014954" at bounding box center [705, 382] width 122 height 23
type input "99.9"
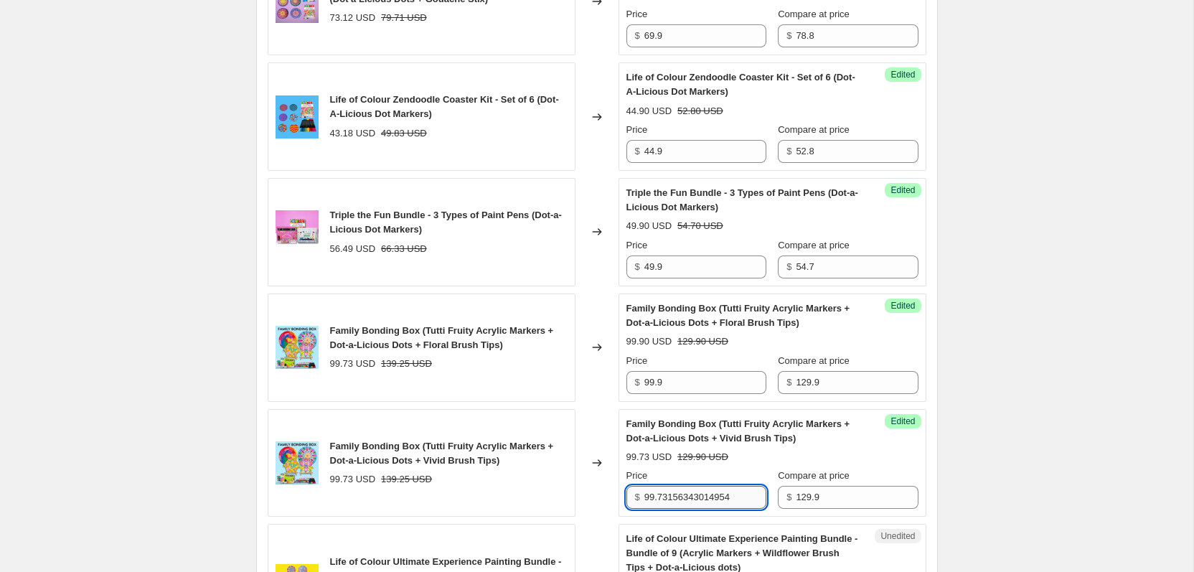
click at [690, 499] on input "99.73156343014954" at bounding box center [705, 497] width 122 height 23
click at [682, 499] on input "99.73156343014954" at bounding box center [705, 497] width 122 height 23
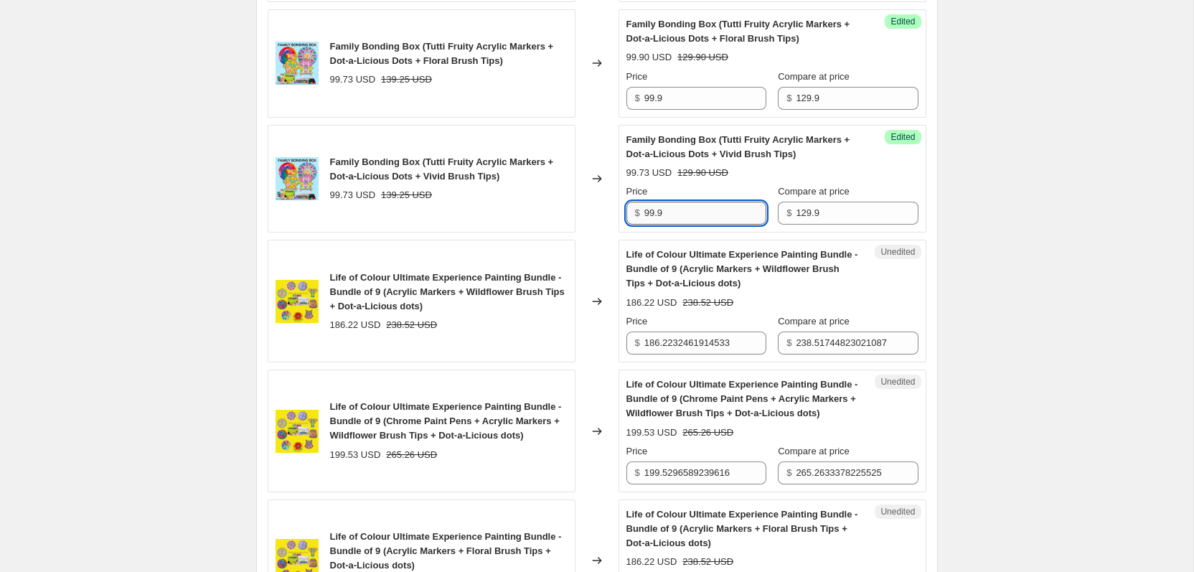
scroll to position [1340, 0]
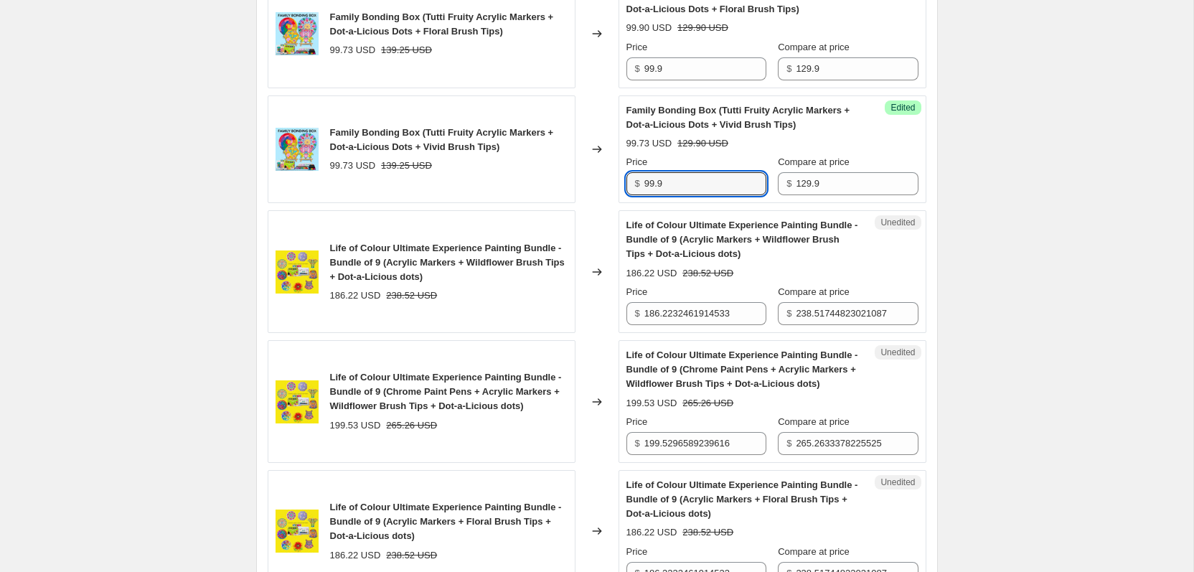
type input "99.9"
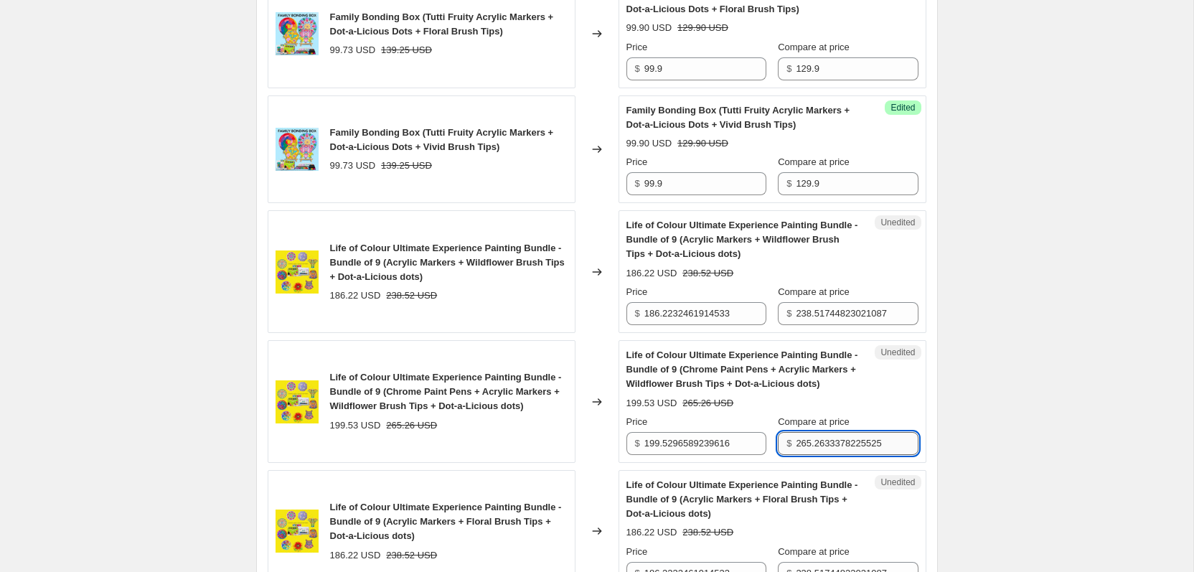
click at [837, 442] on input "265.2633378225525" at bounding box center [857, 443] width 122 height 23
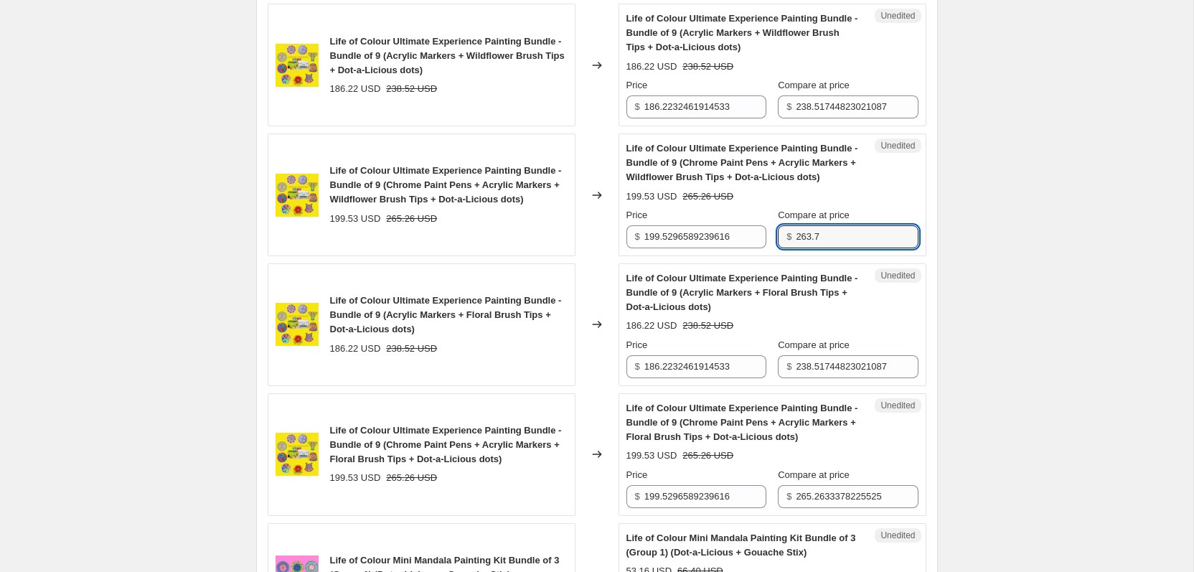
scroll to position [1549, 0]
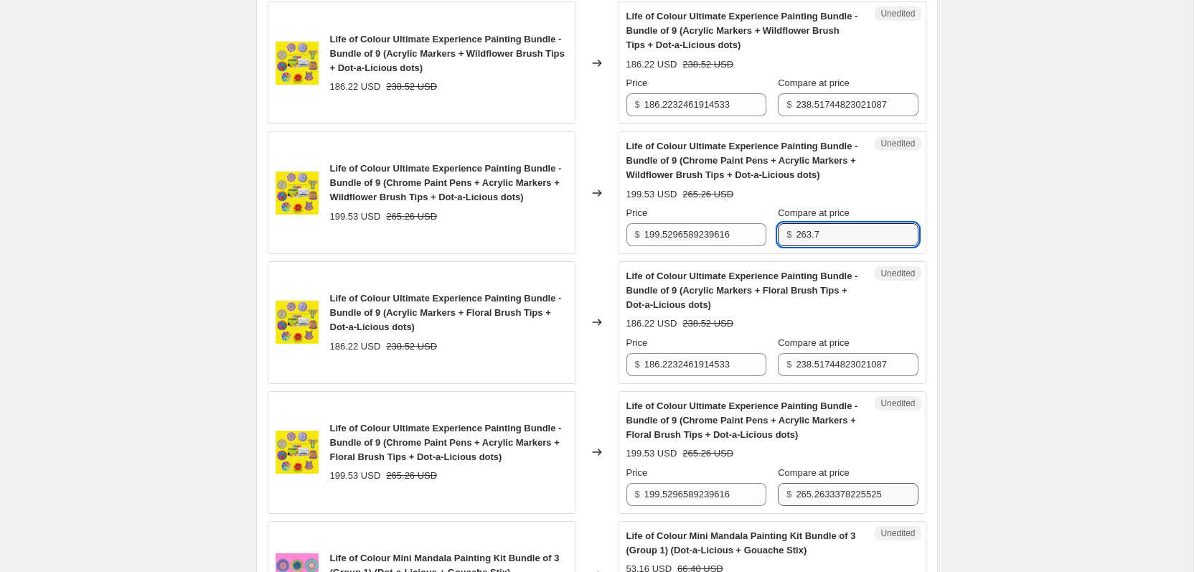
type input "263.7"
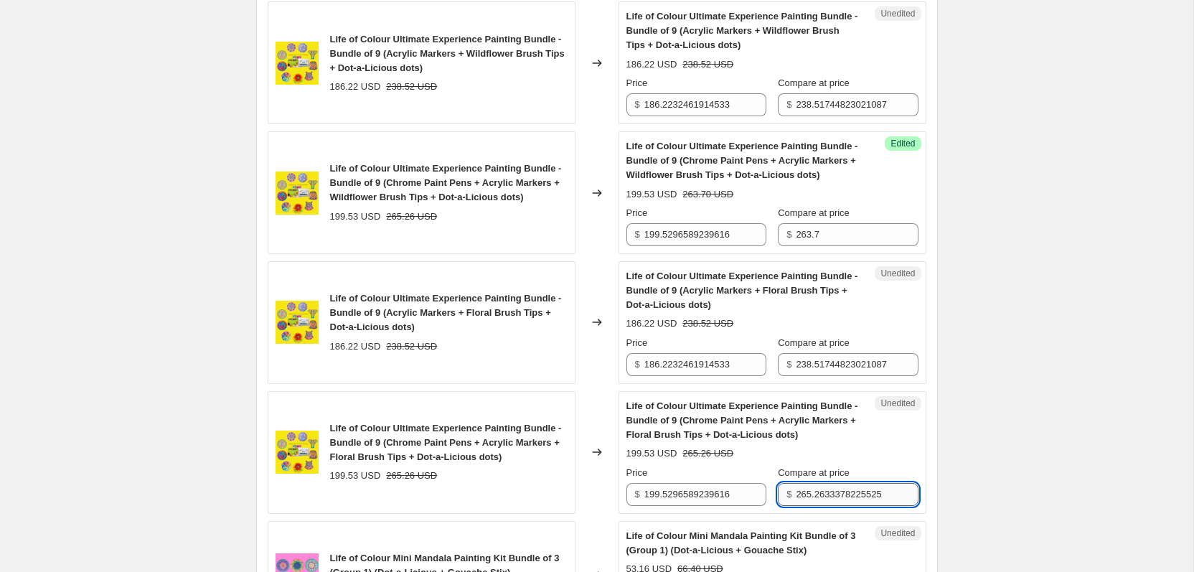
click at [835, 502] on input "265.2633378225525" at bounding box center [857, 494] width 122 height 23
type input "263.7"
click at [815, 371] on input "238.51744823021087" at bounding box center [857, 364] width 122 height 23
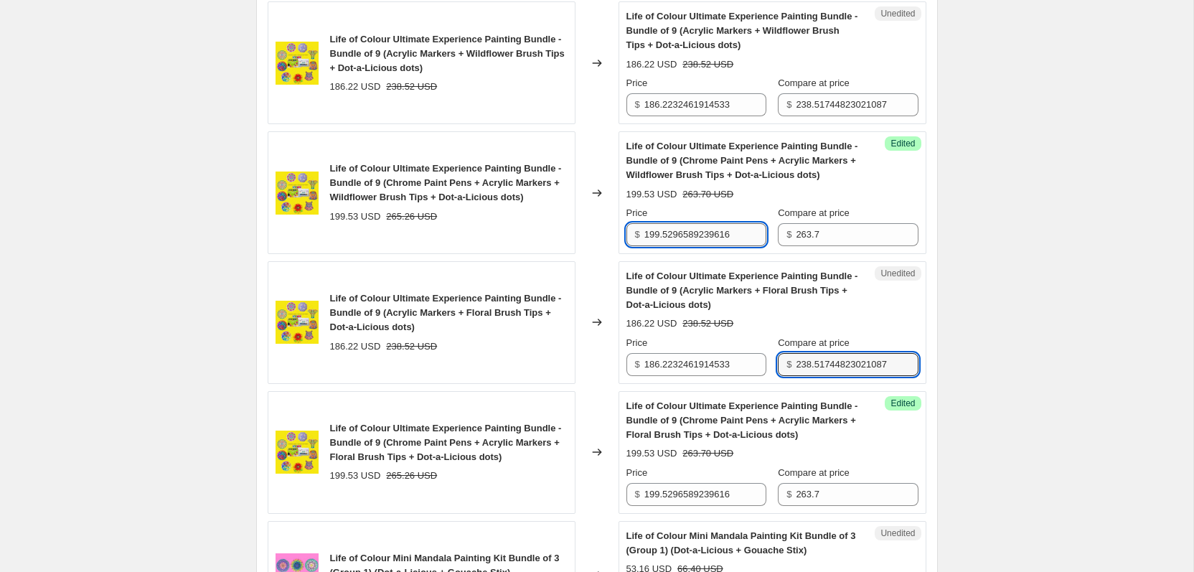
click at [682, 232] on input "199.5296589239616" at bounding box center [705, 234] width 122 height 23
type input "199.9"
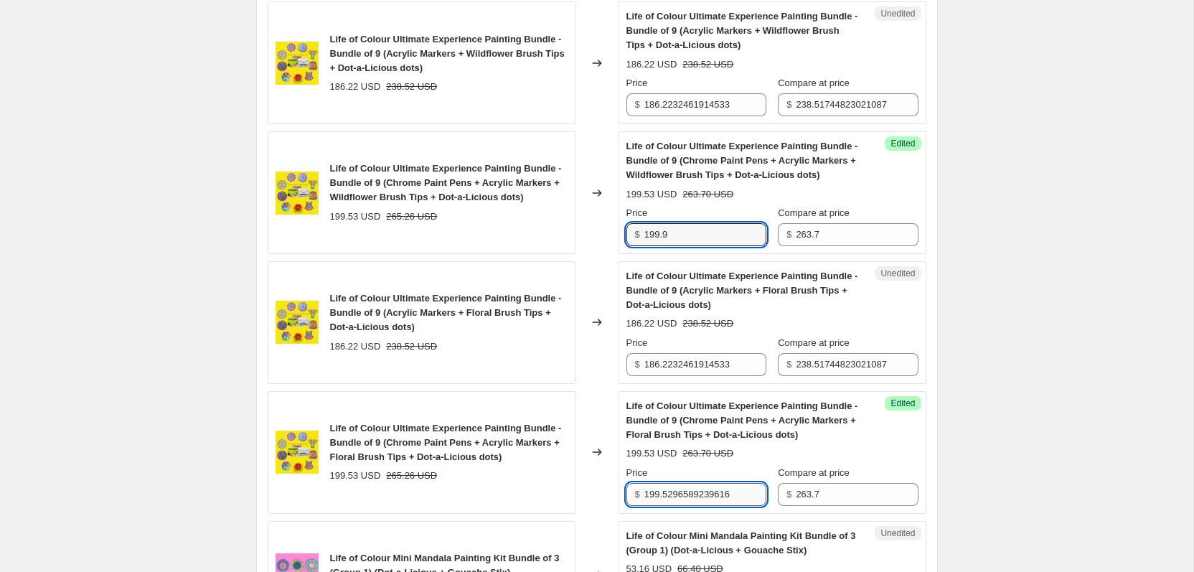
click at [696, 494] on input "199.5296589239616" at bounding box center [705, 494] width 122 height 23
type input "199.9"
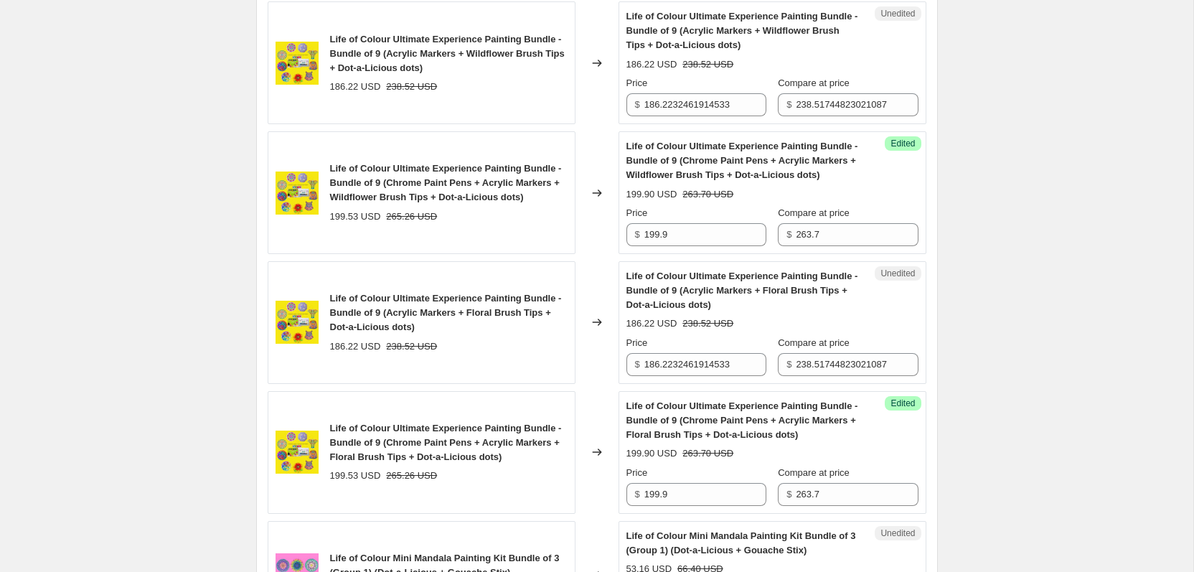
click at [692, 423] on span "Life of Colour Ultimate Experience Painting Bundle - Bundle of 9 (Chrome Paint …" at bounding box center [742, 419] width 232 height 39
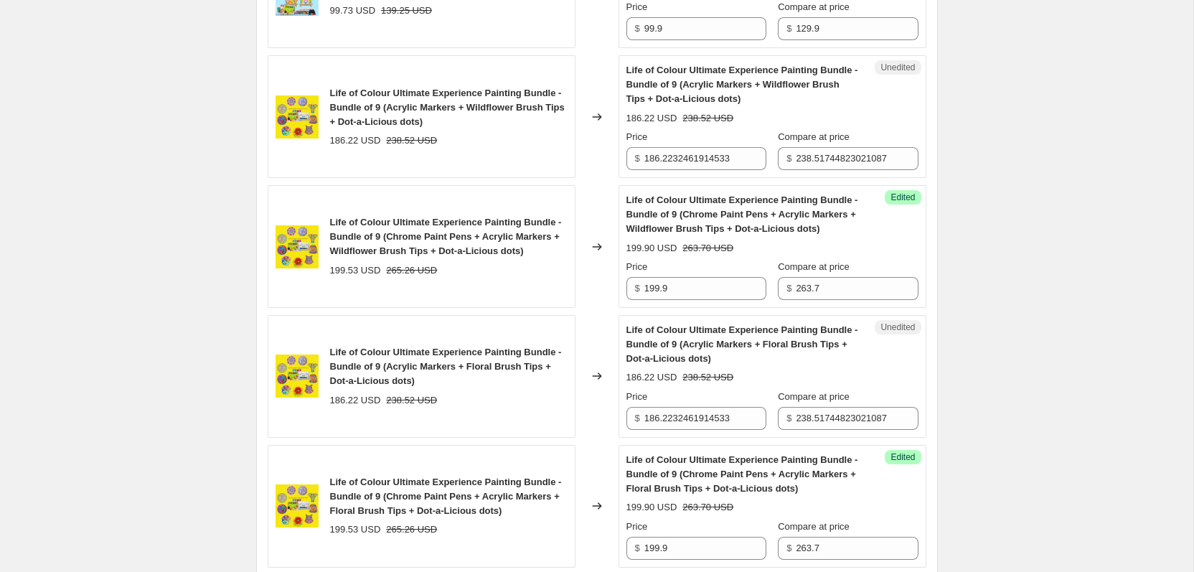
scroll to position [1488, 0]
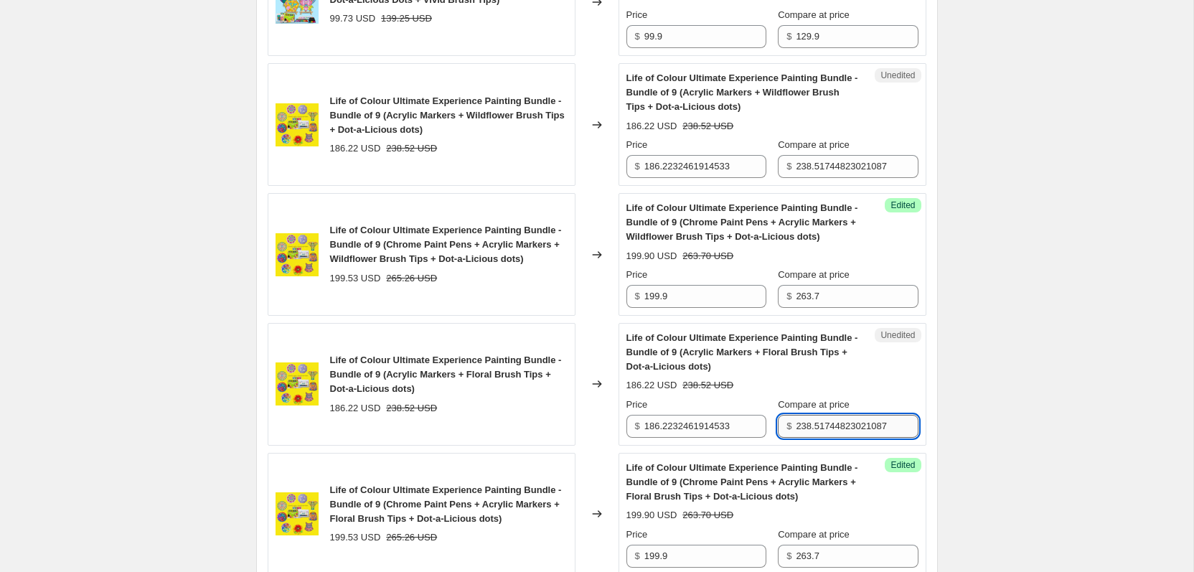
click at [814, 428] on input "238.51744823021087" at bounding box center [857, 426] width 122 height 23
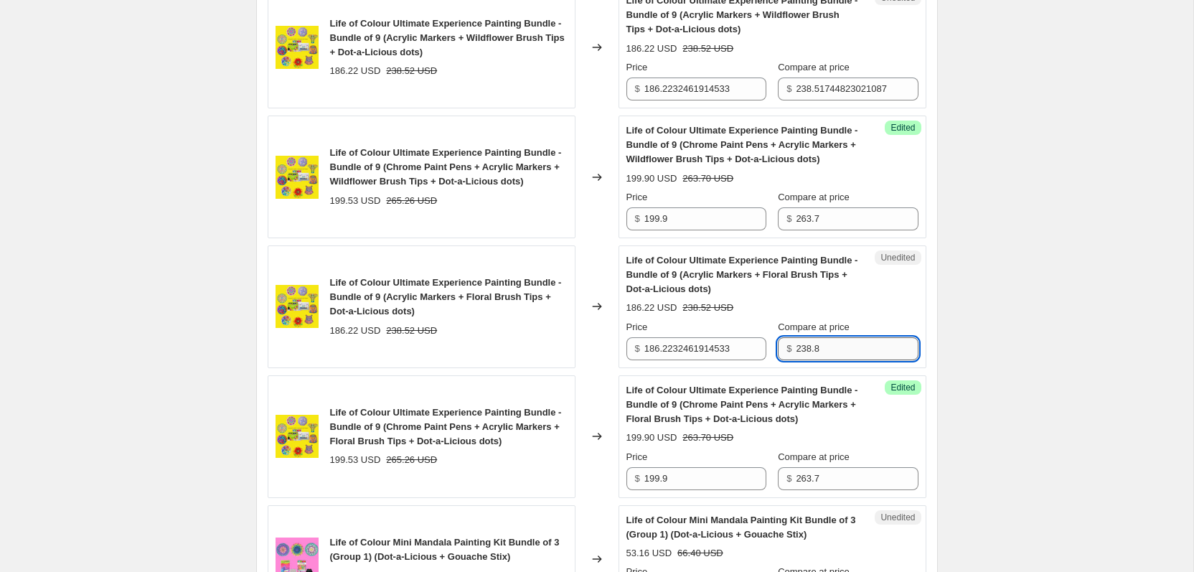
scroll to position [1566, 0]
type input "238.8"
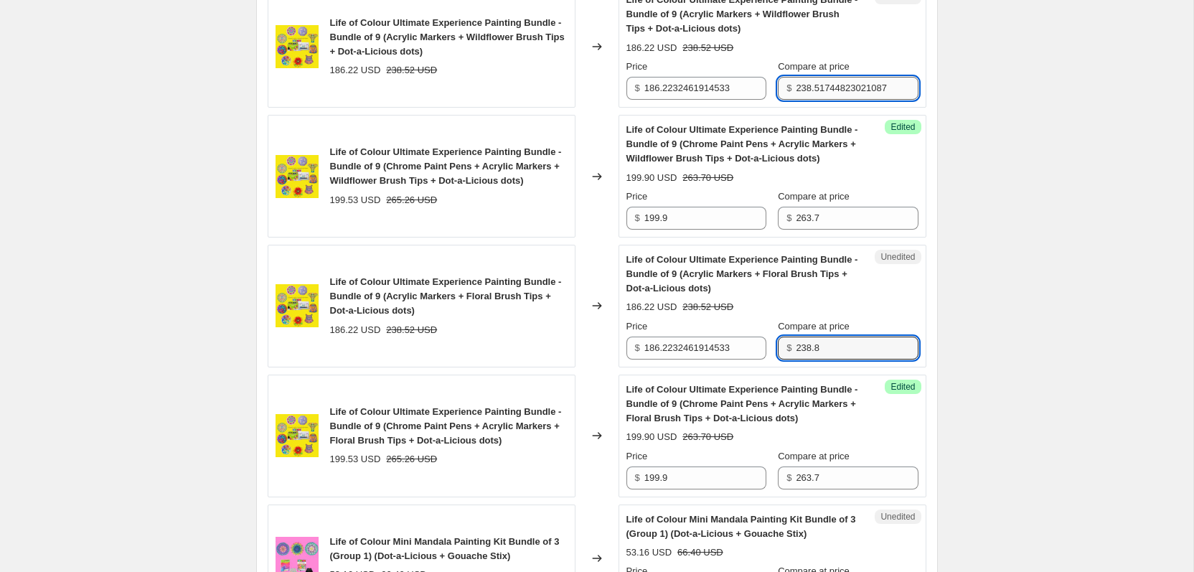
click at [870, 94] on input "238.51744823021087" at bounding box center [857, 88] width 122 height 23
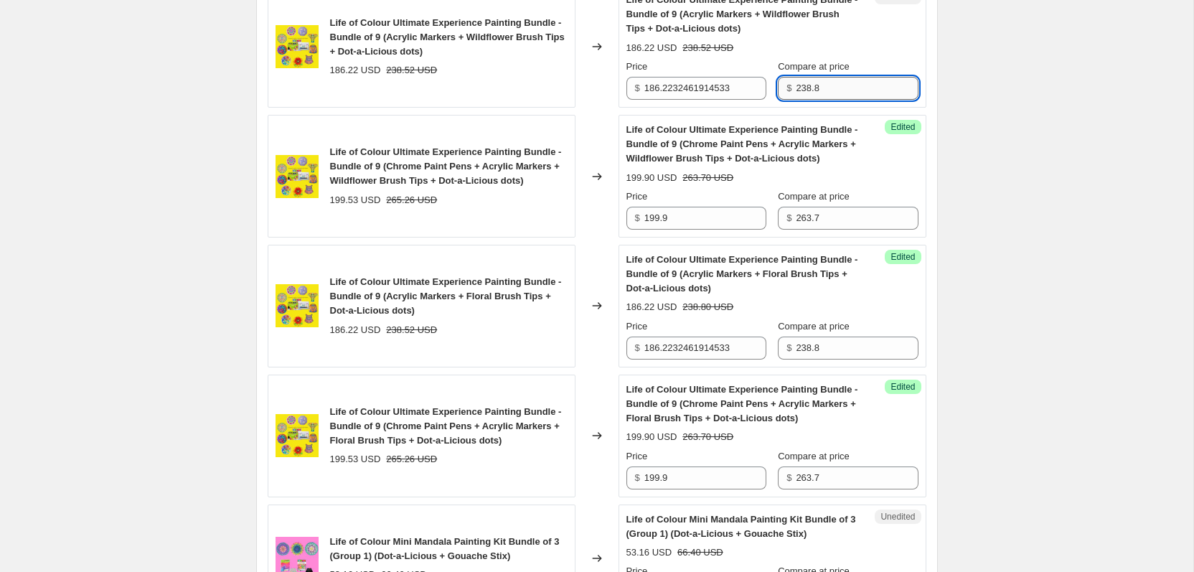
type input "238.8"
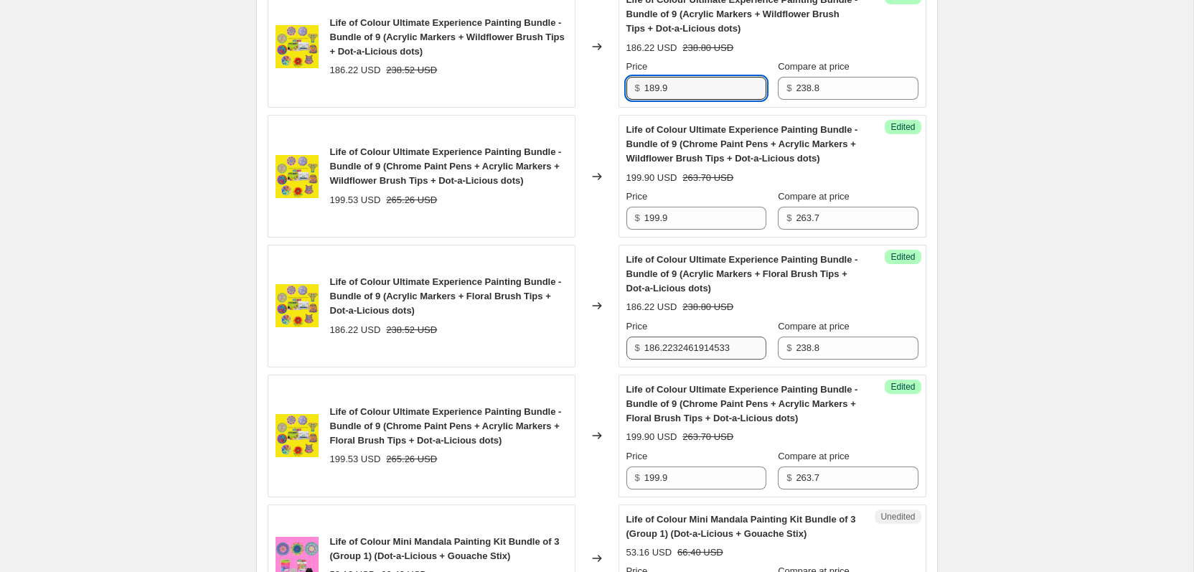
type input "189.9"
click at [658, 337] on input "186.2232461914533" at bounding box center [705, 348] width 122 height 23
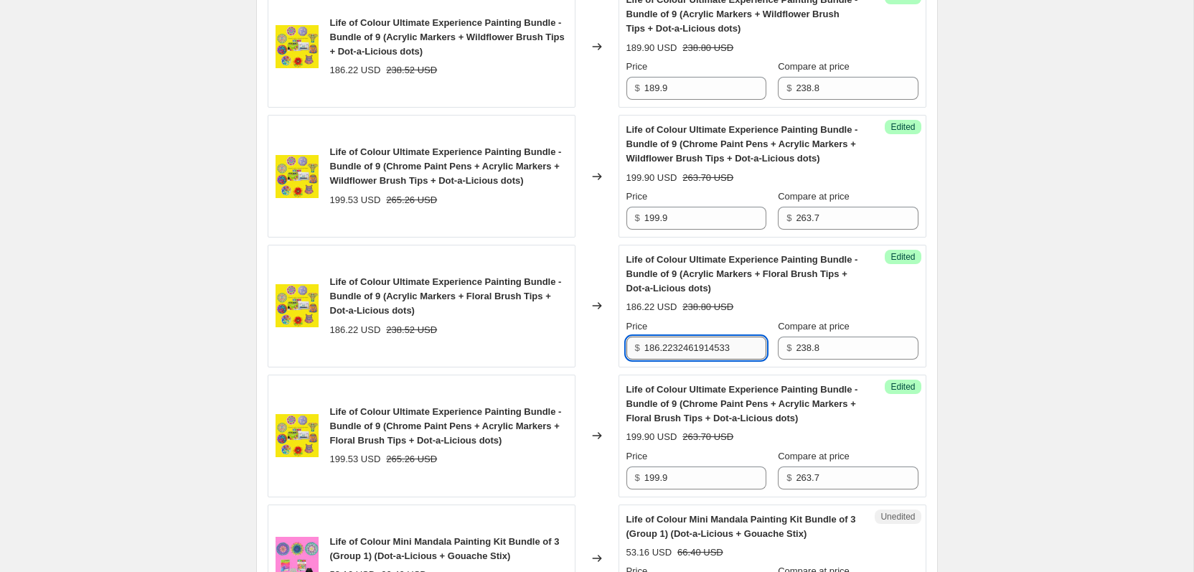
click at [658, 337] on input "186.2232461914533" at bounding box center [705, 348] width 122 height 23
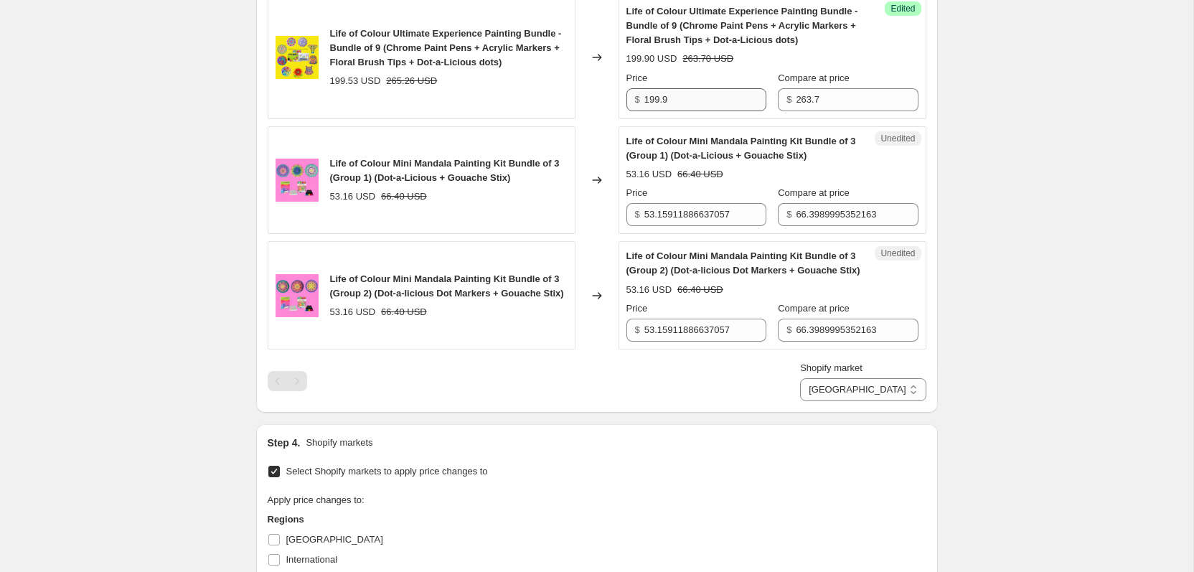
scroll to position [1943, 0]
type input "189.9"
click at [853, 339] on input "66.3989995352163" at bounding box center [857, 331] width 122 height 23
type input "64.8"
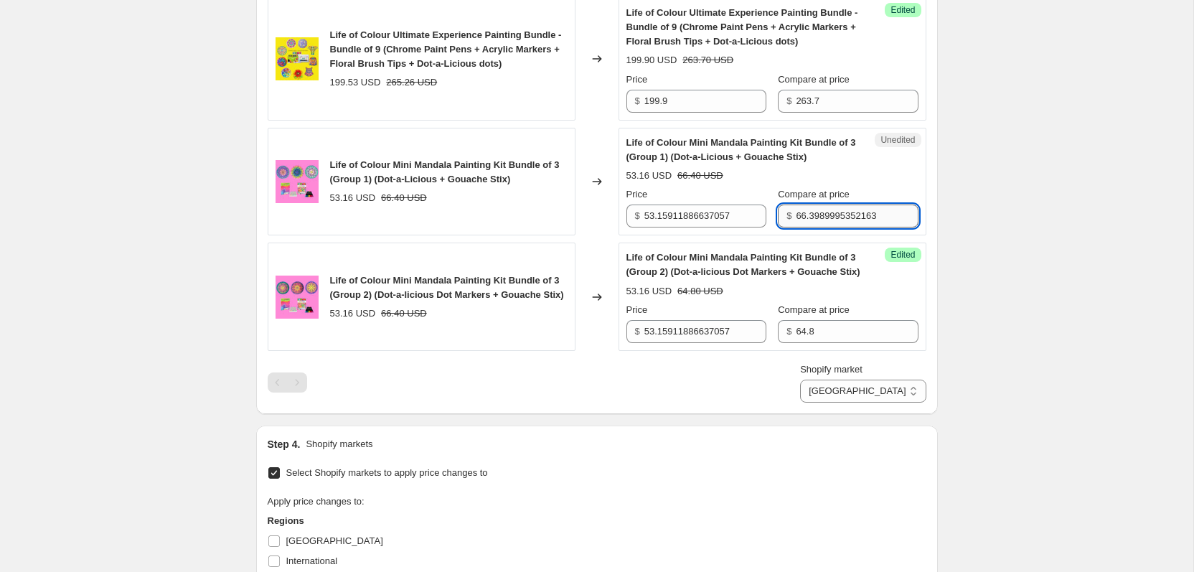
click at [847, 217] on input "66.3989995352163" at bounding box center [857, 216] width 122 height 23
type input "64.8"
click at [677, 210] on input "53.15911886637057" at bounding box center [705, 216] width 122 height 23
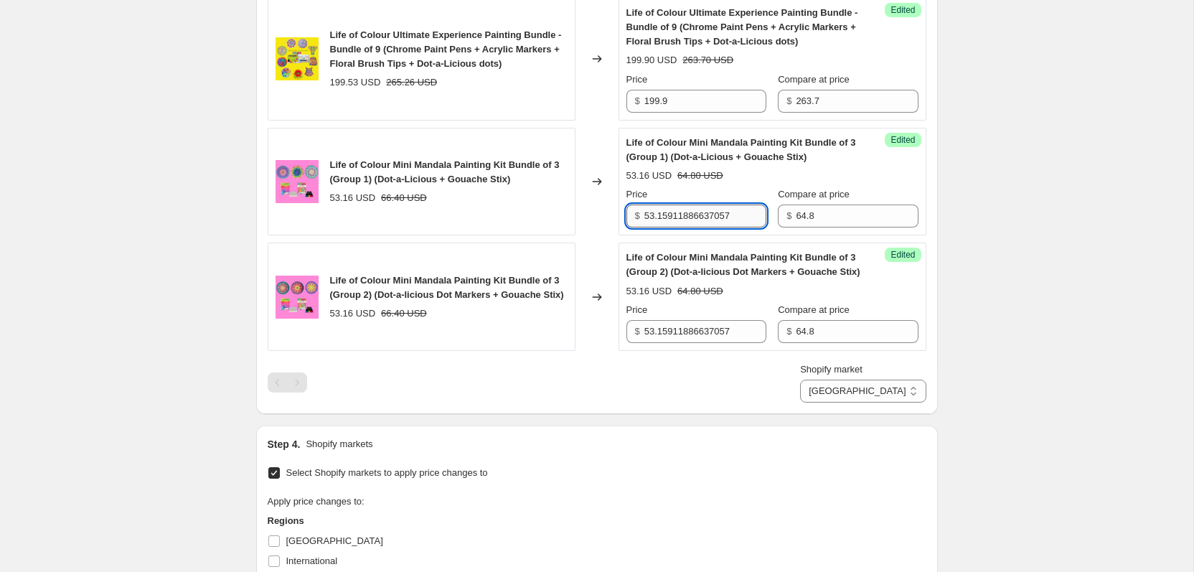
click at [677, 210] on input "53.15911886637057" at bounding box center [705, 216] width 122 height 23
type input "6"
type input "59.9"
click at [699, 343] on input "53.15911886637057" at bounding box center [705, 331] width 122 height 23
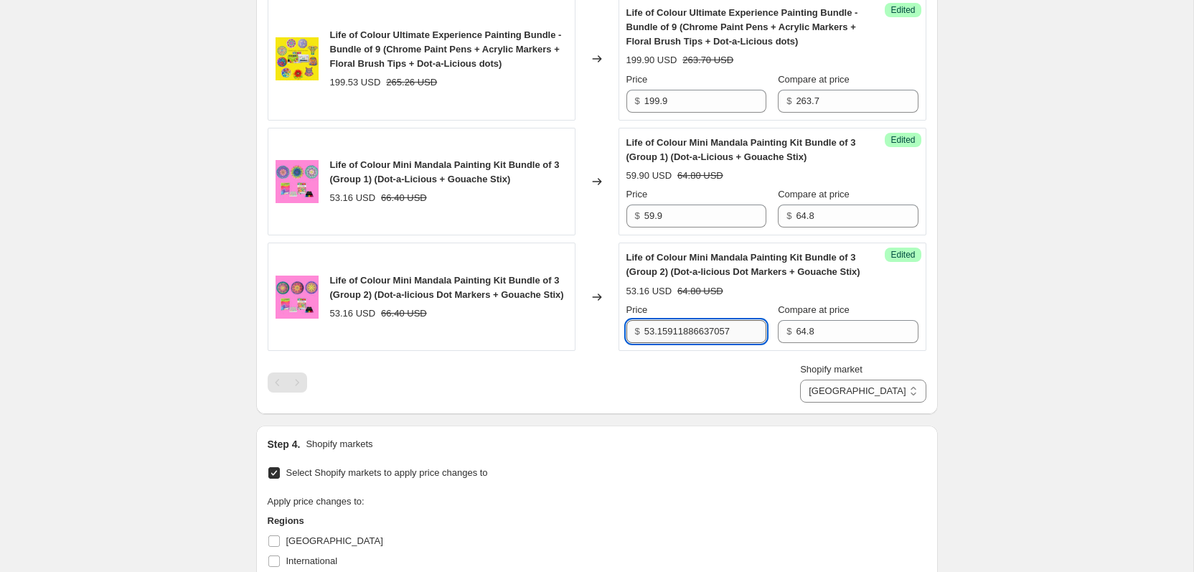
click at [699, 343] on input "53.15911886637057" at bounding box center [705, 331] width 122 height 23
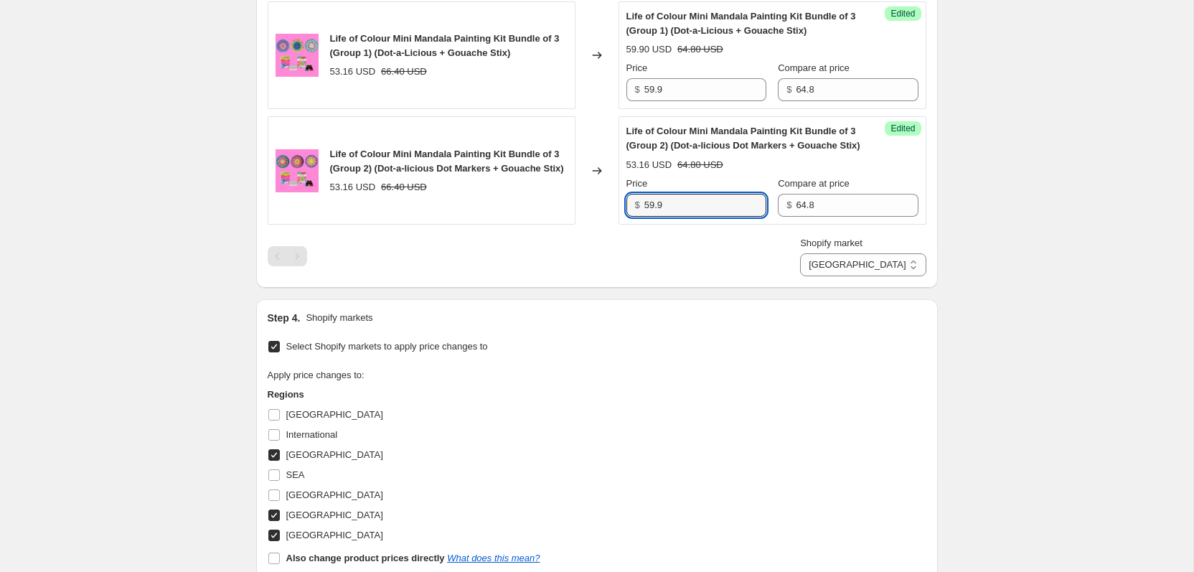
scroll to position [1991, 0]
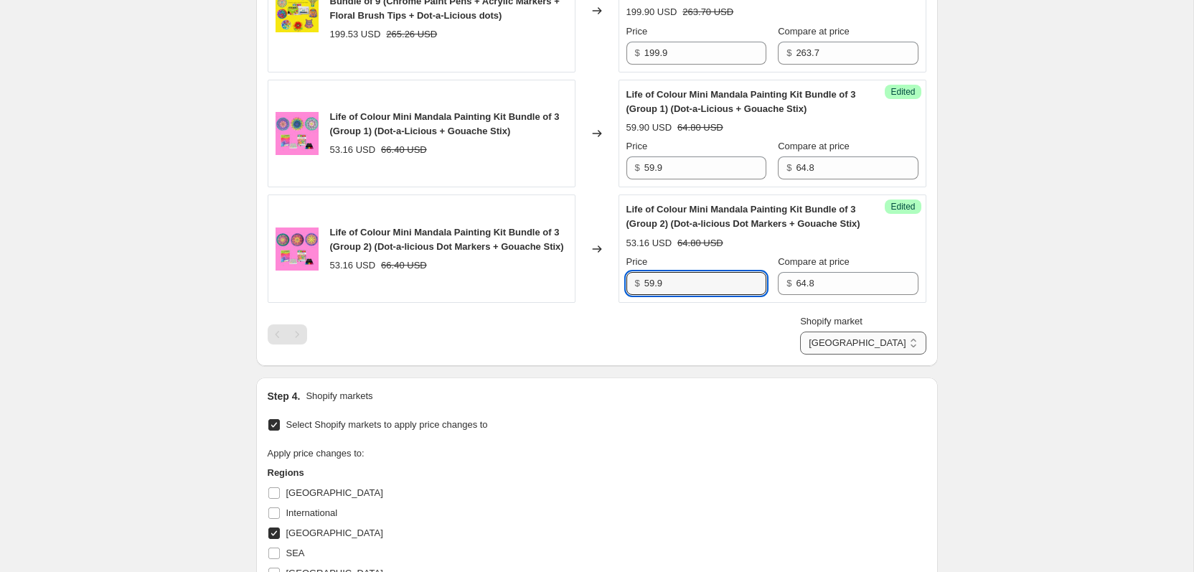
type input "59.9"
click at [895, 354] on select "[GEOGRAPHIC_DATA] [GEOGRAPHIC_DATA] [GEOGRAPHIC_DATA]" at bounding box center [863, 343] width 126 height 23
select select "28938535130"
click at [827, 354] on select "[GEOGRAPHIC_DATA] [GEOGRAPHIC_DATA] [GEOGRAPHIC_DATA]" at bounding box center [863, 343] width 126 height 23
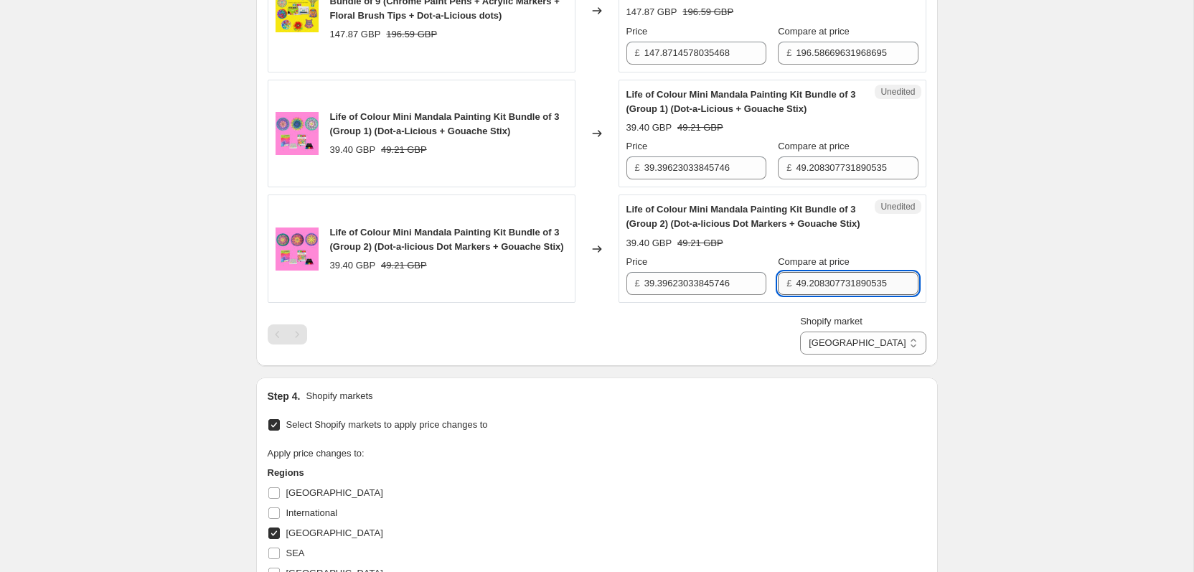
click at [832, 295] on input "49.208307731890535" at bounding box center [857, 283] width 122 height 23
type input "49.9"
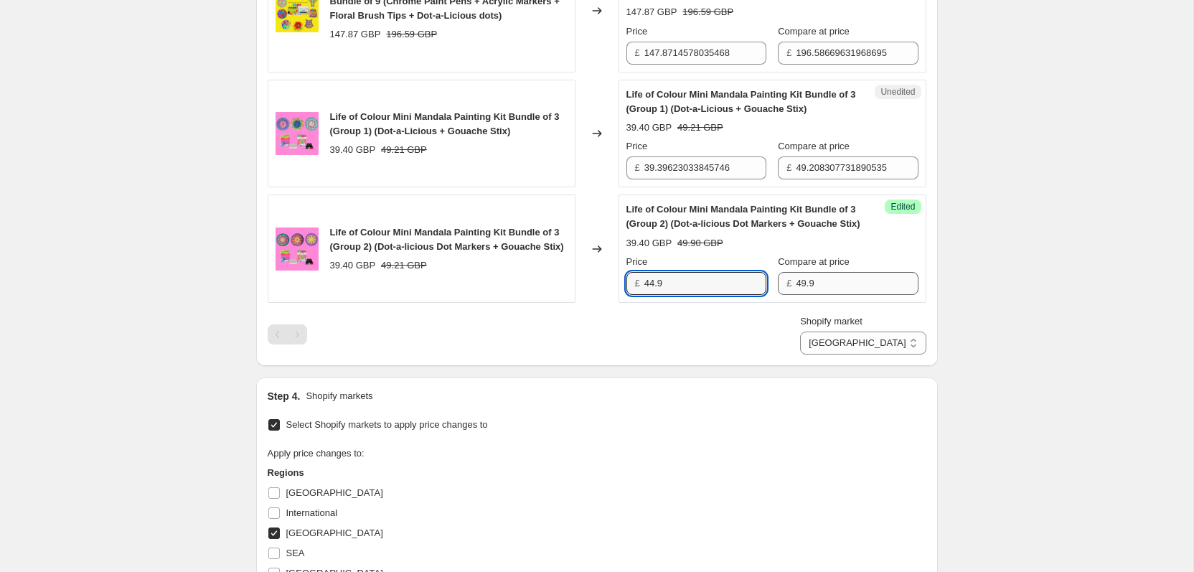
type input "44.9"
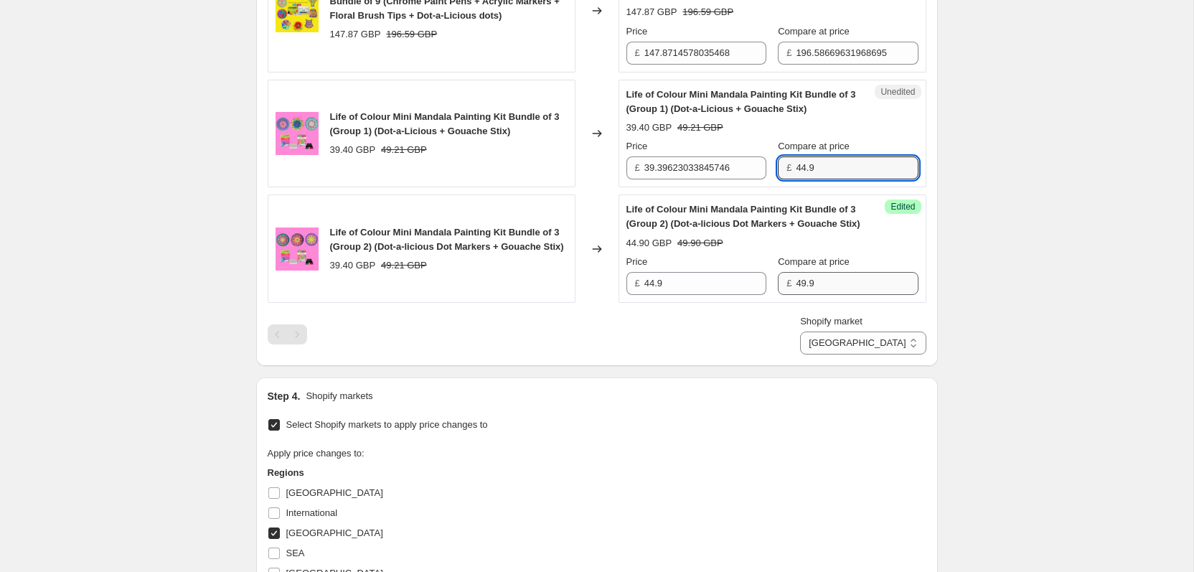
type input "44.9"
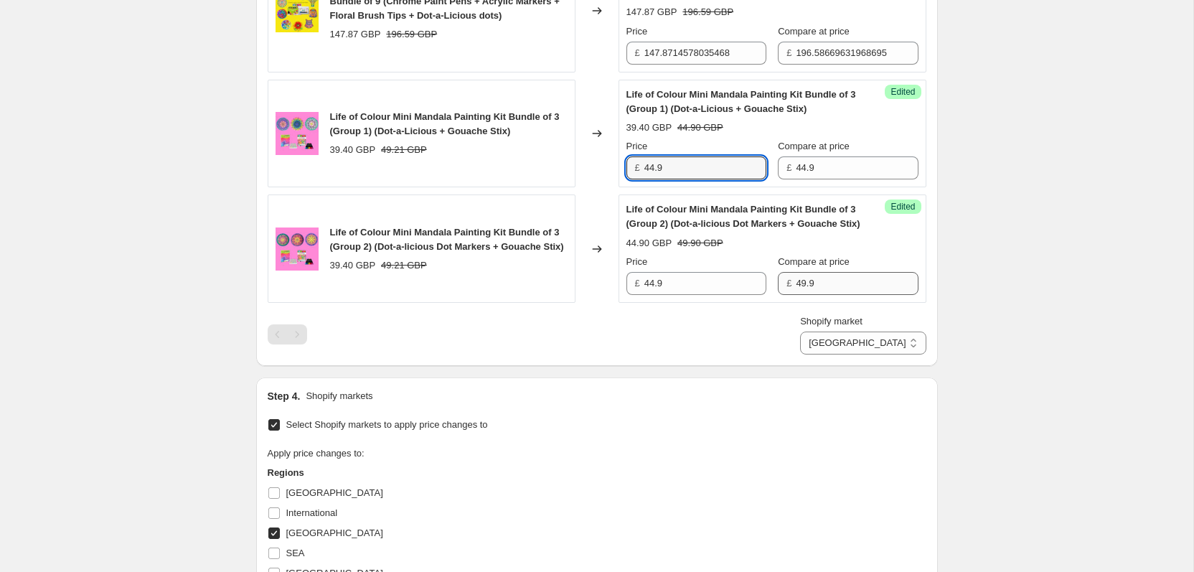
type input "44.9"
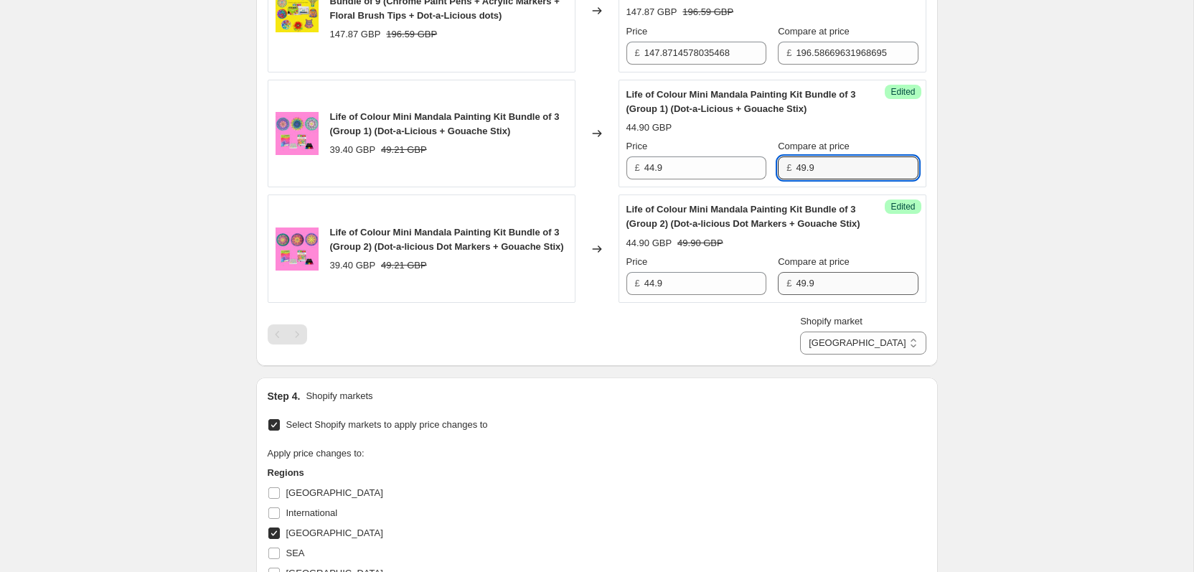
type input "49.9"
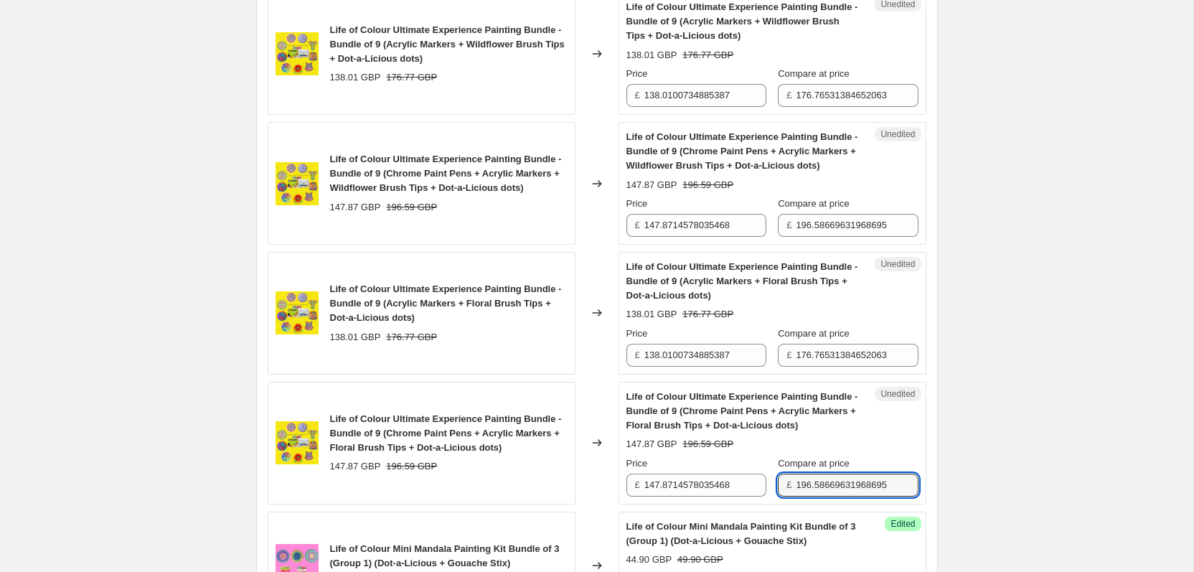
scroll to position [1554, 0]
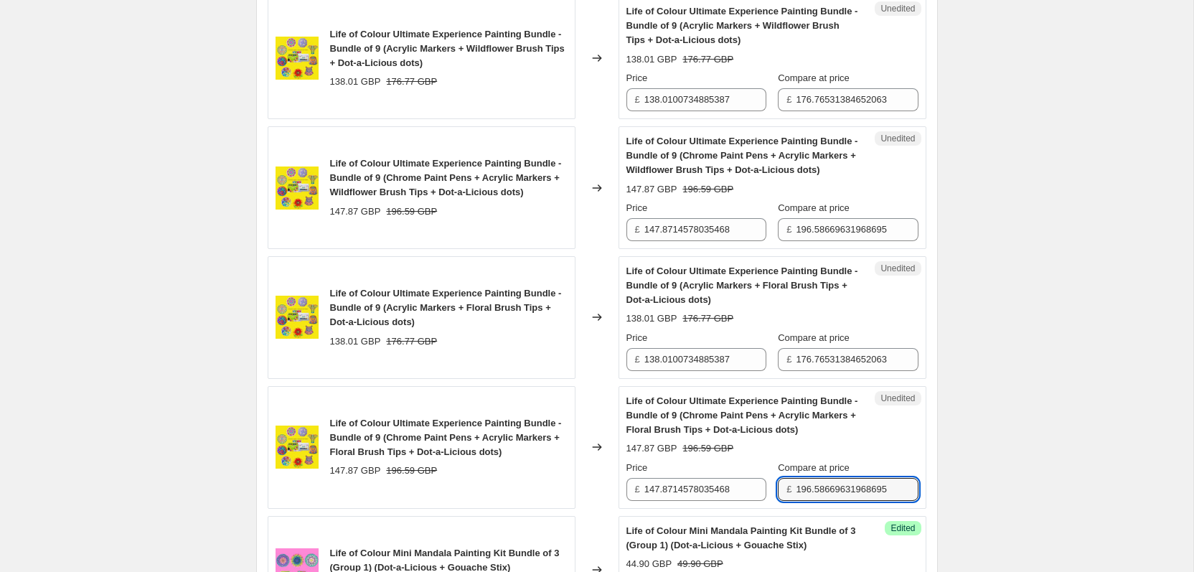
type input "1"
click at [830, 360] on input "176.76531384652063" at bounding box center [857, 359] width 122 height 23
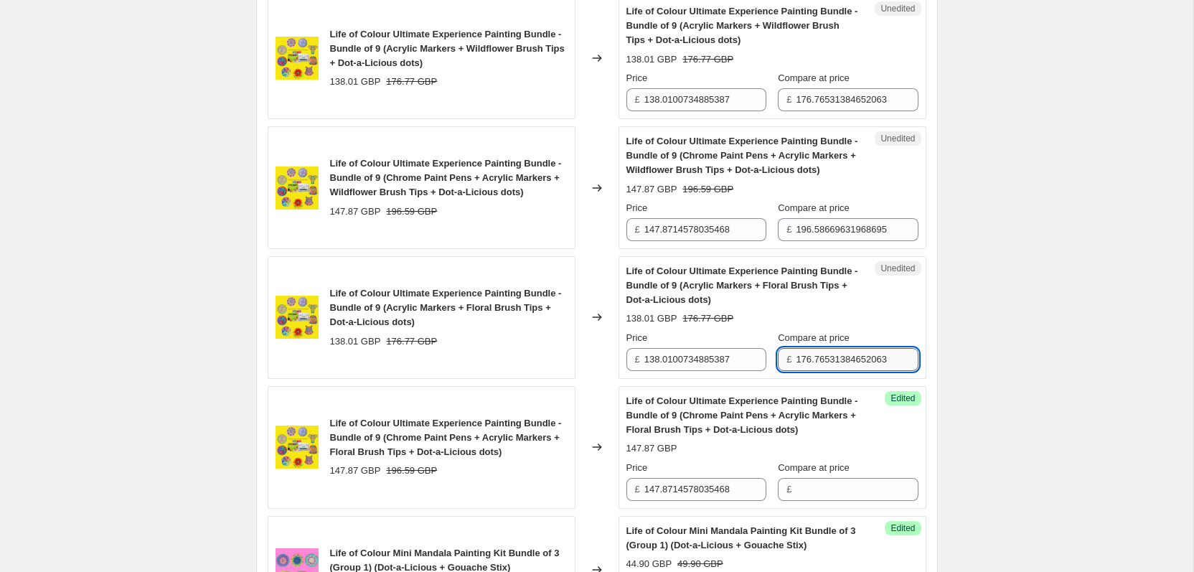
click at [830, 360] on input "176.76531384652063" at bounding box center [857, 359] width 122 height 23
type input "199.8"
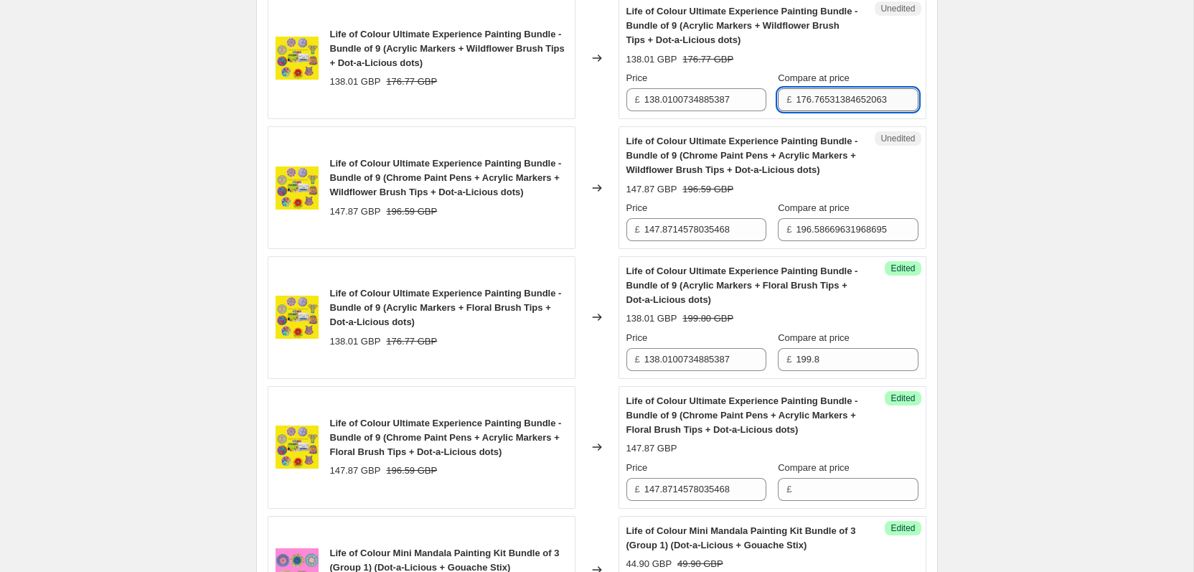
click at [828, 100] on input "176.76531384652063" at bounding box center [857, 99] width 122 height 23
type input "19.8"
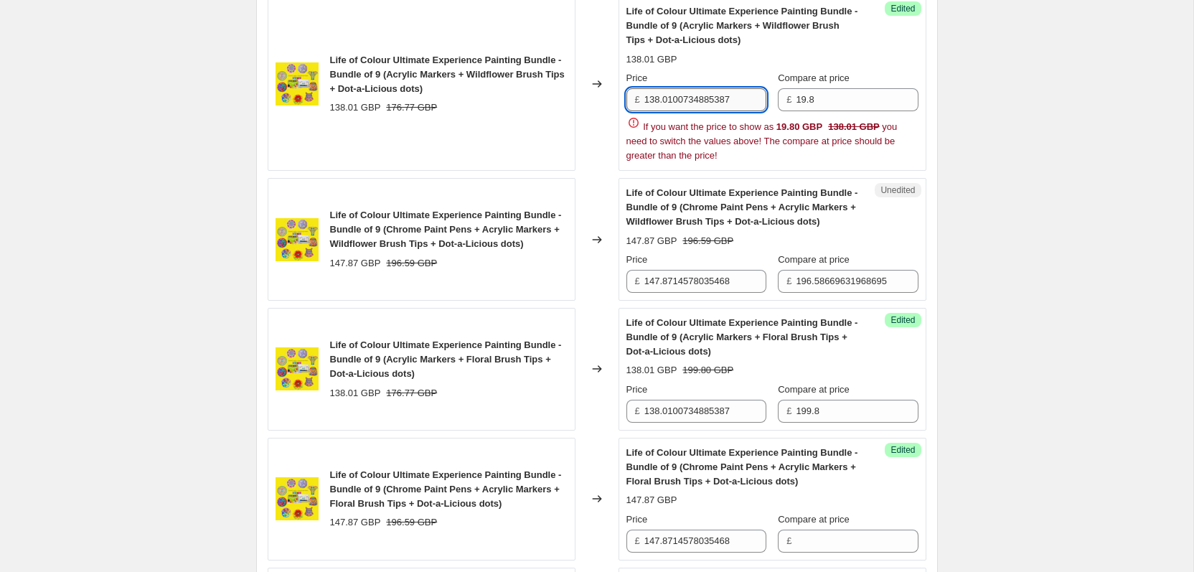
click at [683, 104] on input "138.0100734885387" at bounding box center [705, 99] width 122 height 23
type input "134.9"
click at [666, 413] on input "138.0100734885387" at bounding box center [705, 411] width 122 height 23
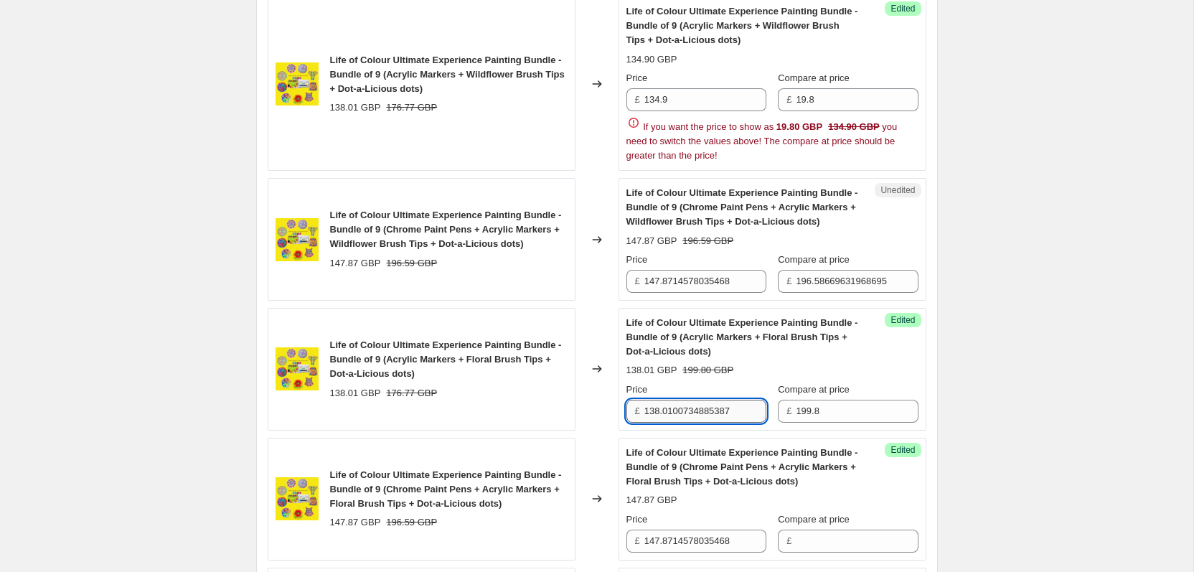
click at [666, 413] on input "138.0100734885387" at bounding box center [705, 411] width 122 height 23
type input "134.9"
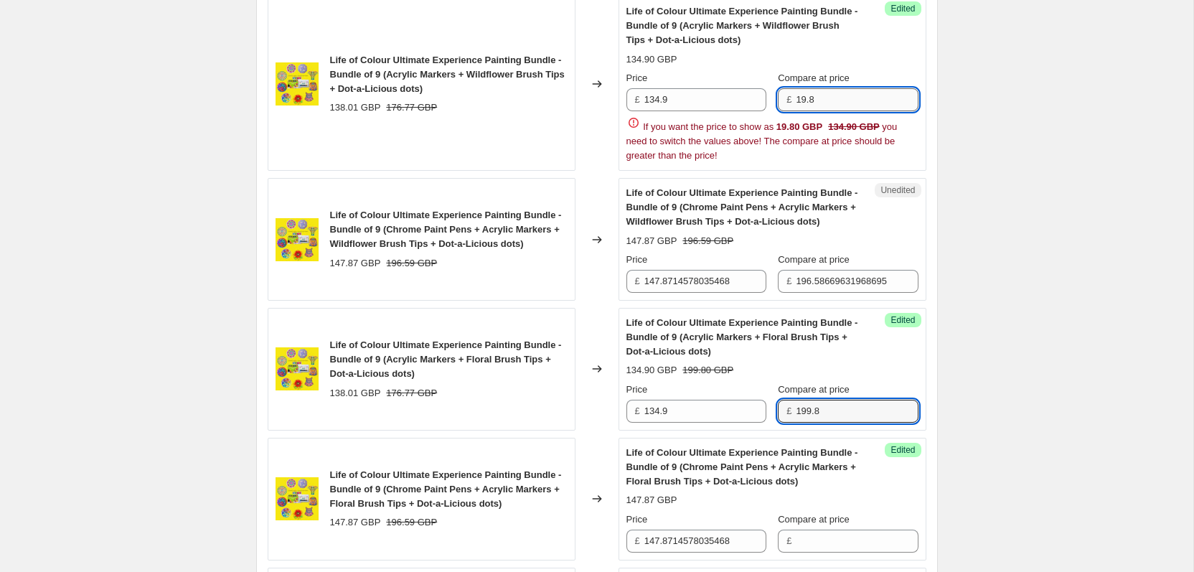
click at [823, 99] on input "19.8" at bounding box center [857, 99] width 122 height 23
type input "199.8"
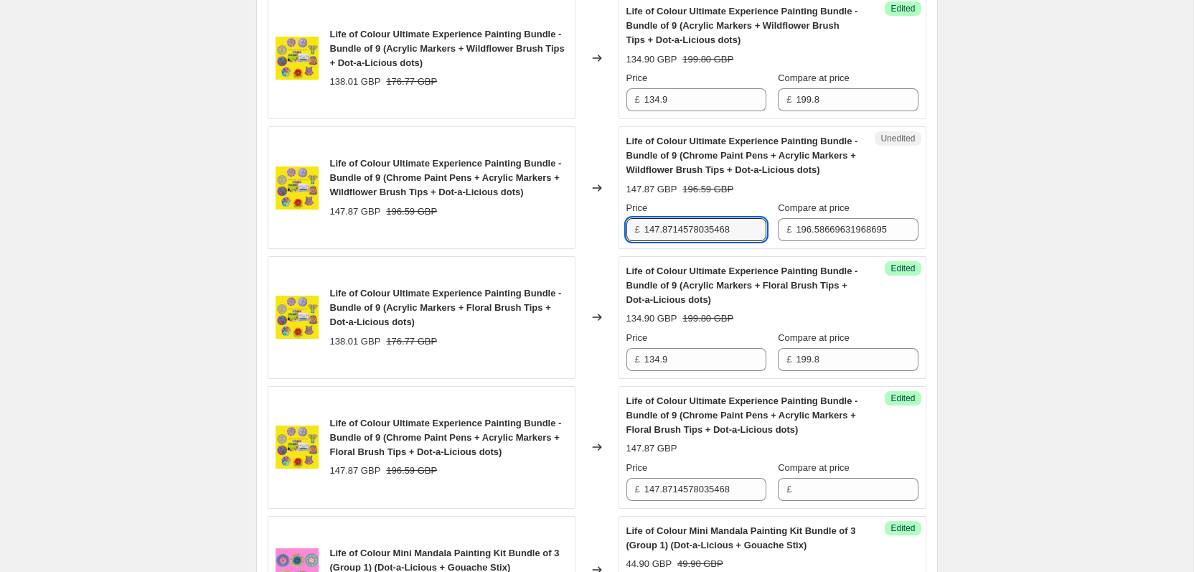
click at [812, 248] on div "Unedited Life of Colour Ultimate Experience Painting Bundle - Bundle of 9 (Chro…" at bounding box center [773, 187] width 308 height 123
click at [817, 233] on input "196.58669631968695" at bounding box center [857, 229] width 122 height 23
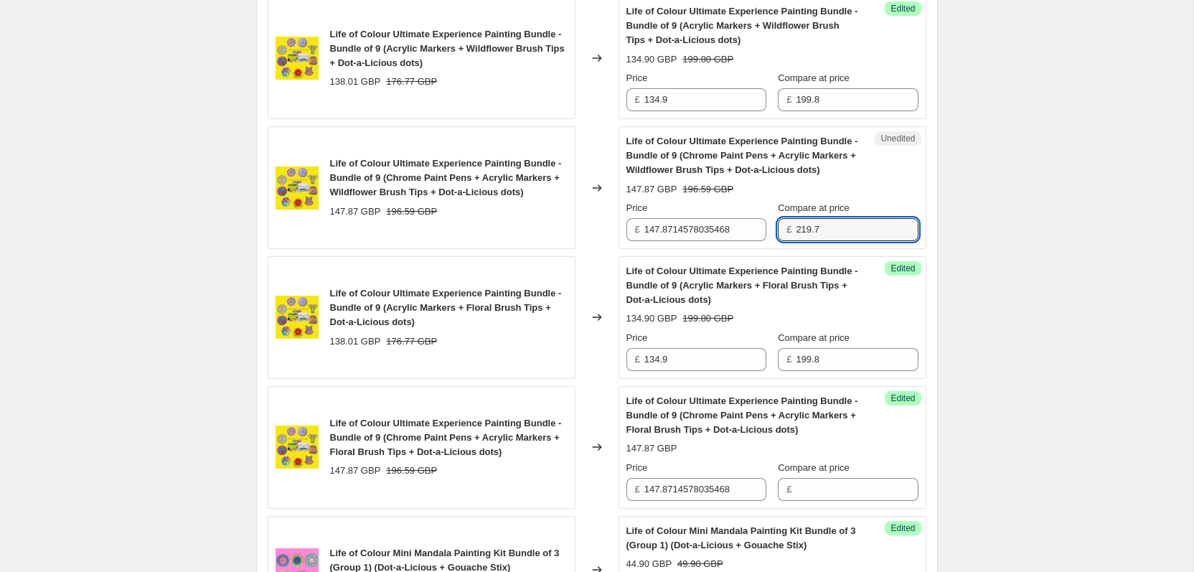
type input "219.7"
click at [848, 371] on div "Success Edited Life of Colour Ultimate Experience Painting Bundle - Bundle of 9…" at bounding box center [773, 317] width 308 height 123
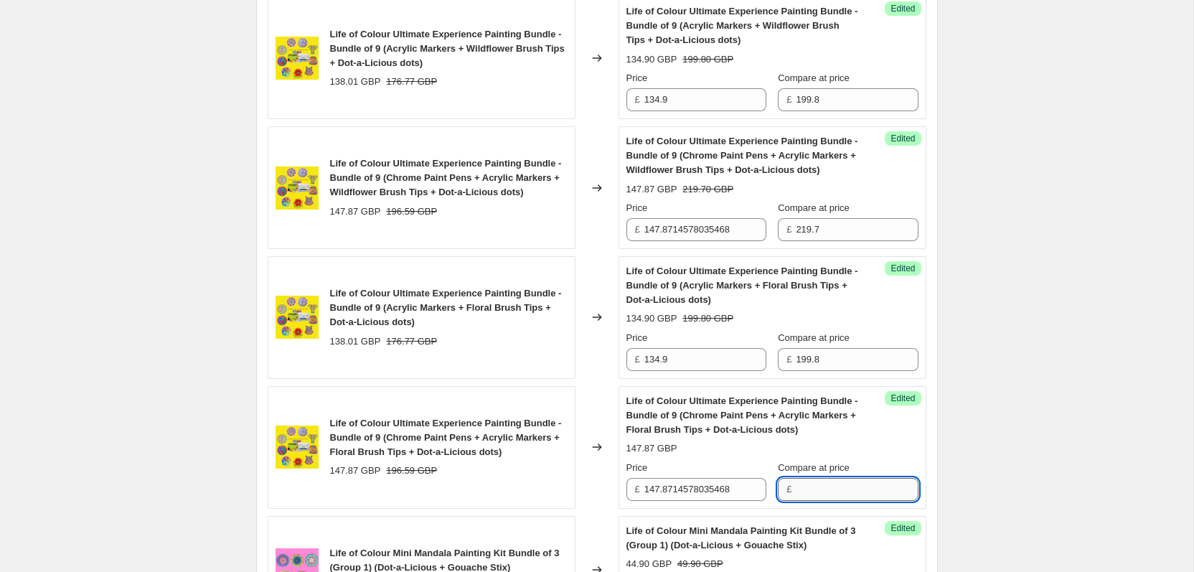
click at [828, 480] on input "Compare at price" at bounding box center [857, 489] width 122 height 23
type input "219.7"
click at [692, 492] on input "147.8714578035468" at bounding box center [705, 489] width 122 height 23
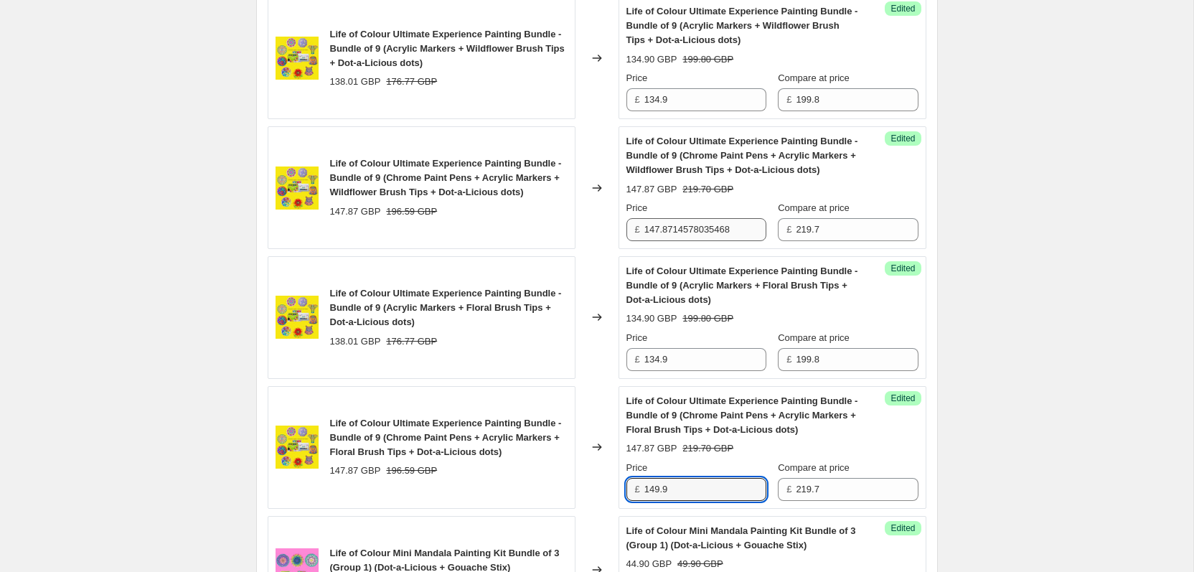
type input "149.9"
click at [702, 234] on input "147.8714578035468" at bounding box center [705, 229] width 122 height 23
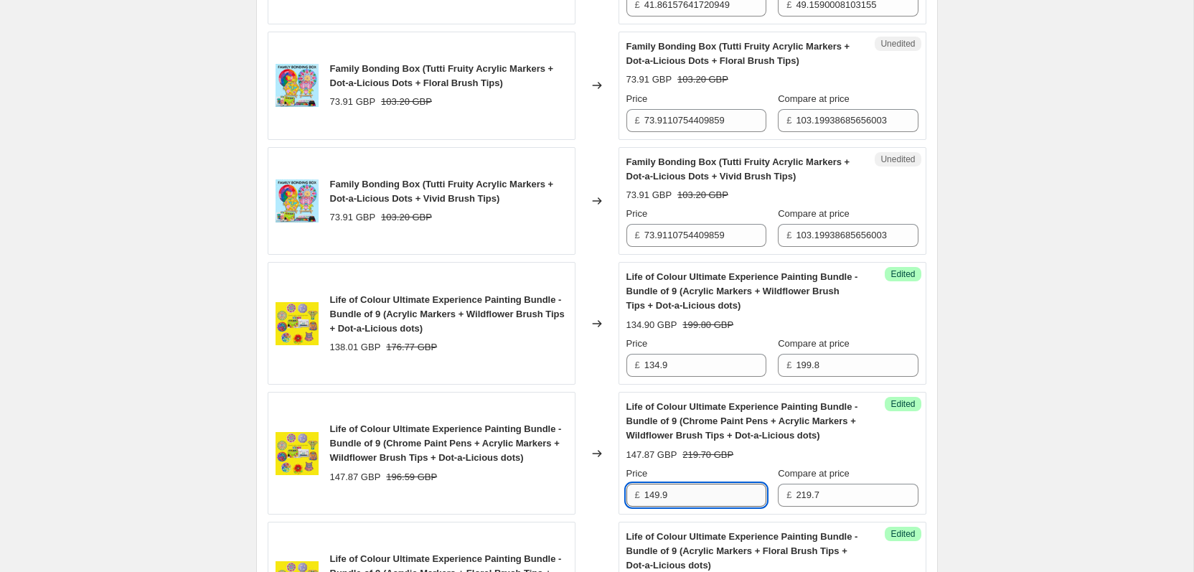
scroll to position [1281, 0]
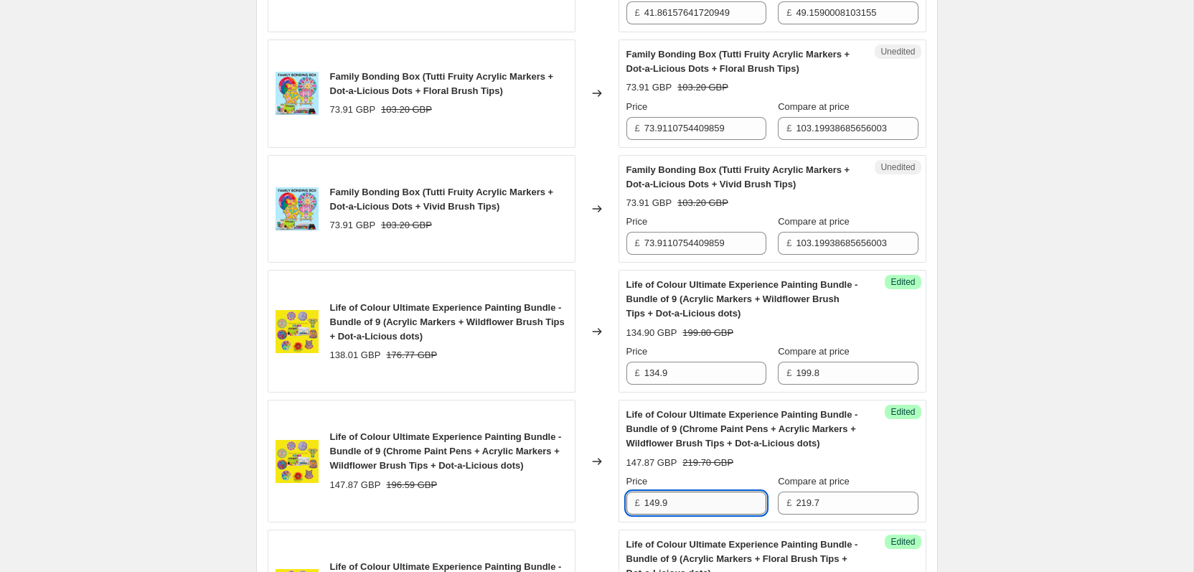
type input "149.9"
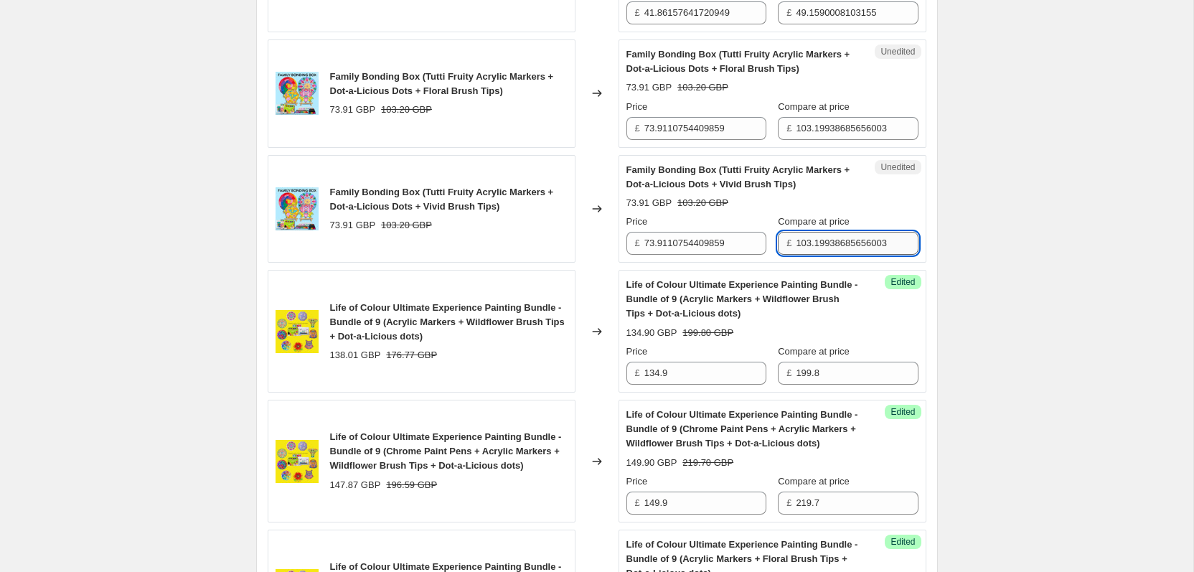
click at [814, 240] on input "103.19938685656003" at bounding box center [857, 243] width 122 height 23
type input "107.3"
click at [858, 129] on input "103.19938685656003" at bounding box center [857, 128] width 122 height 23
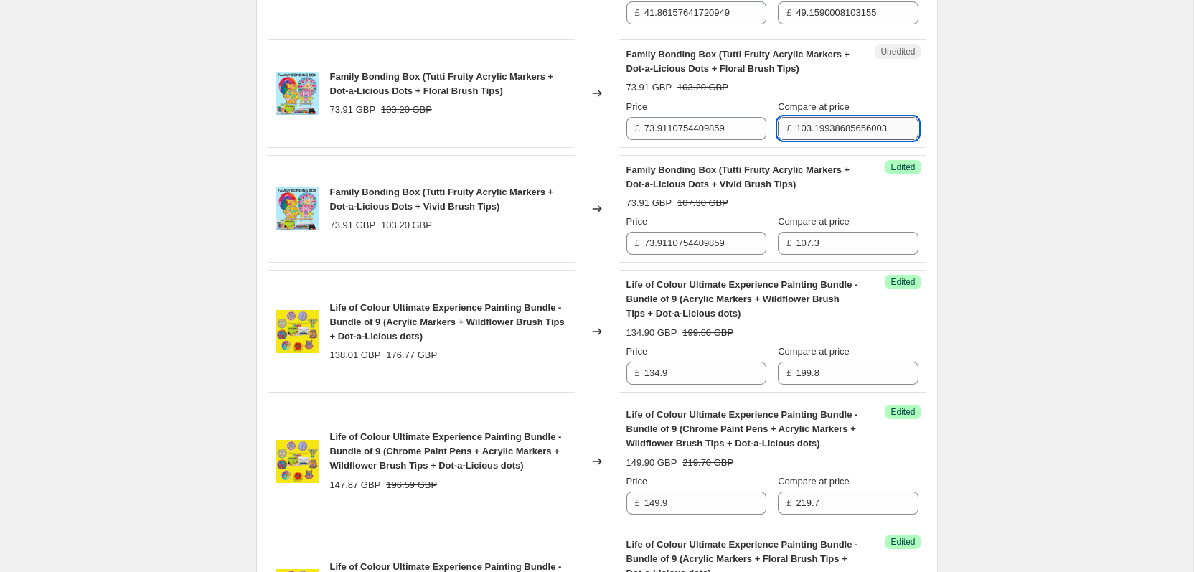
click at [858, 129] on input "103.19938685656003" at bounding box center [857, 128] width 122 height 23
type input "107.3"
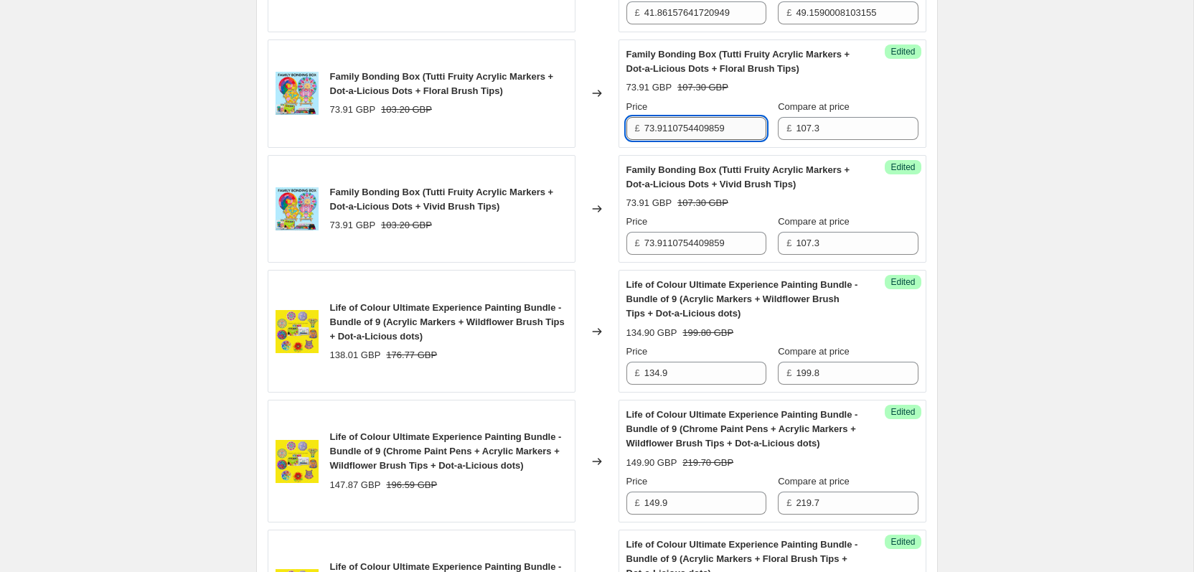
click at [703, 136] on input "73.9110754409859" at bounding box center [705, 128] width 122 height 23
type input "79.9"
click at [664, 235] on input "73.9110754409859" at bounding box center [705, 243] width 122 height 23
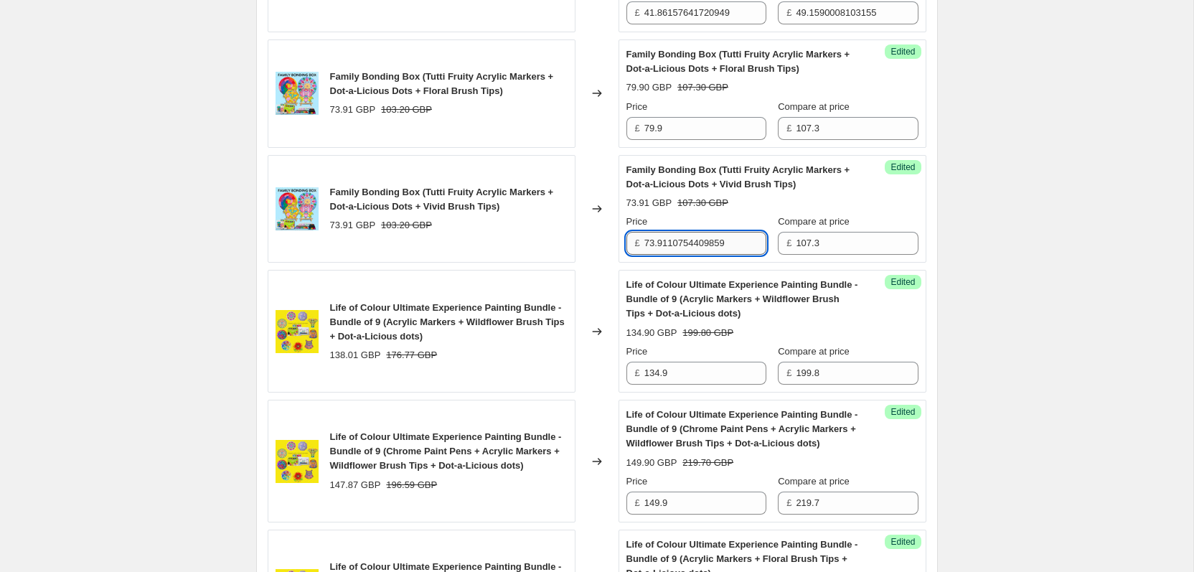
click at [664, 235] on input "73.9110754409859" at bounding box center [705, 243] width 122 height 23
type input "79.9"
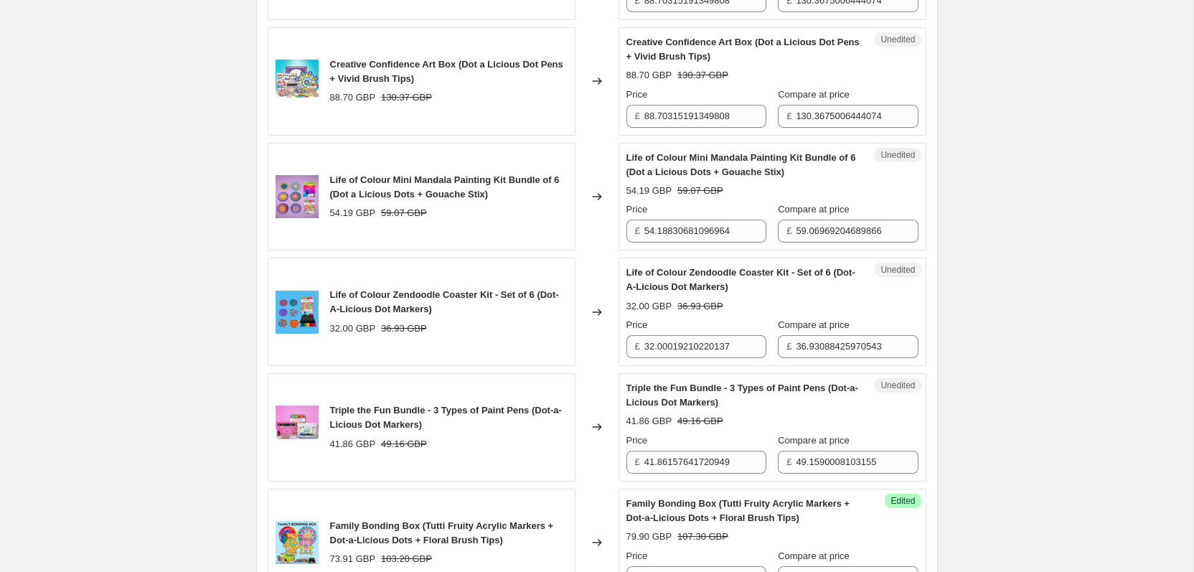
scroll to position [828, 0]
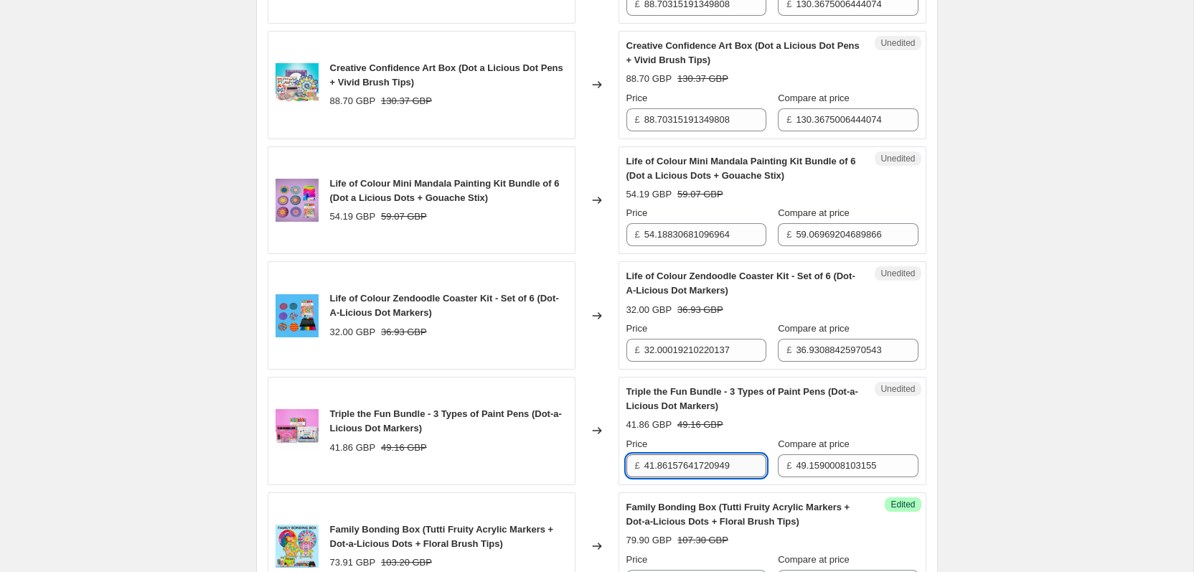
click at [710, 469] on input "41.86157641720949" at bounding box center [705, 465] width 122 height 23
type input "39.9"
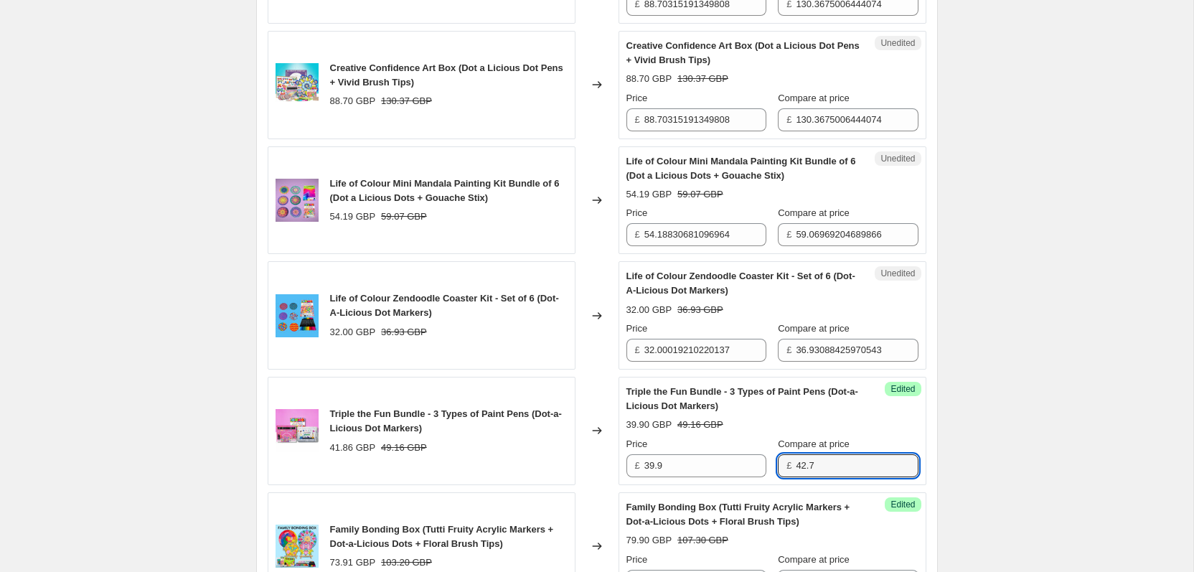
type input "42.7"
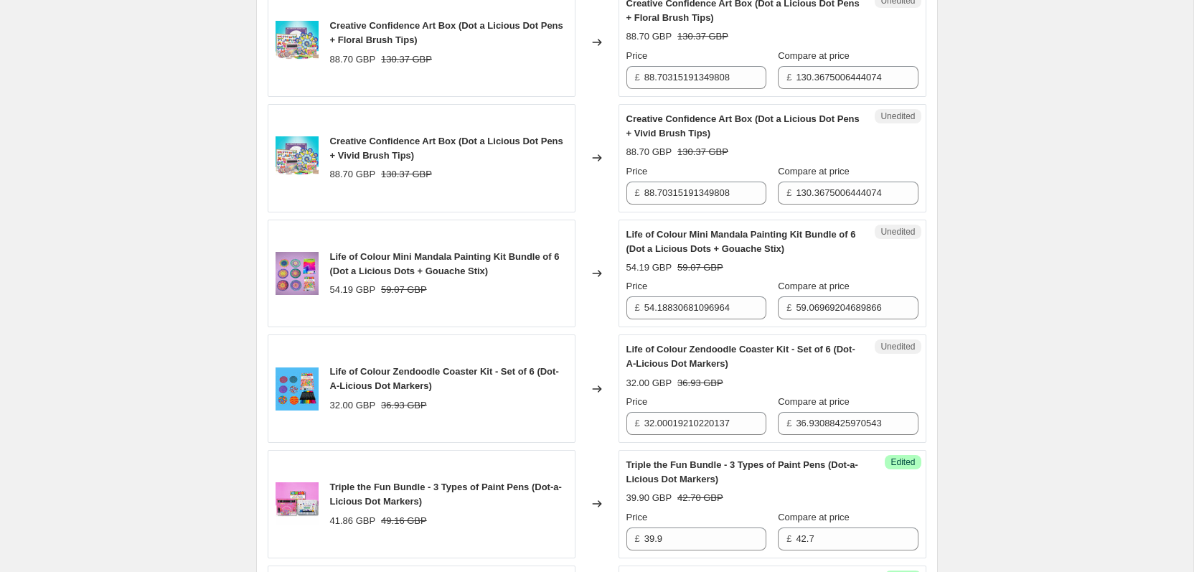
scroll to position [754, 0]
click at [661, 425] on input "32.00019210220137" at bounding box center [705, 424] width 122 height 23
type input "34.9"
type input "39.8"
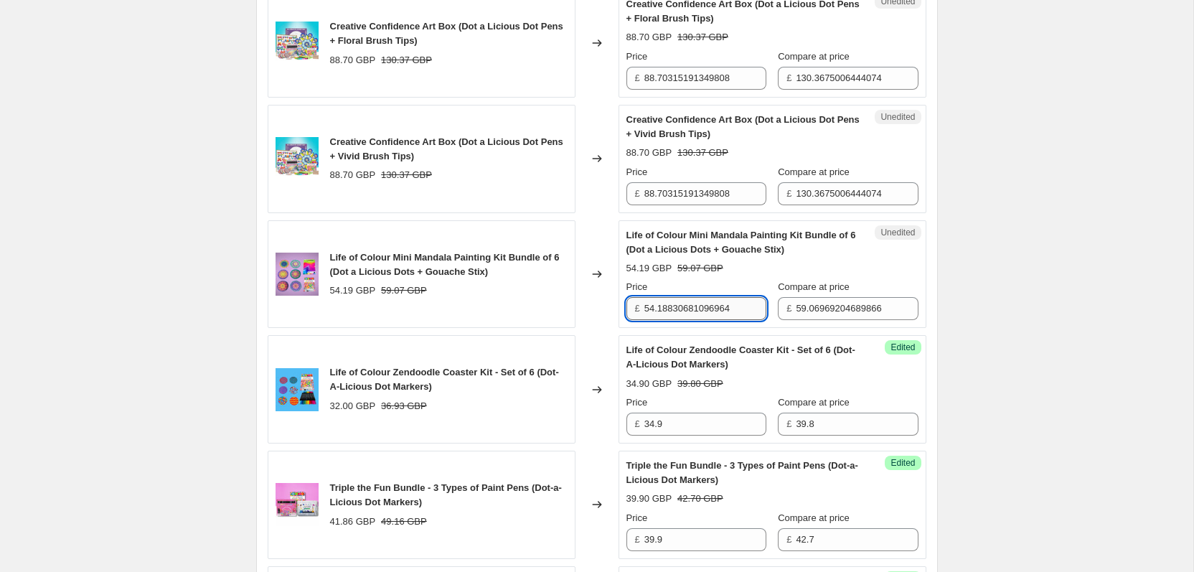
click at [710, 308] on input "54.18830681096964" at bounding box center [705, 308] width 122 height 23
type input "54.9"
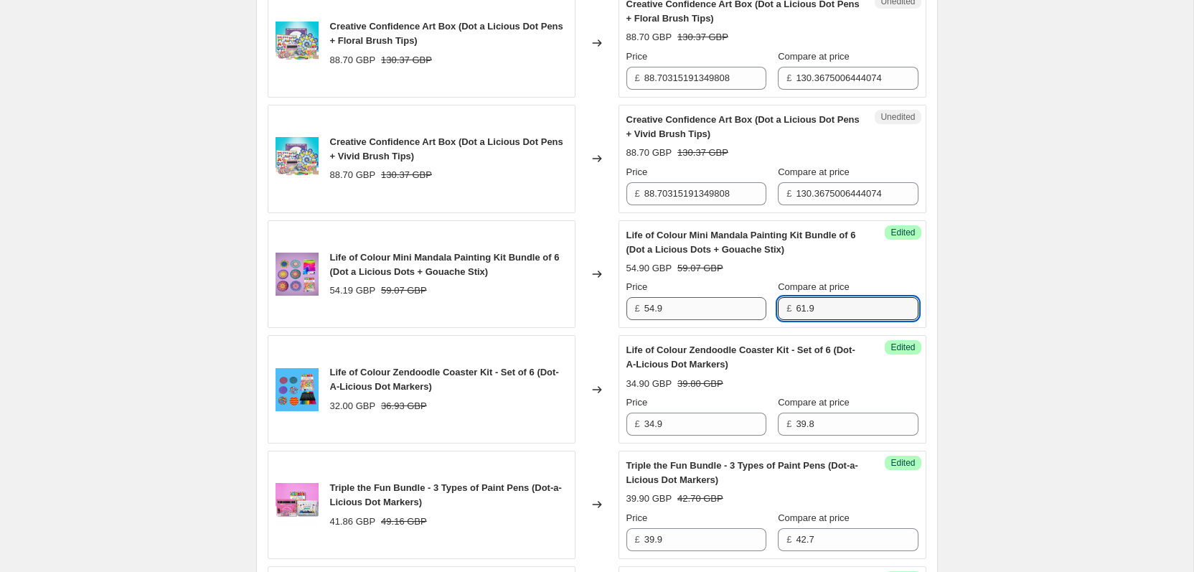
type input "61.9"
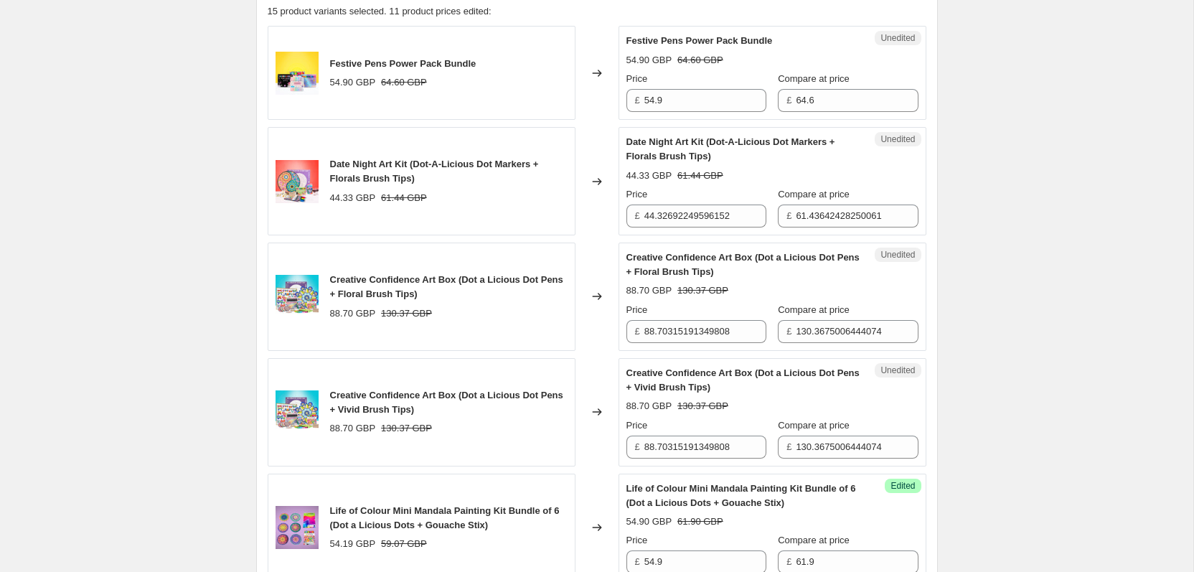
scroll to position [491, 0]
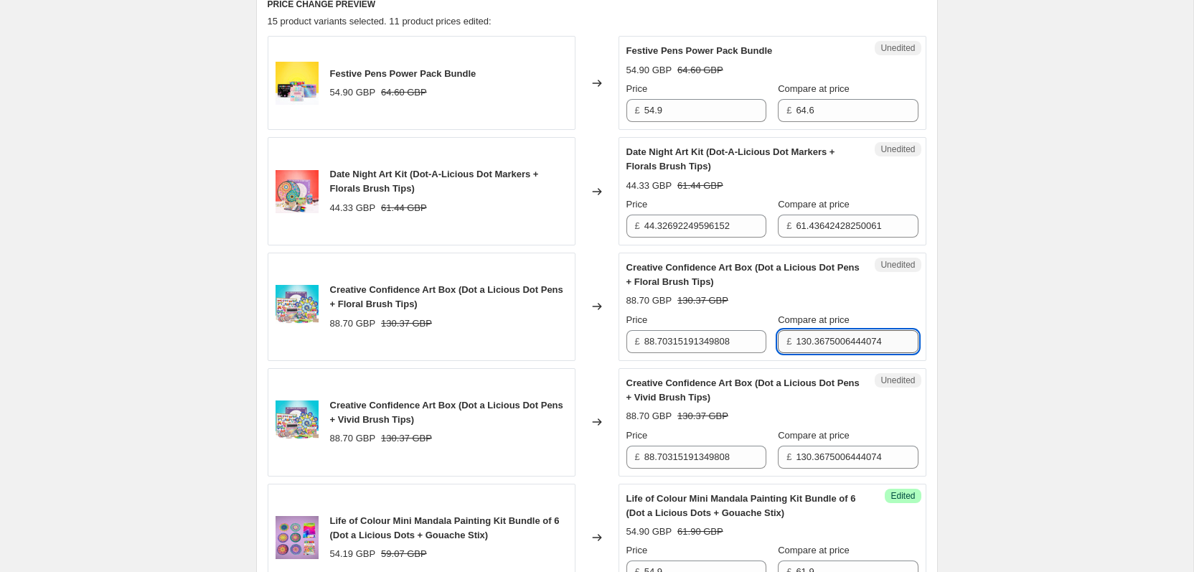
click at [855, 334] on input "130.3675006444074" at bounding box center [857, 341] width 122 height 23
type input "129.2"
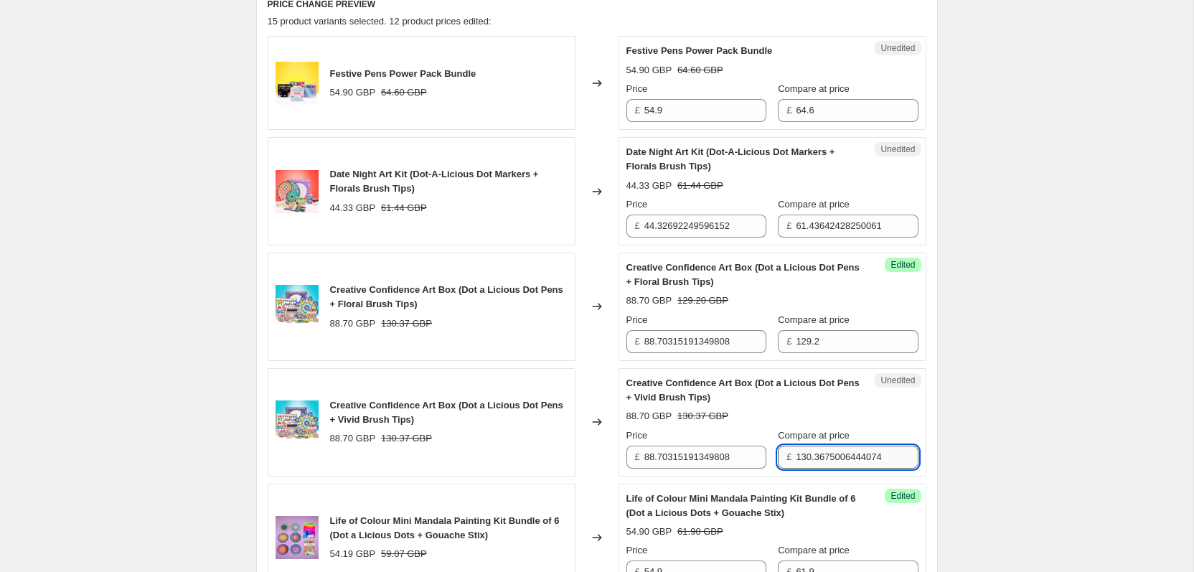
click at [863, 455] on input "130.3675006444074" at bounding box center [857, 457] width 122 height 23
type input "129.2"
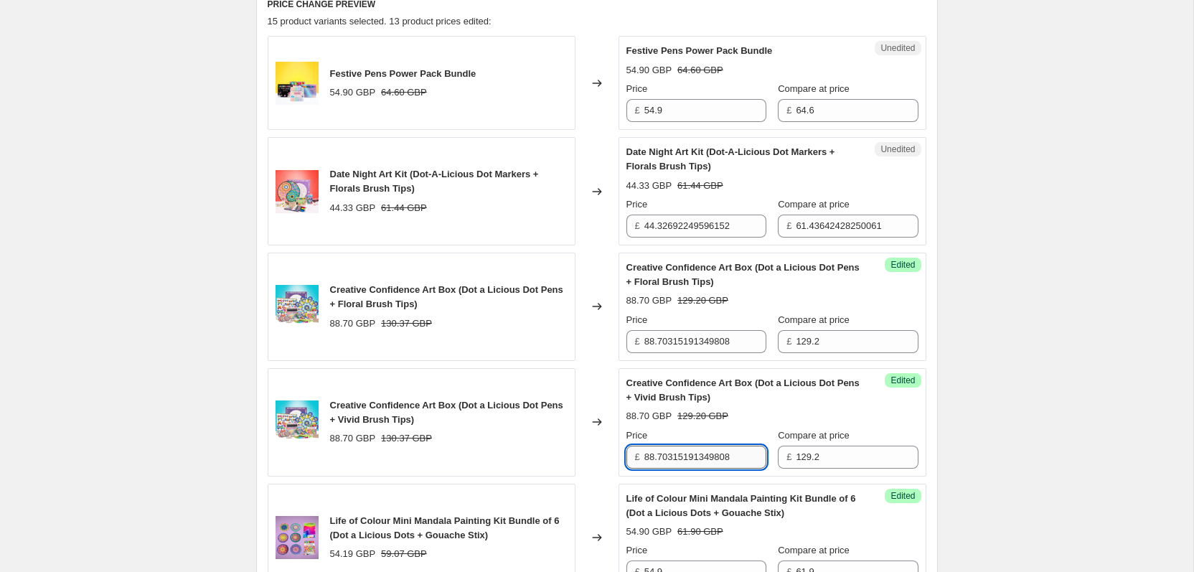
click at [703, 466] on input "88.70315191349808" at bounding box center [705, 457] width 122 height 23
type input "89.9"
click at [677, 355] on div "Success Edited Creative Confidence Art Box (Dot a Licious Dot Pens + Floral Bru…" at bounding box center [773, 307] width 308 height 108
click at [677, 348] on input "88.70315191349808" at bounding box center [705, 341] width 122 height 23
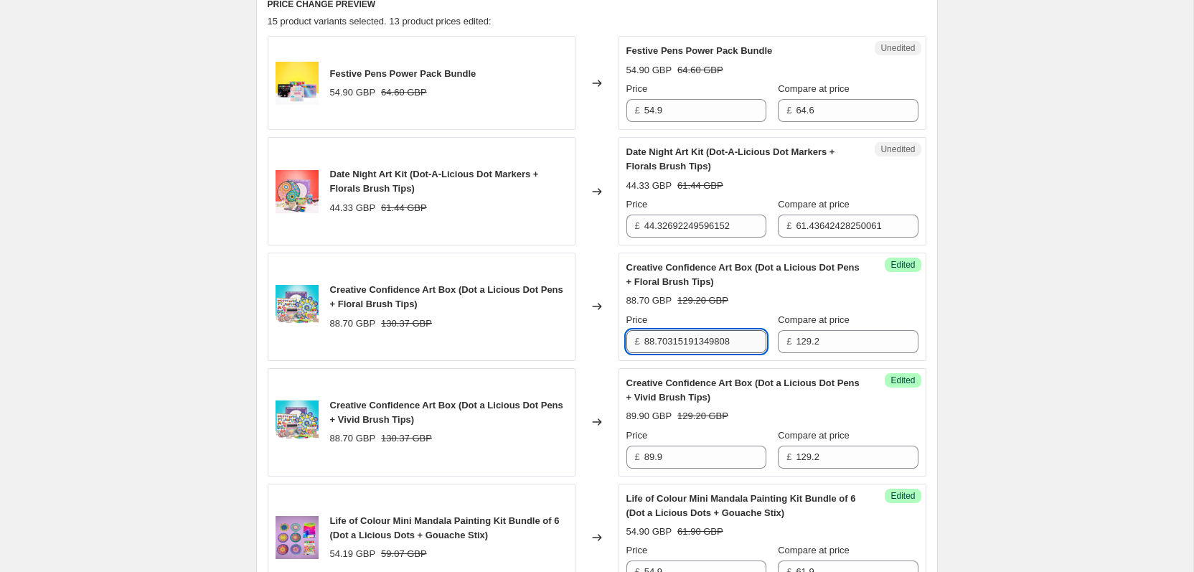
click at [677, 348] on input "88.70315191349808" at bounding box center [705, 341] width 122 height 23
type input "89.9"
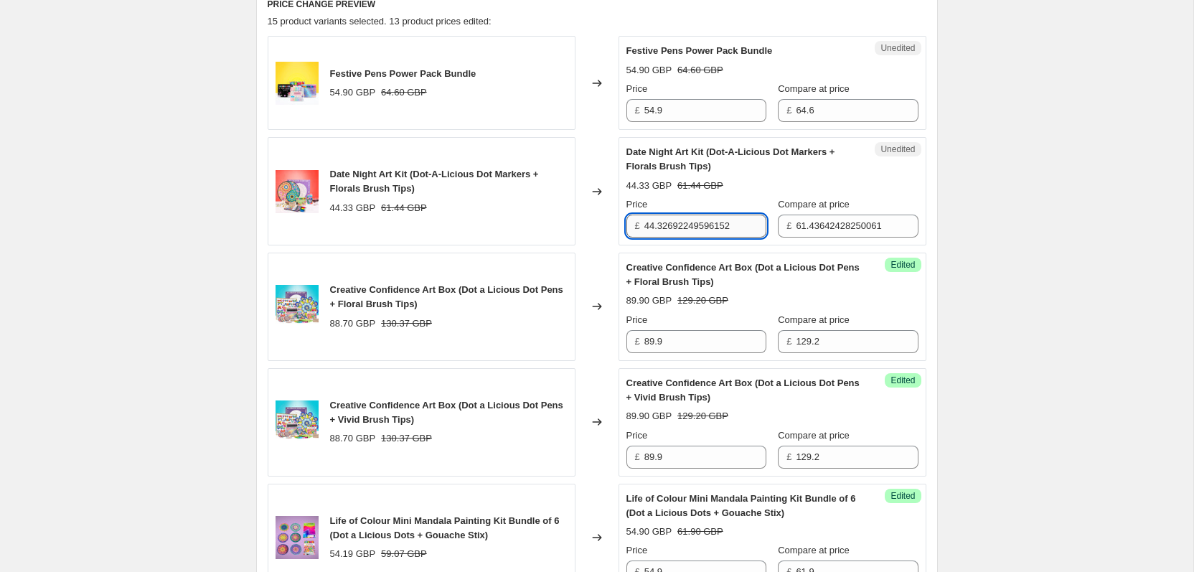
click at [685, 226] on input "44.32692249596152" at bounding box center [705, 226] width 122 height 23
type input "44.9"
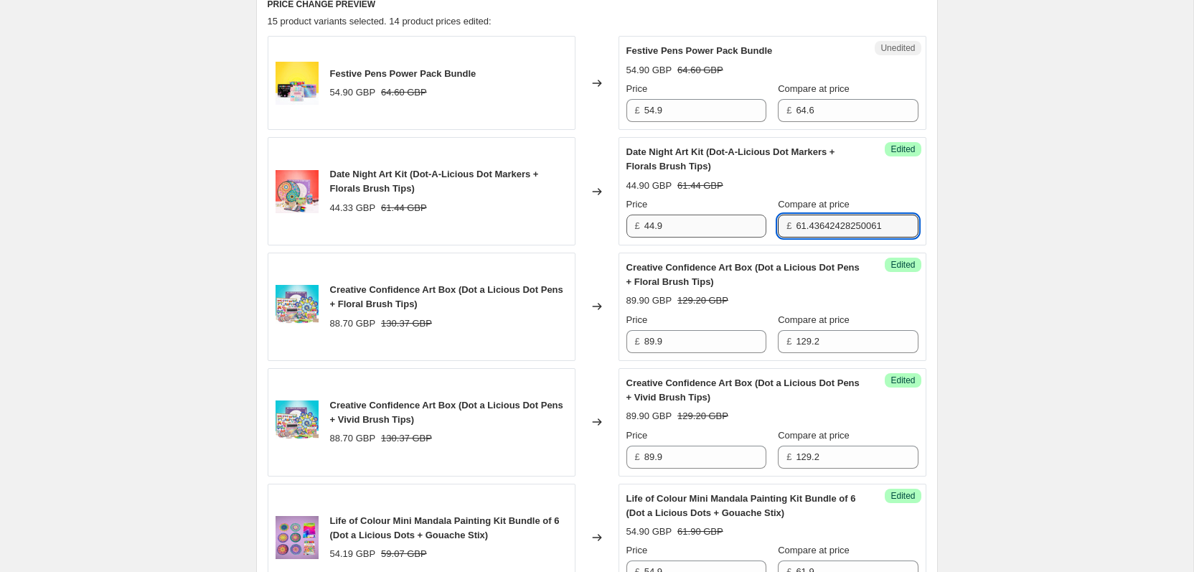
type input "5"
type input "61.6"
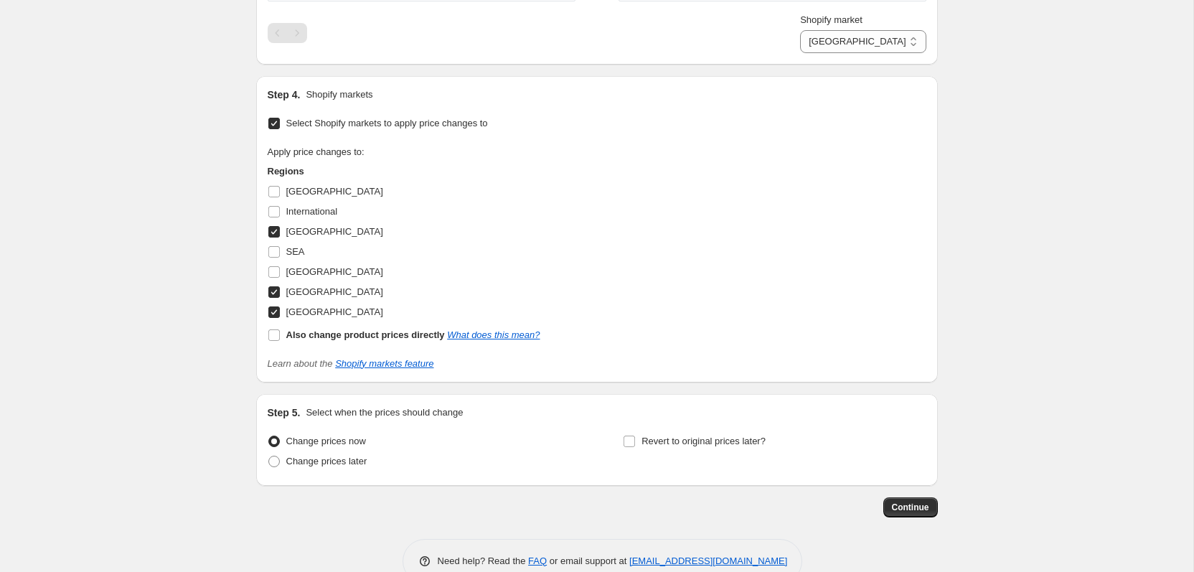
scroll to position [2339, 0]
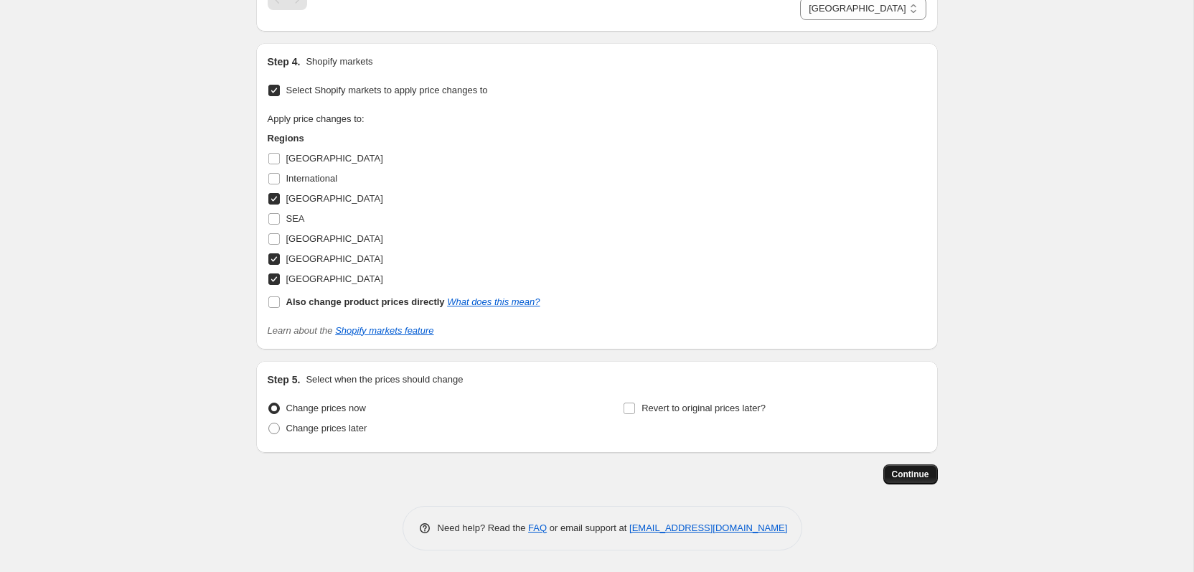
click at [912, 472] on span "Continue" at bounding box center [910, 474] width 37 height 11
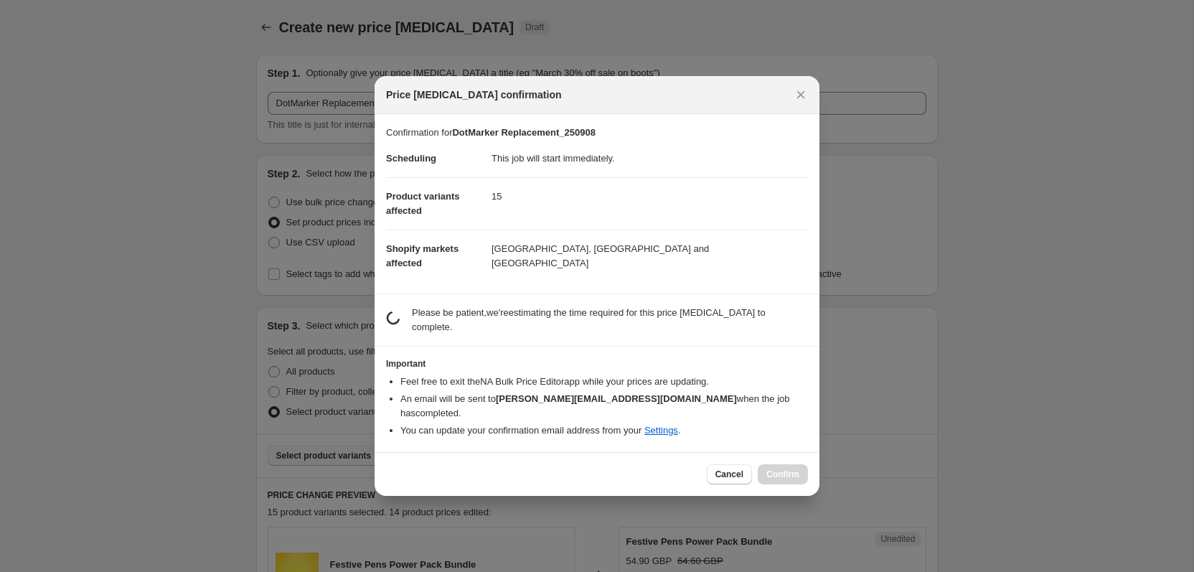
scroll to position [0, 0]
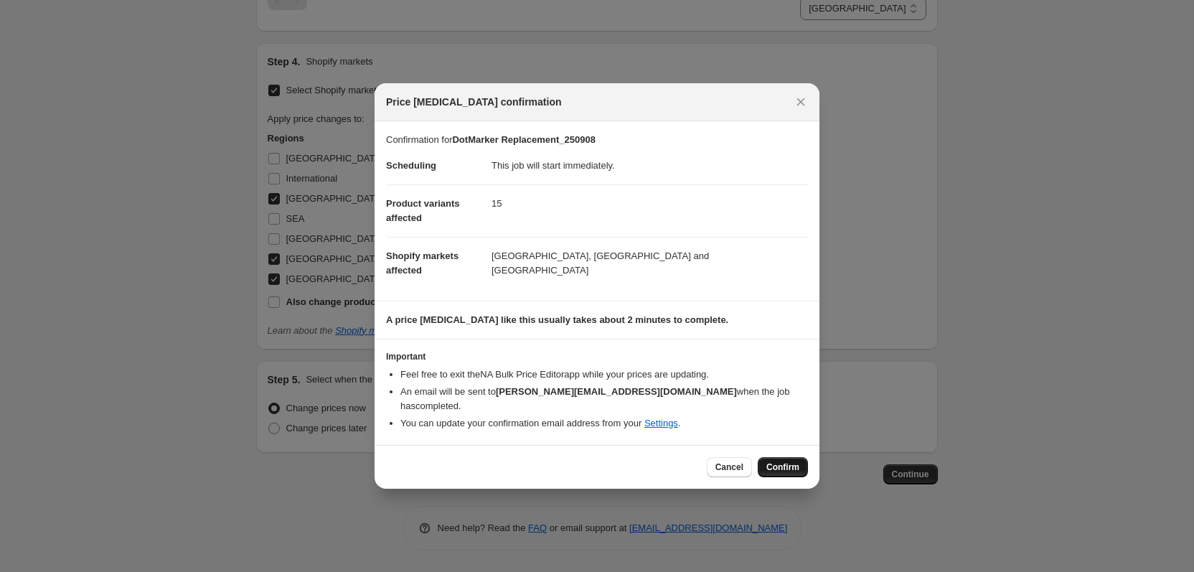
click at [776, 461] on span "Confirm" at bounding box center [782, 466] width 33 height 11
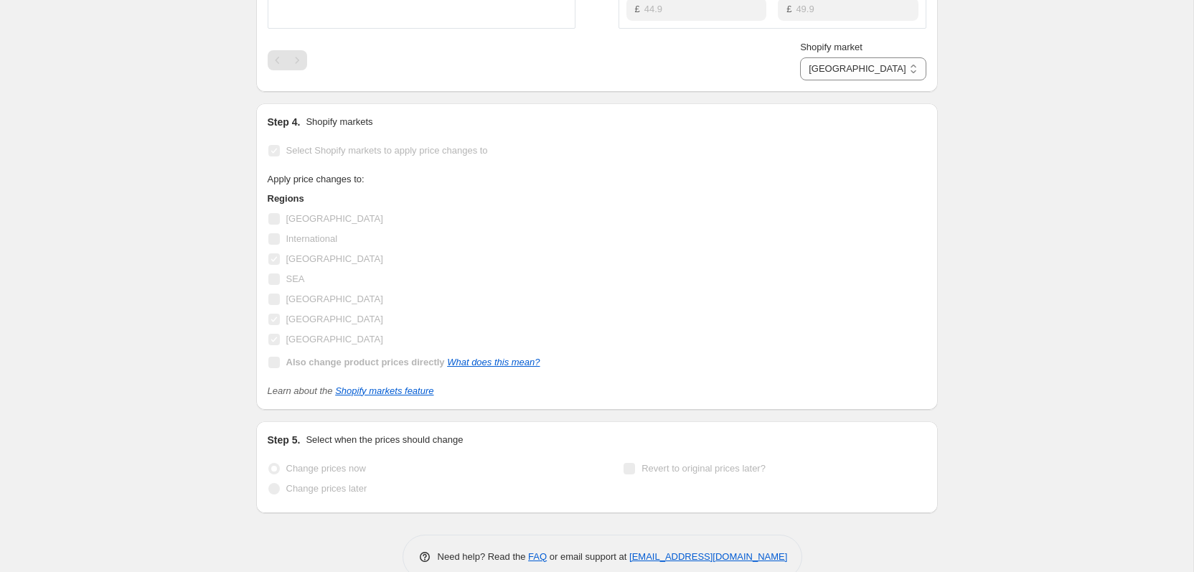
scroll to position [2377, 0]
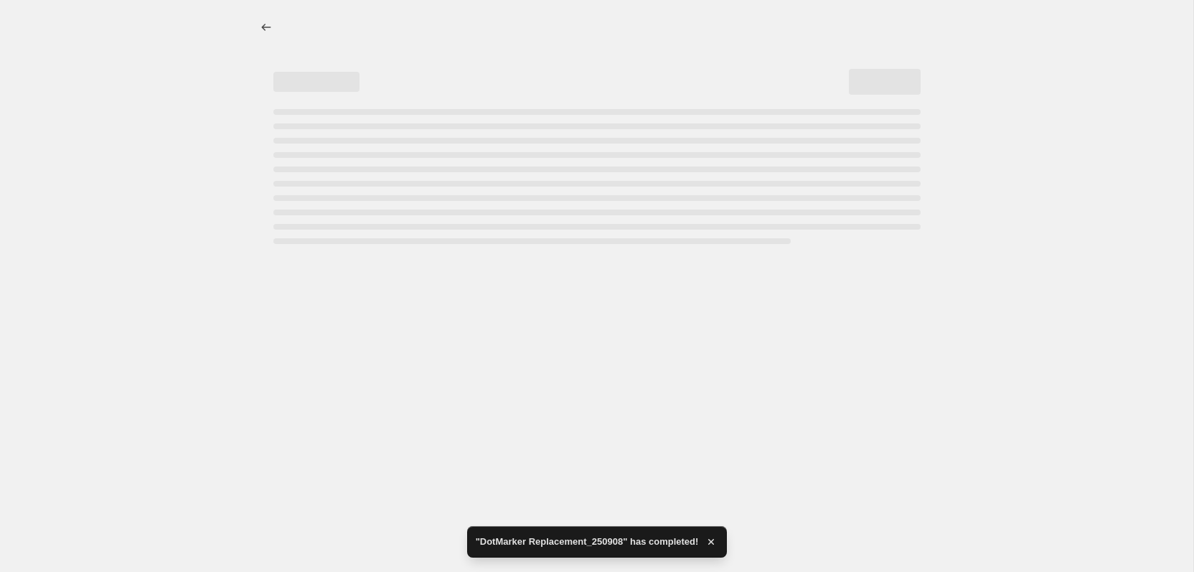
select select "28938535130"
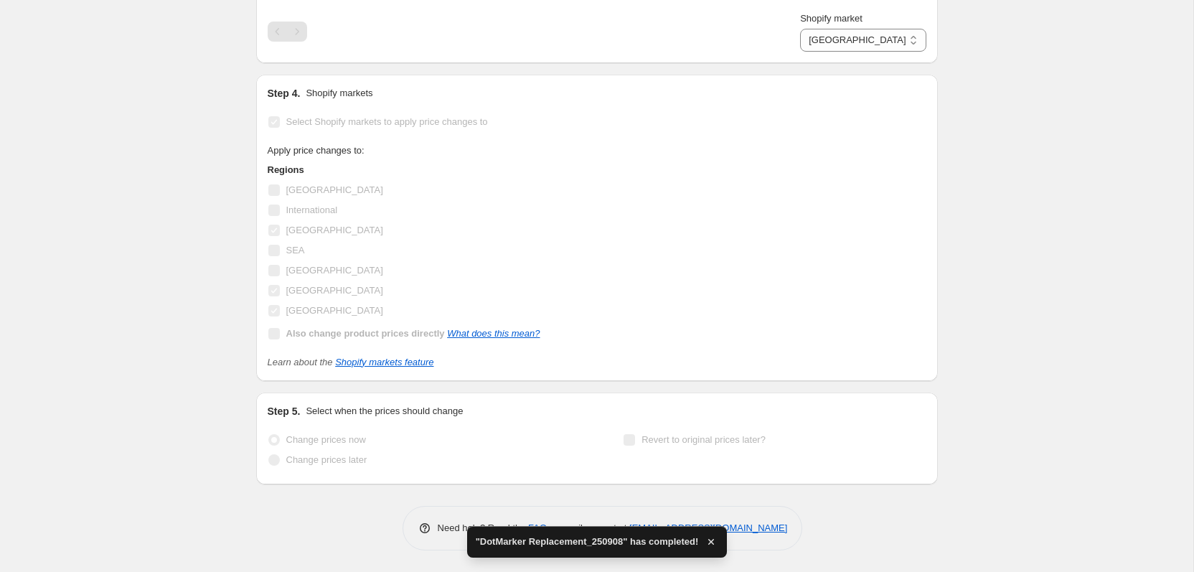
scroll to position [0, 0]
